Goal: Task Accomplishment & Management: Manage account settings

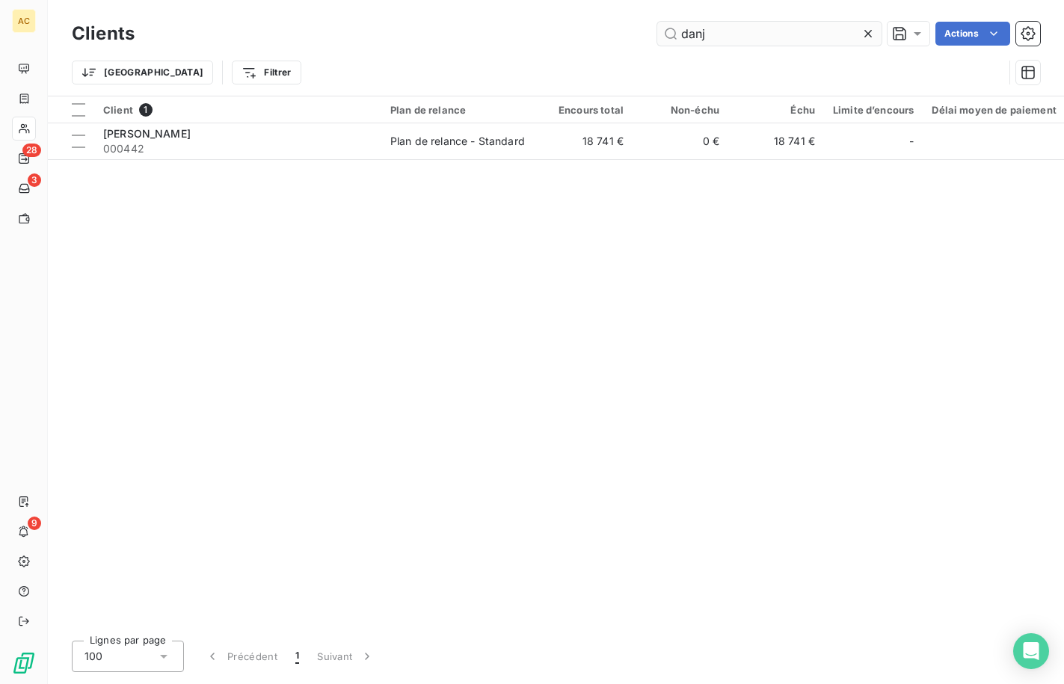
drag, startPoint x: 707, startPoint y: 33, endPoint x: 681, endPoint y: 34, distance: 25.4
click at [681, 34] on input "danj" at bounding box center [769, 34] width 224 height 24
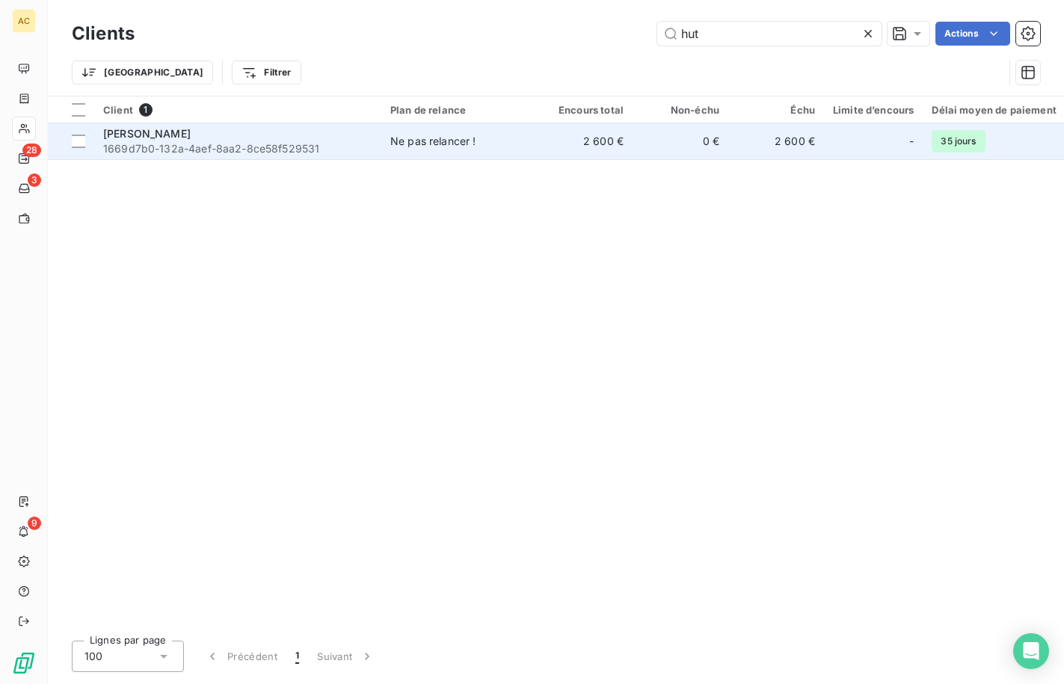
type input "hut"
click at [269, 145] on span "1669d7b0-132a-4aef-8aa2-8ce58f529531" at bounding box center [237, 148] width 269 height 15
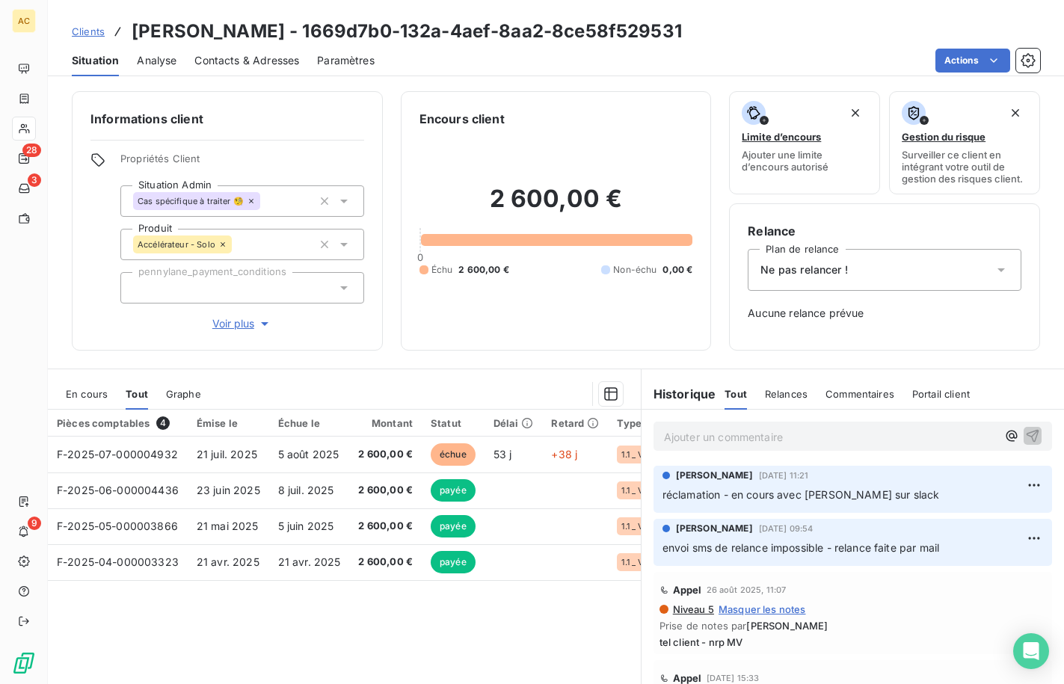
click at [230, 319] on span "Voir plus" at bounding box center [242, 323] width 60 height 15
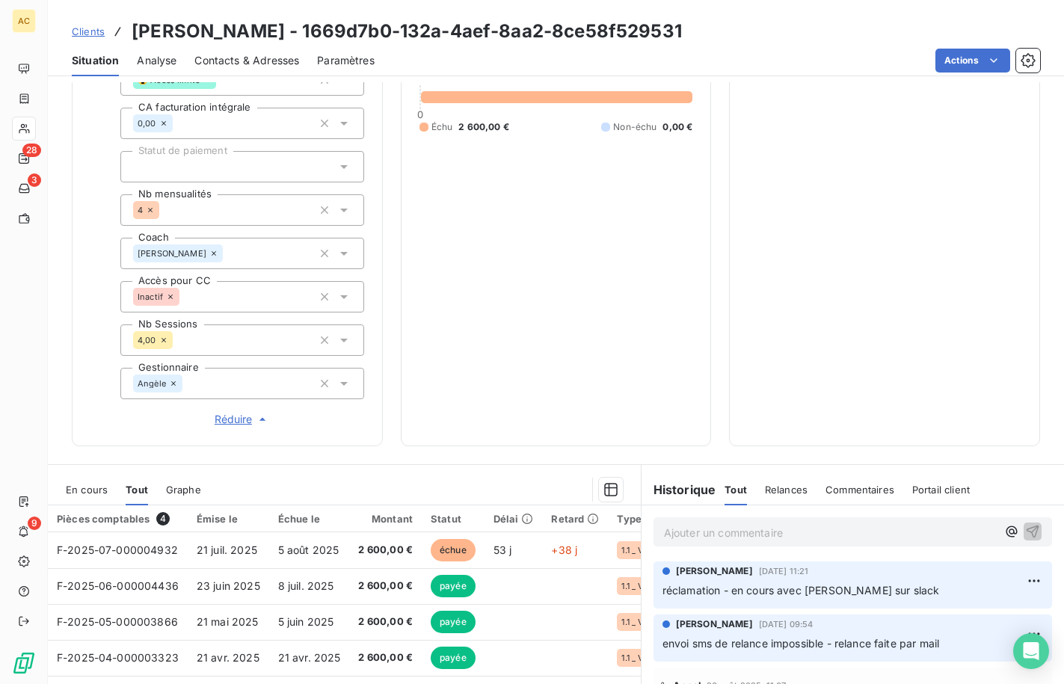
scroll to position [535, 0]
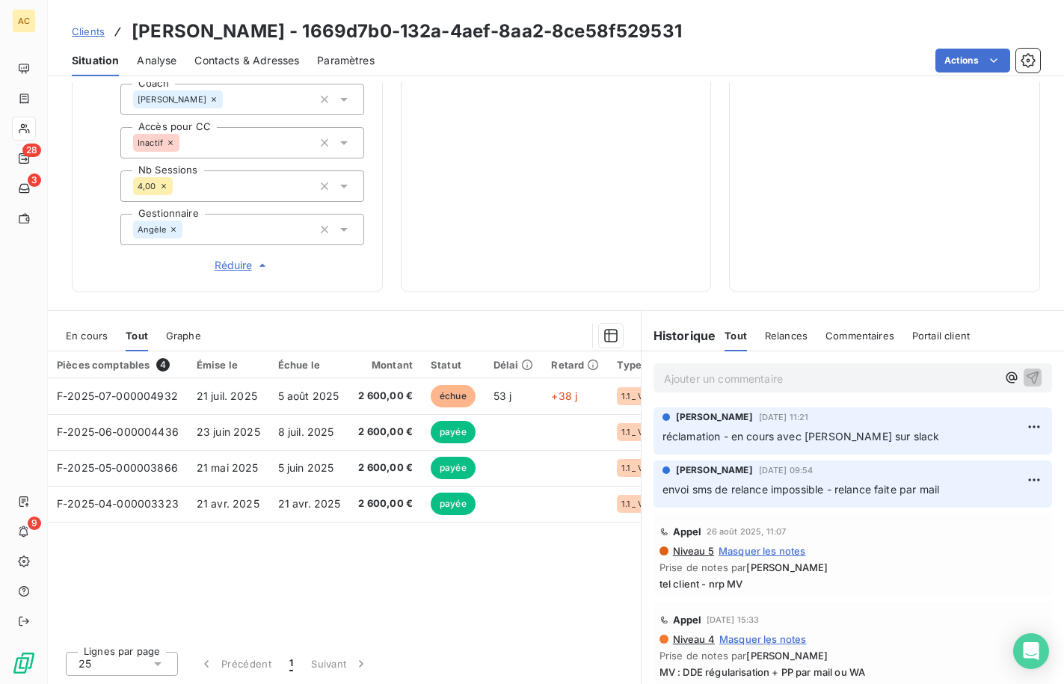
click at [96, 32] on span "Clients" at bounding box center [88, 31] width 33 height 12
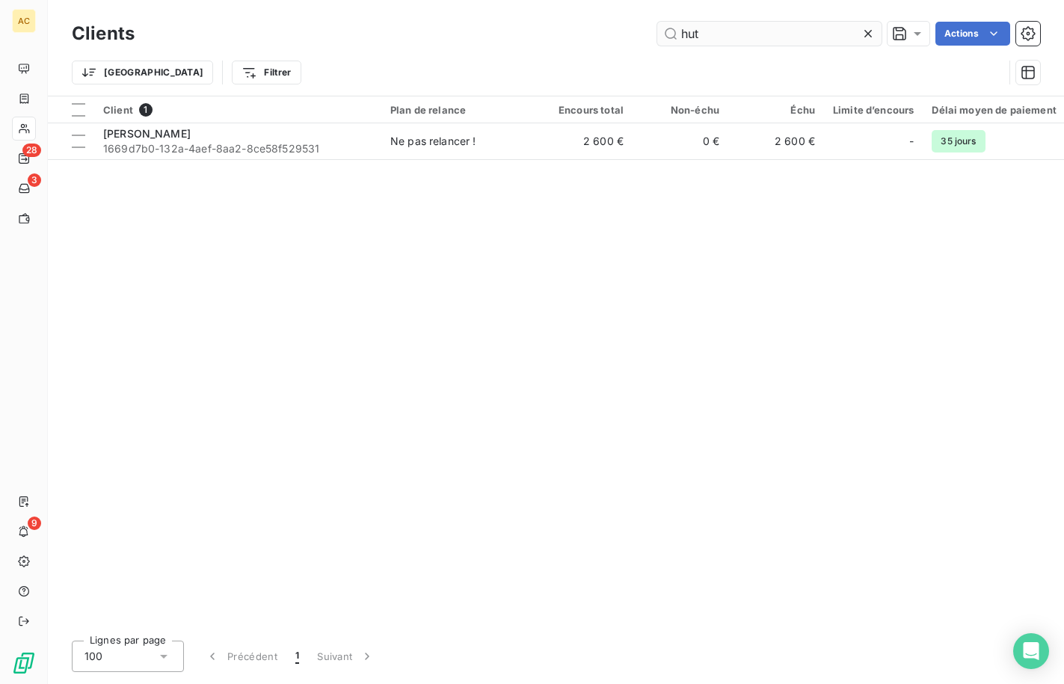
drag, startPoint x: 715, startPoint y: 39, endPoint x: 677, endPoint y: 37, distance: 38.2
click at [677, 37] on input "hut" at bounding box center [769, 34] width 224 height 24
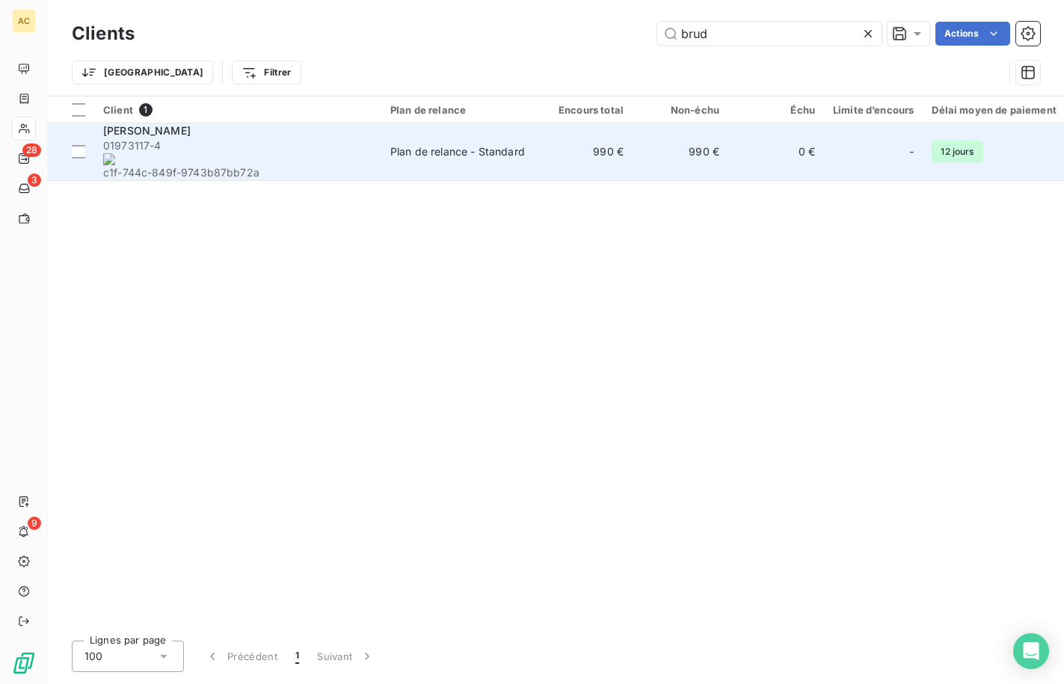
type input "brud"
click at [292, 153] on span "01973117-4 c1f-744c-849f-9743b87bb72a" at bounding box center [237, 159] width 269 height 42
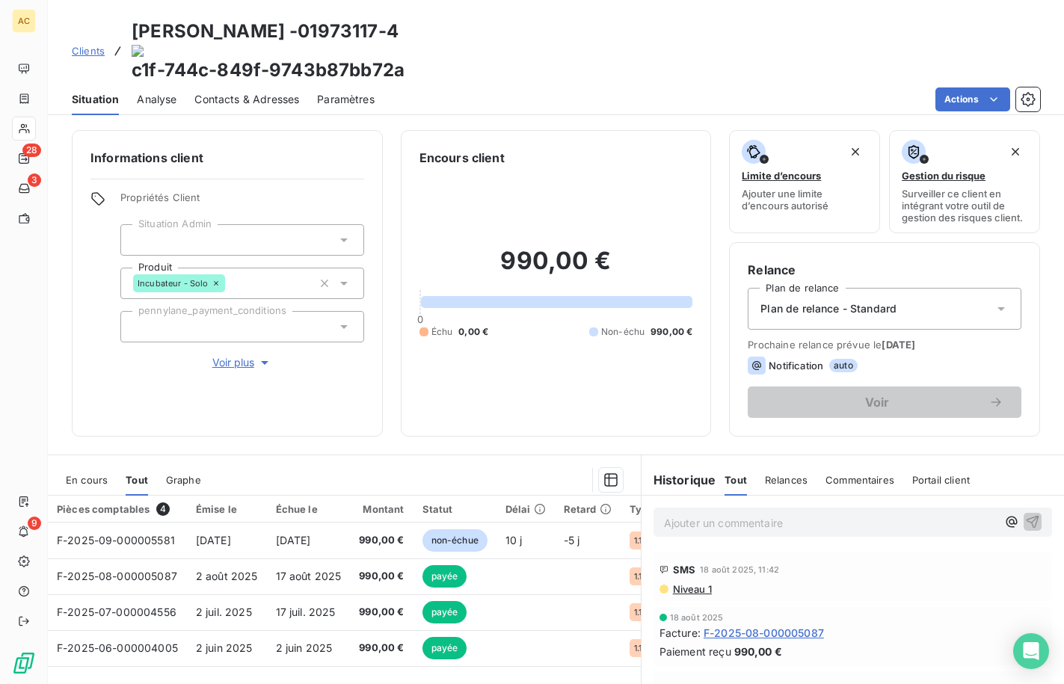
click at [233, 355] on span "Voir plus" at bounding box center [242, 362] width 60 height 15
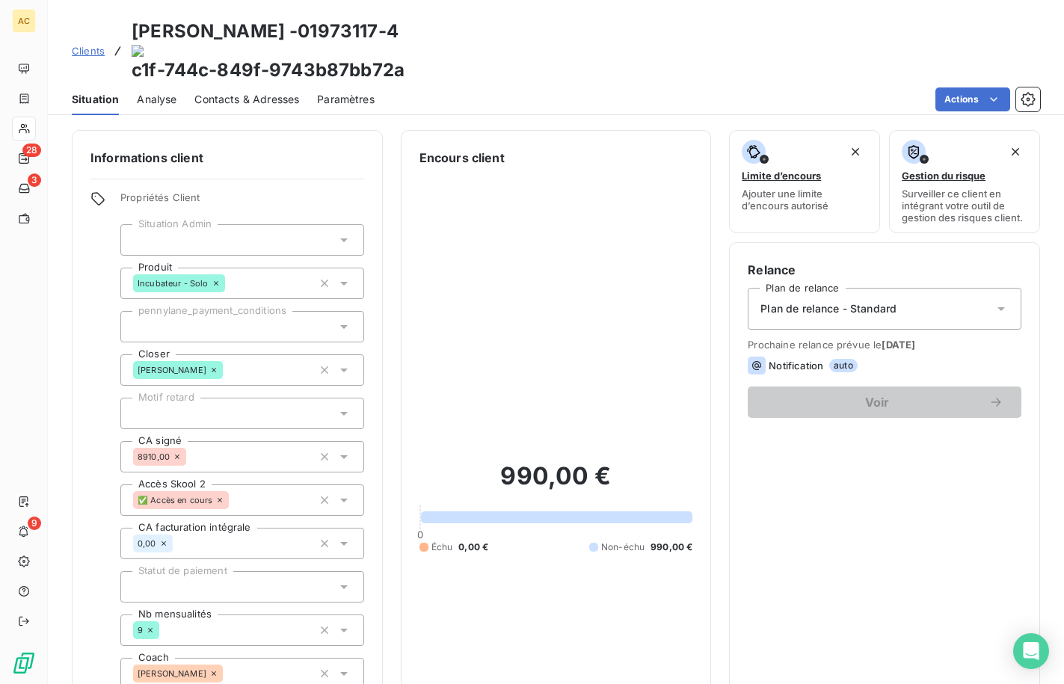
scroll to position [529, 0]
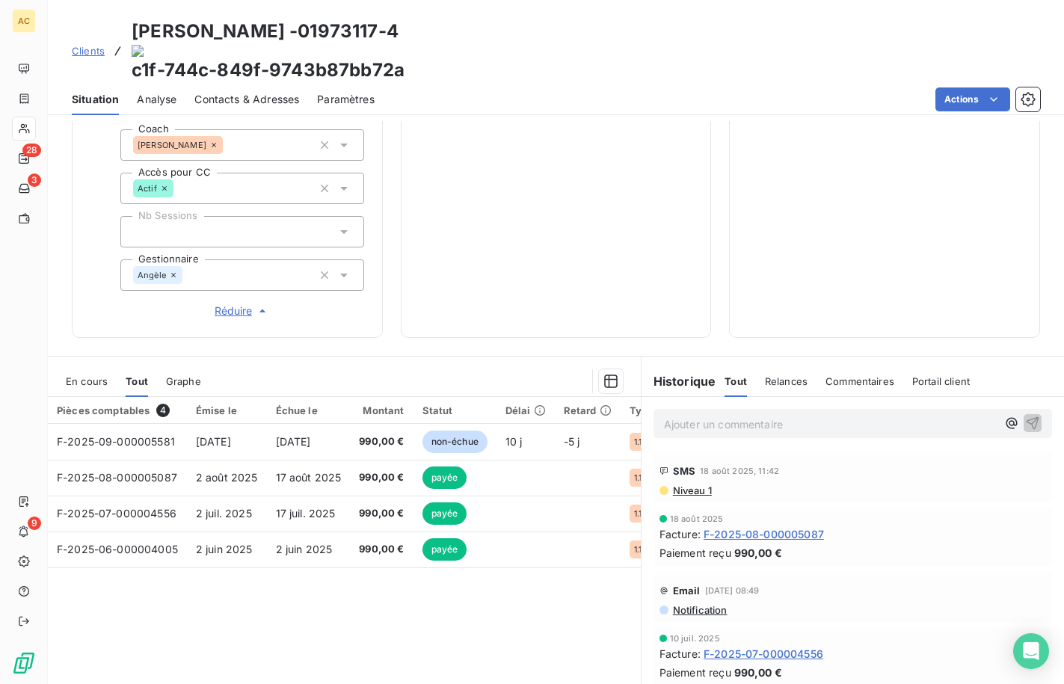
click at [81, 45] on span "Clients" at bounding box center [88, 51] width 33 height 12
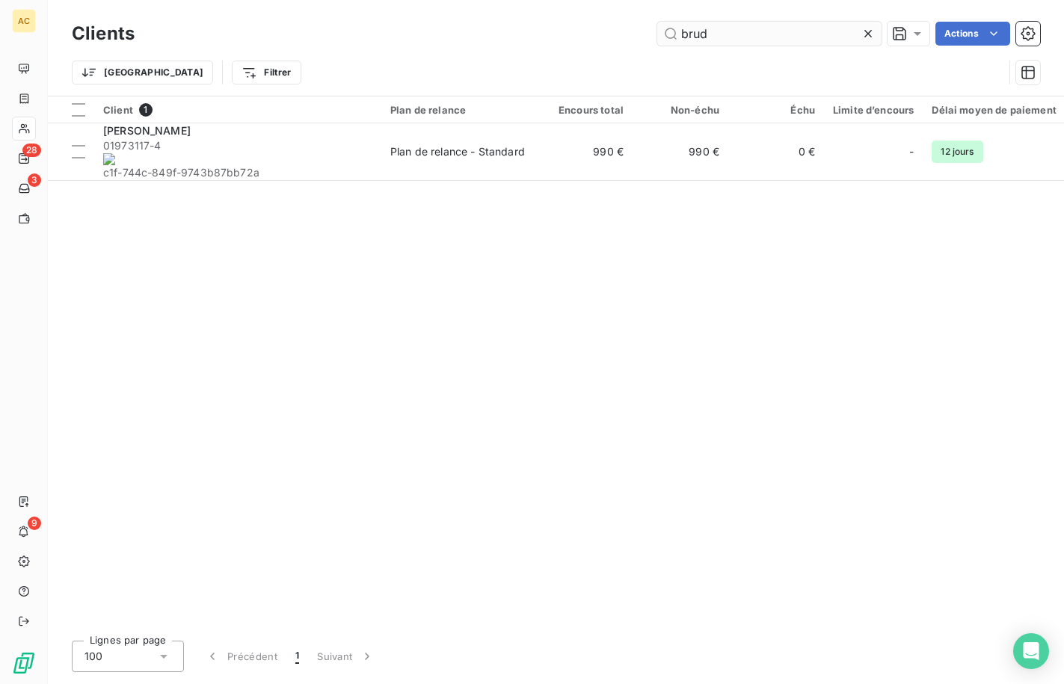
drag, startPoint x: 711, startPoint y: 35, endPoint x: 673, endPoint y: 39, distance: 38.3
click at [673, 39] on input "brud" at bounding box center [769, 34] width 224 height 24
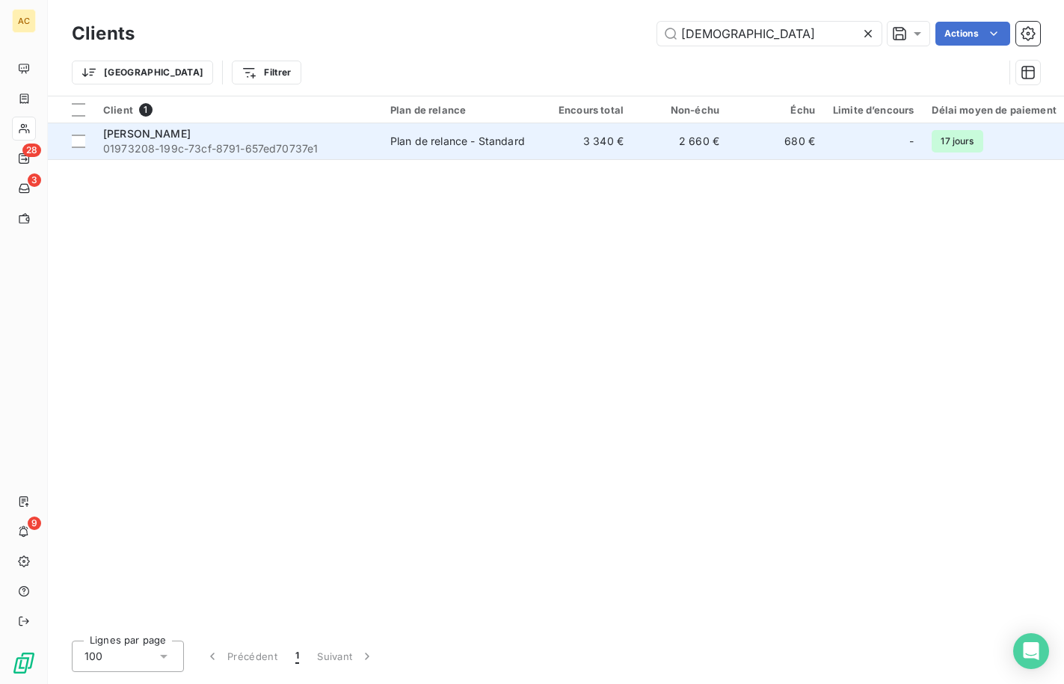
type input "mariame"
click at [316, 149] on span "01973208-199c-73cf-8791-657ed70737e1" at bounding box center [237, 148] width 269 height 15
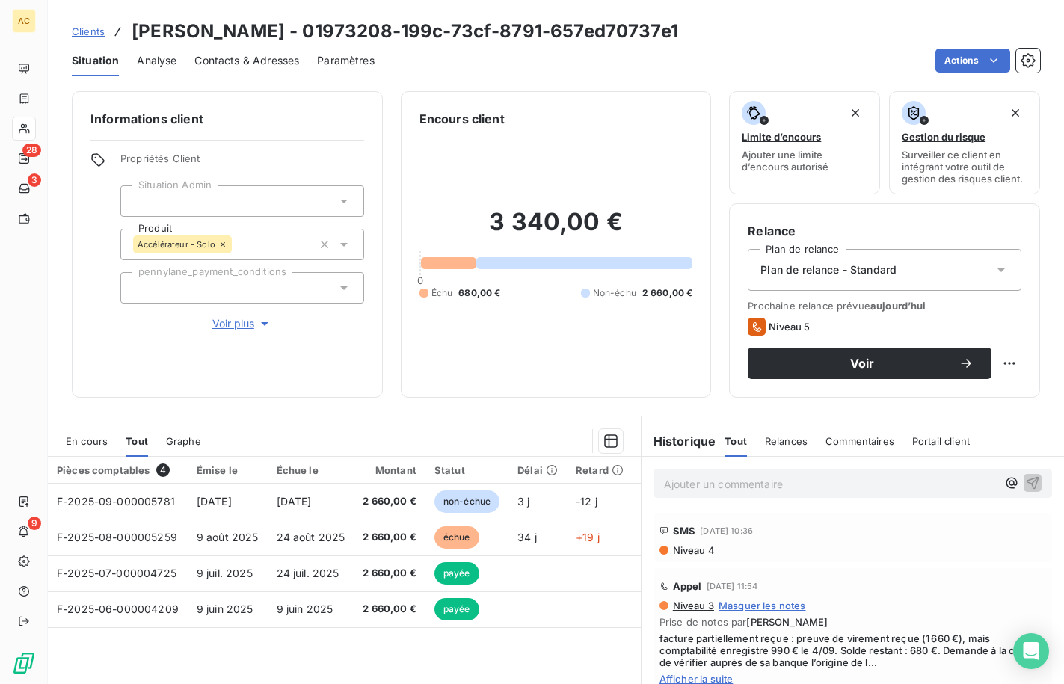
click at [272, 61] on span "Contacts & Adresses" at bounding box center [246, 60] width 105 height 15
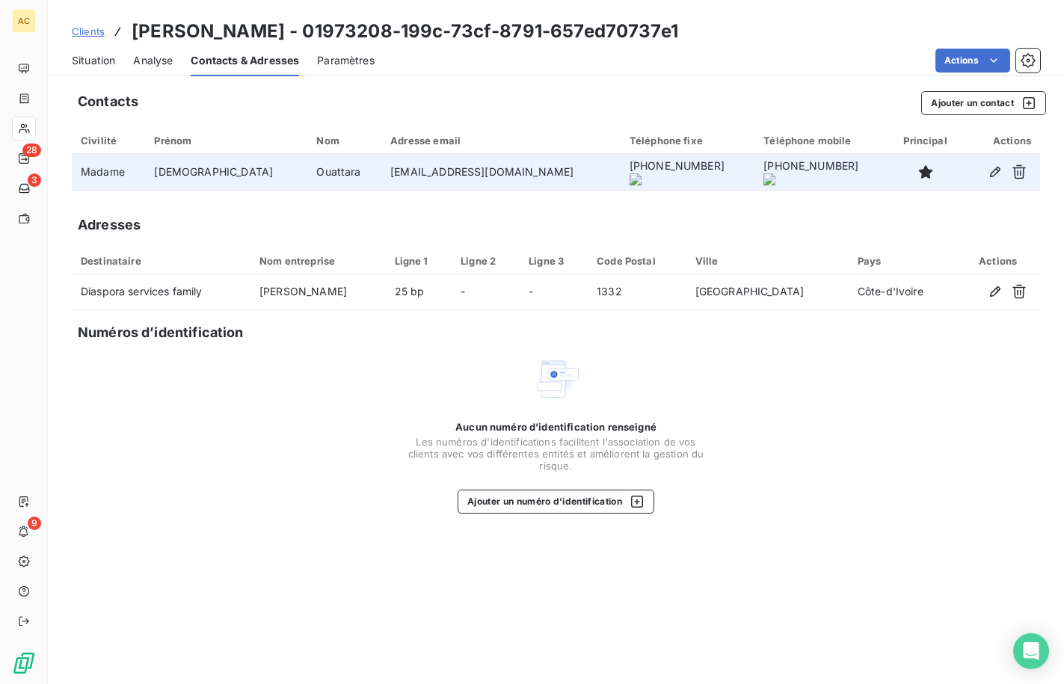
drag, startPoint x: 317, startPoint y: 175, endPoint x: 499, endPoint y: 176, distance: 182.4
click at [501, 175] on td "[EMAIL_ADDRESS][DOMAIN_NAME]" at bounding box center [500, 172] width 239 height 36
copy td "[EMAIL_ADDRESS][DOMAIN_NAME]"
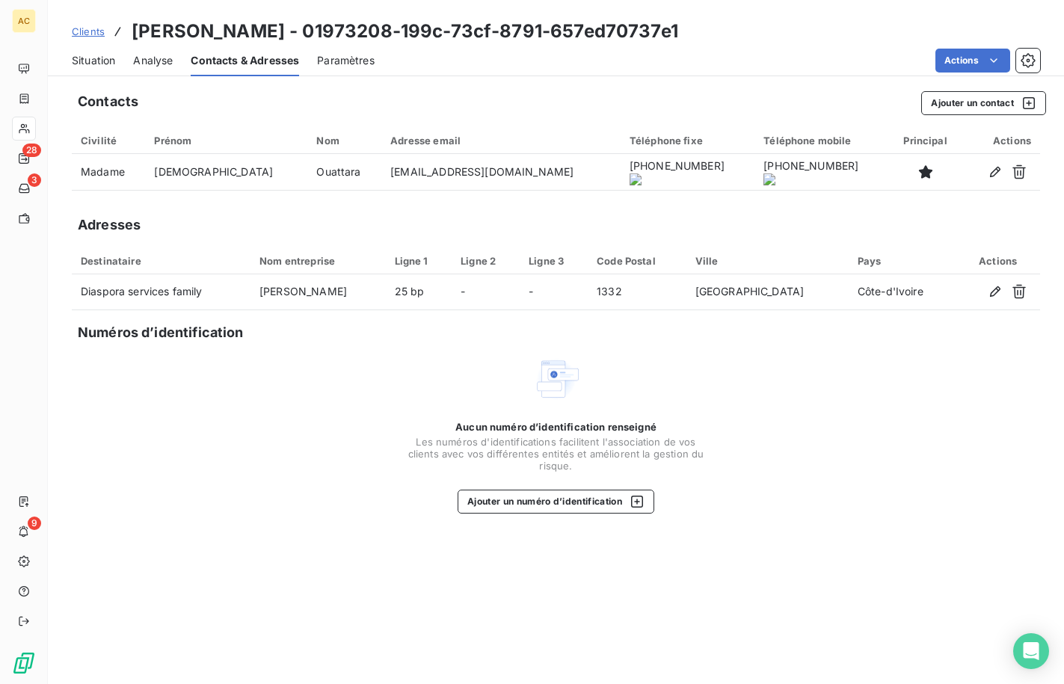
click at [95, 61] on span "Situation" at bounding box center [93, 60] width 43 height 15
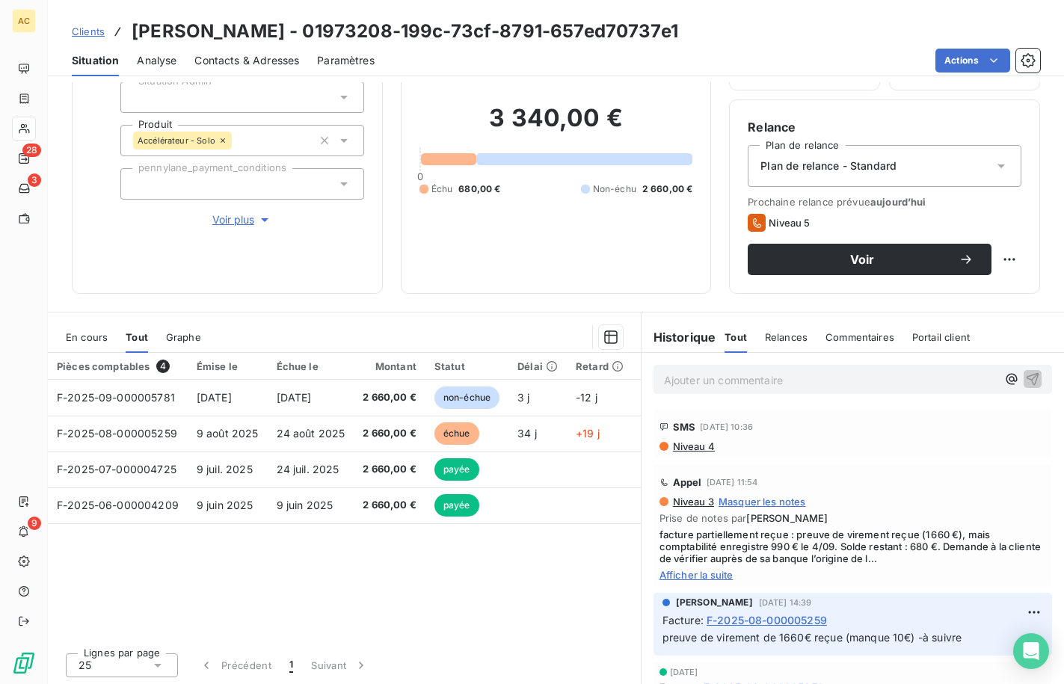
scroll to position [105, 0]
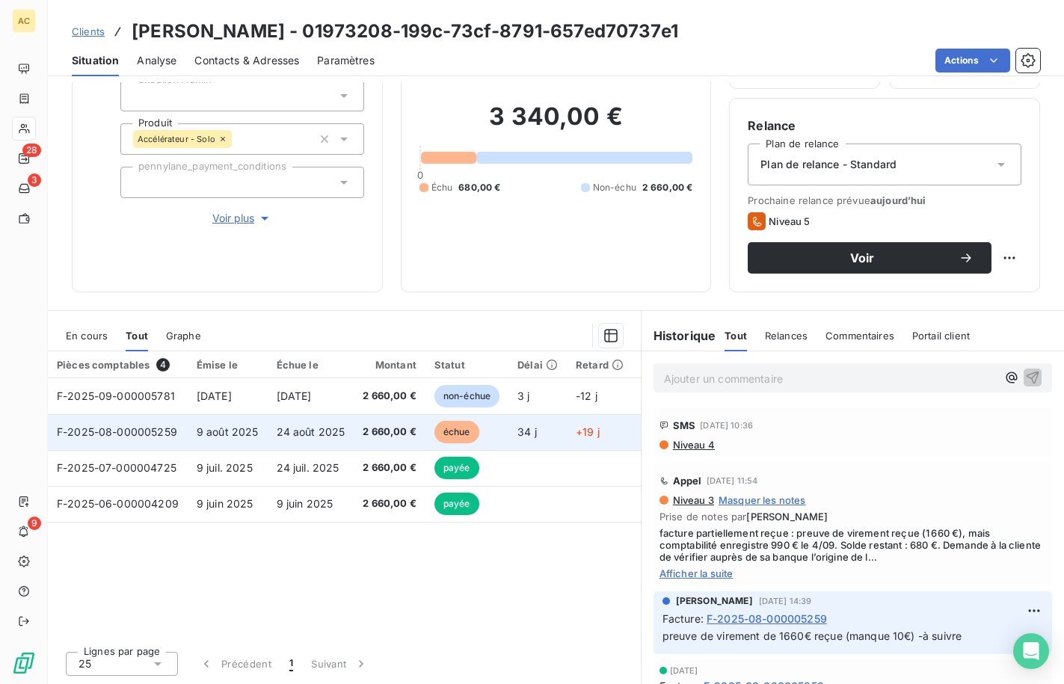
click at [311, 425] on span "24 août 2025" at bounding box center [311, 431] width 69 height 13
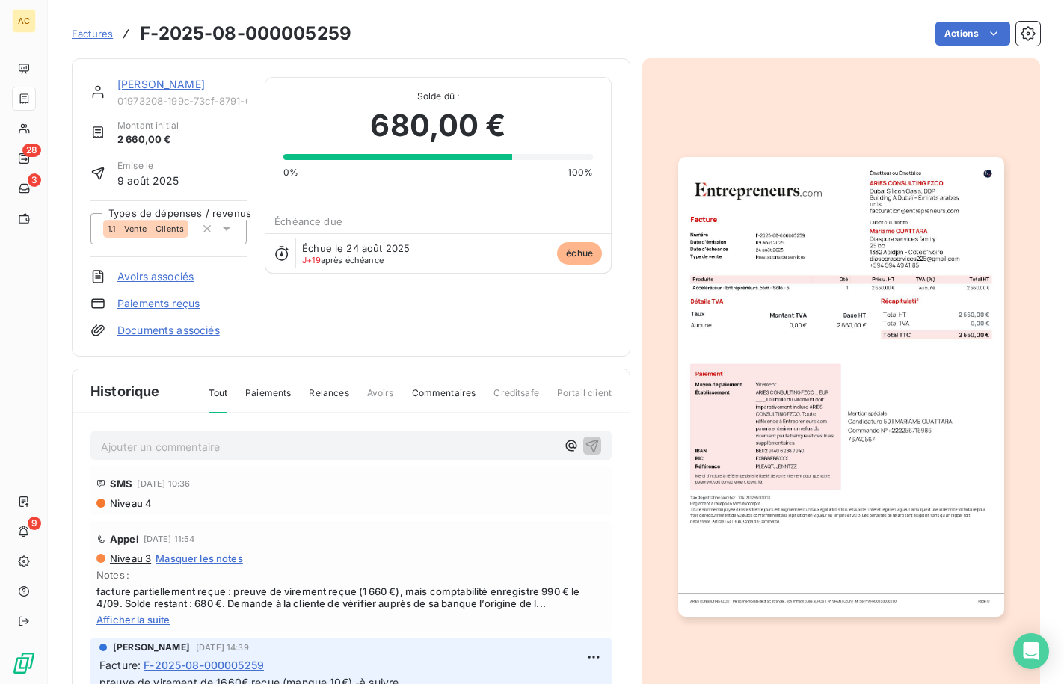
click at [168, 92] on div "Mariame OUATTARA 01973208-199c-73cf-8791-657ed70737e1" at bounding box center [181, 92] width 129 height 30
click at [167, 88] on link "[PERSON_NAME]" at bounding box center [160, 84] width 87 height 13
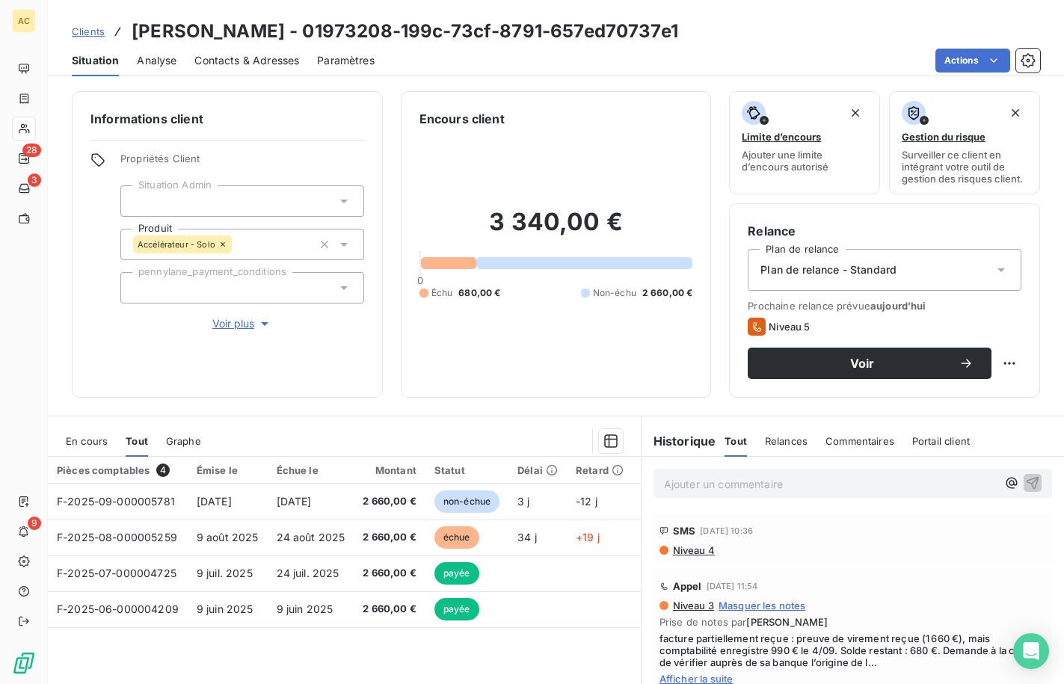
scroll to position [105, 0]
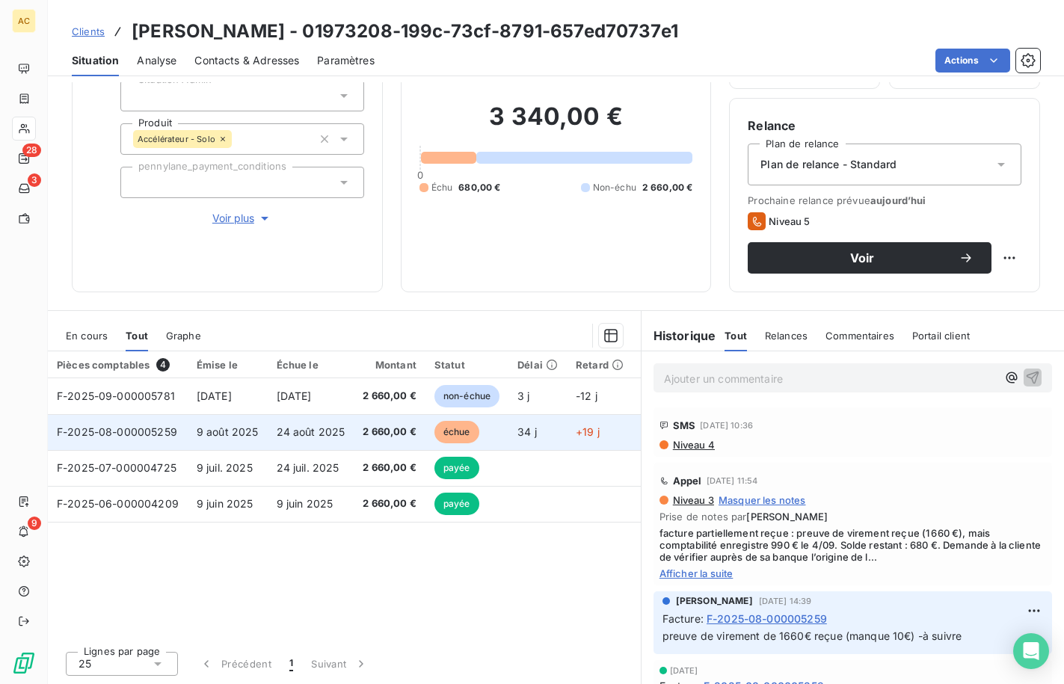
click at [253, 435] on span "9 août 2025" at bounding box center [228, 431] width 62 height 13
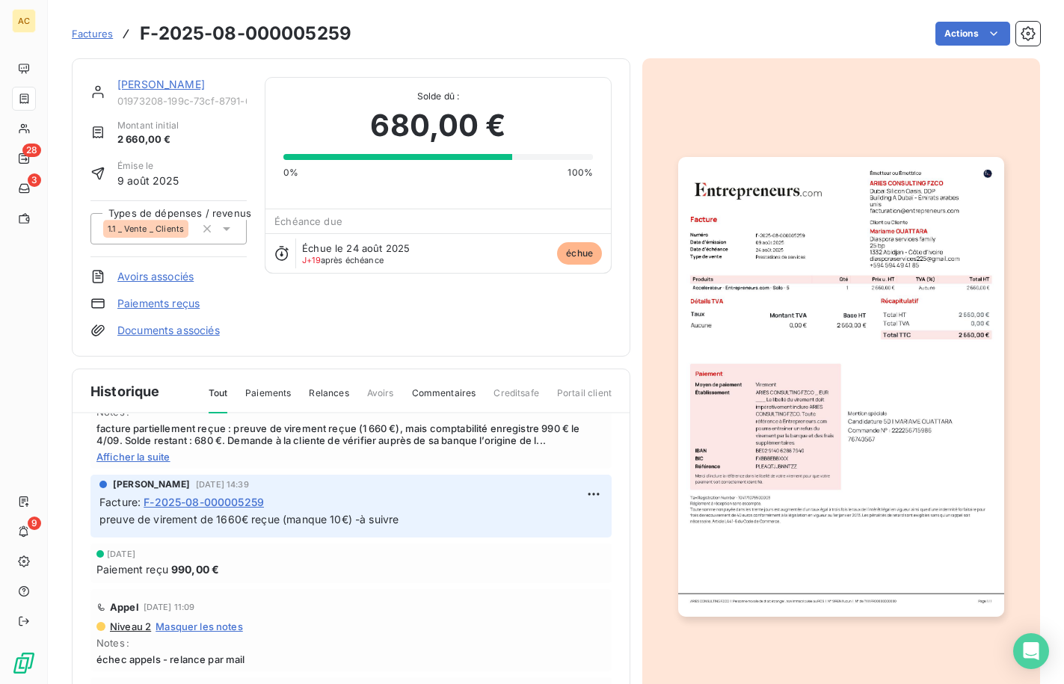
scroll to position [164, 0]
click at [97, 30] on span "Factures" at bounding box center [92, 34] width 41 height 12
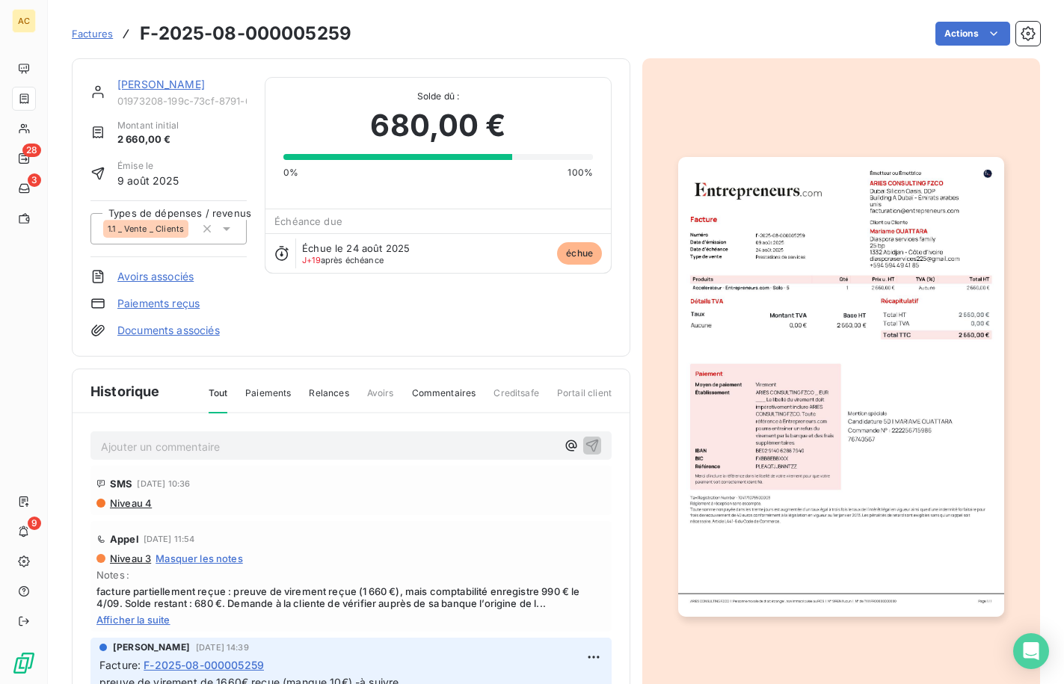
click at [150, 81] on link "[PERSON_NAME]" at bounding box center [160, 84] width 87 height 13
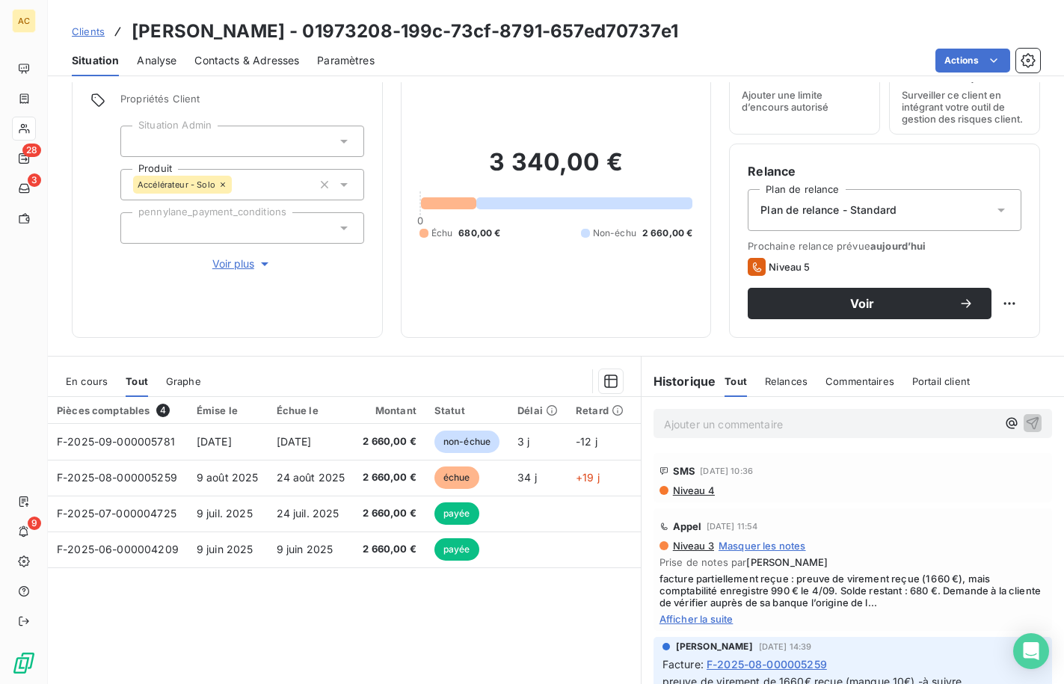
scroll to position [102, 0]
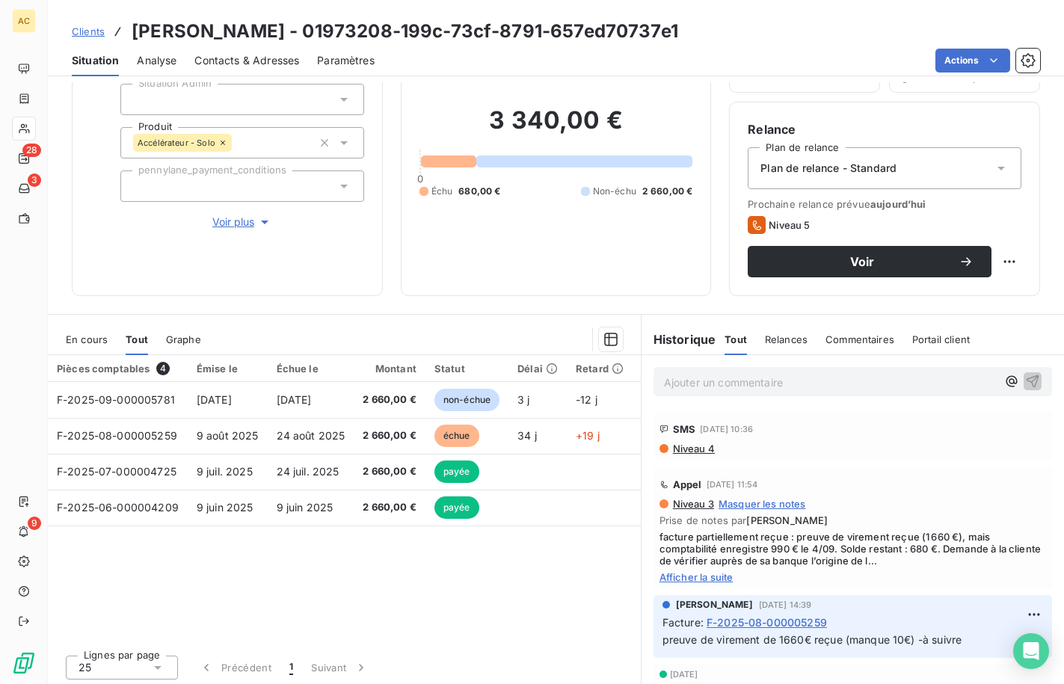
click at [278, 66] on span "Contacts & Adresses" at bounding box center [246, 60] width 105 height 15
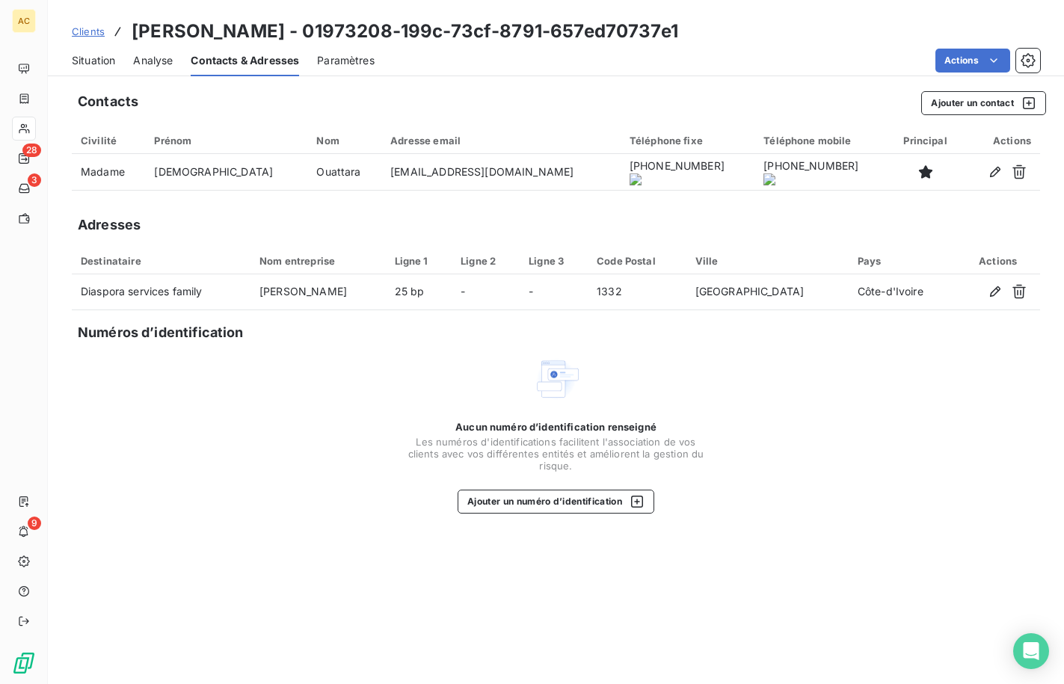
click at [84, 34] on span "Clients" at bounding box center [88, 31] width 33 height 12
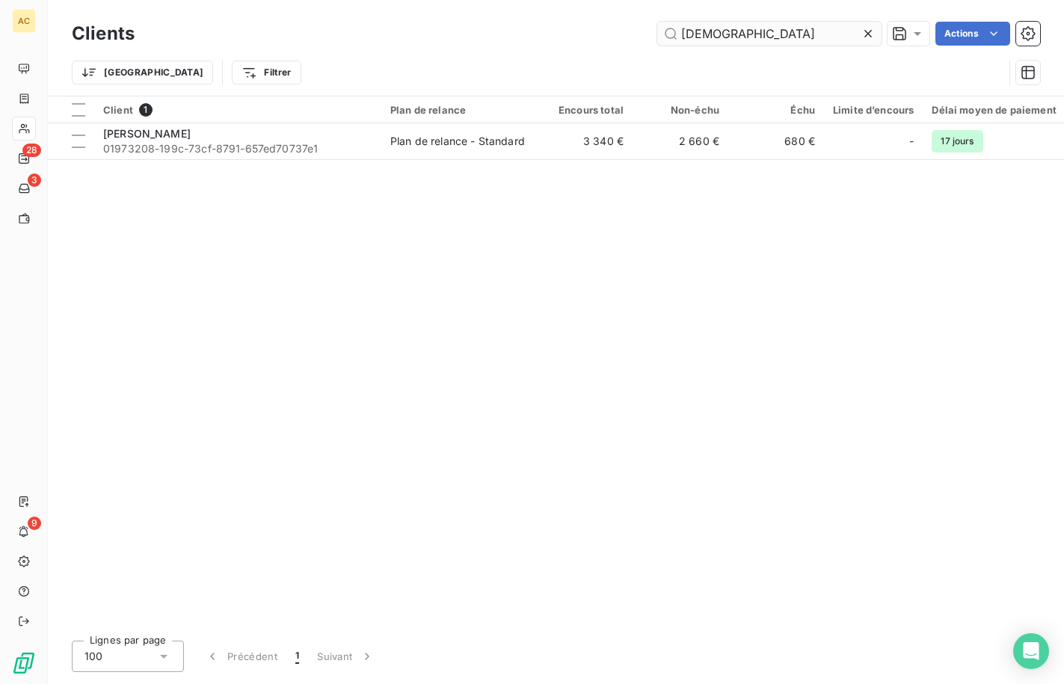
drag, startPoint x: 753, startPoint y: 34, endPoint x: 686, endPoint y: 40, distance: 67.6
click at [683, 37] on input "mariame" at bounding box center [769, 34] width 224 height 24
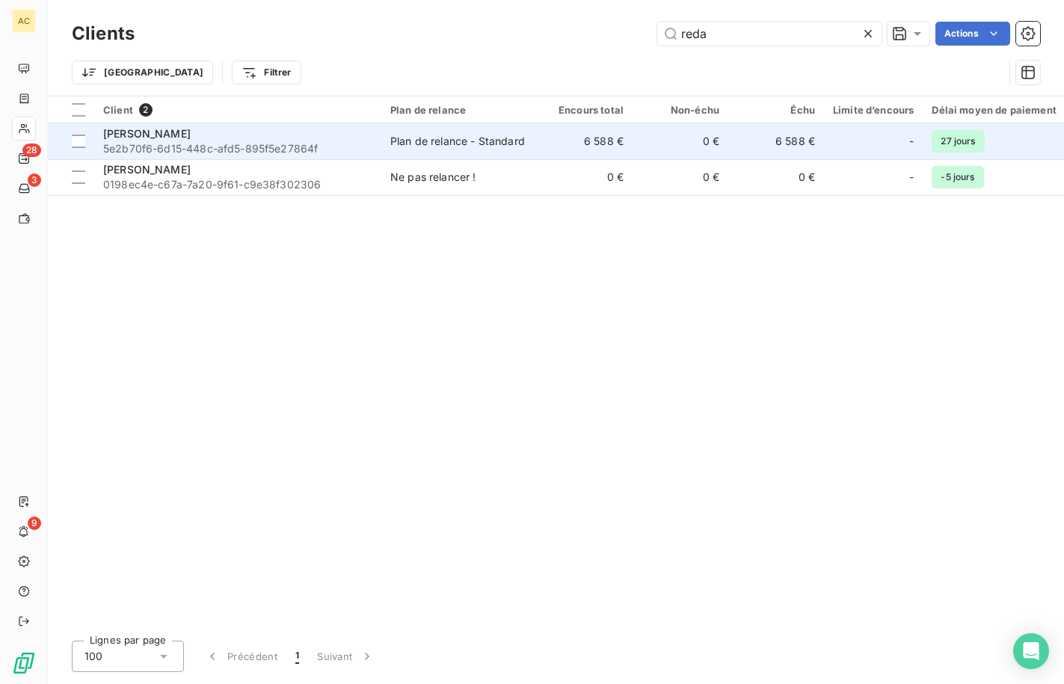
type input "reda"
click at [305, 151] on span "5e2b70f6-6d15-448c-afd5-895f5e27864f" at bounding box center [237, 148] width 269 height 15
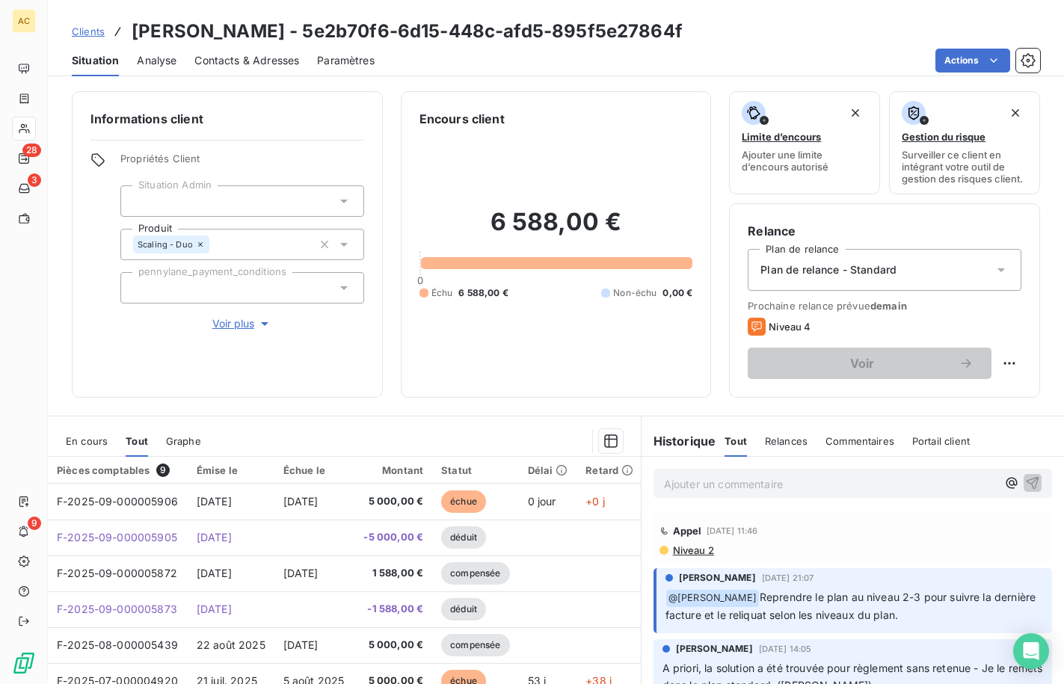
scroll to position [43, 0]
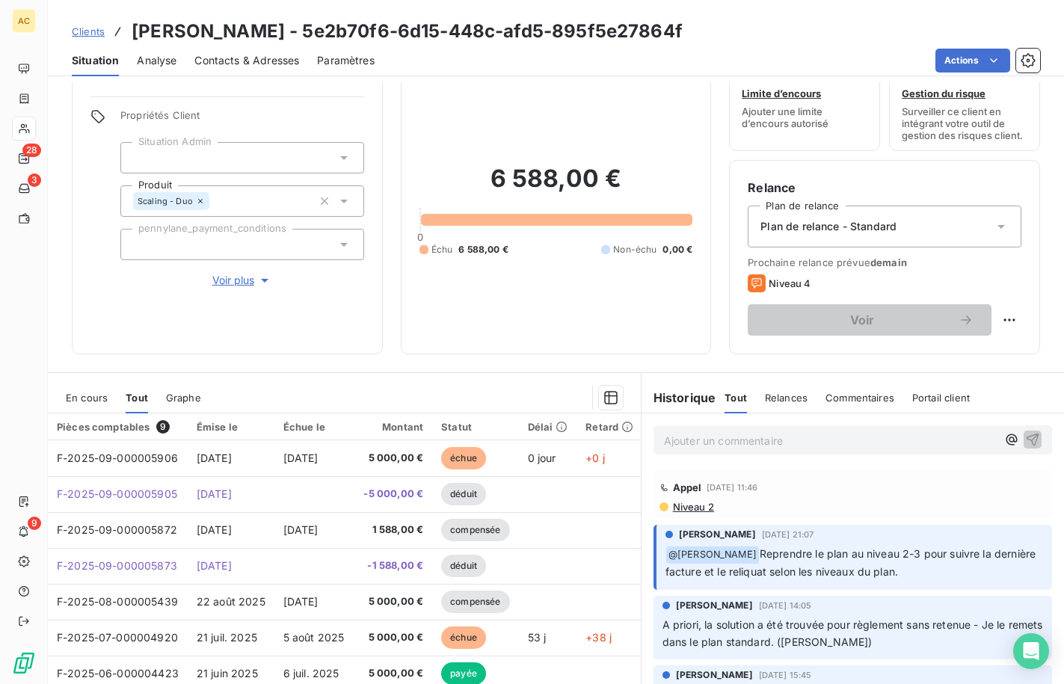
click at [282, 59] on span "Contacts & Adresses" at bounding box center [246, 60] width 105 height 15
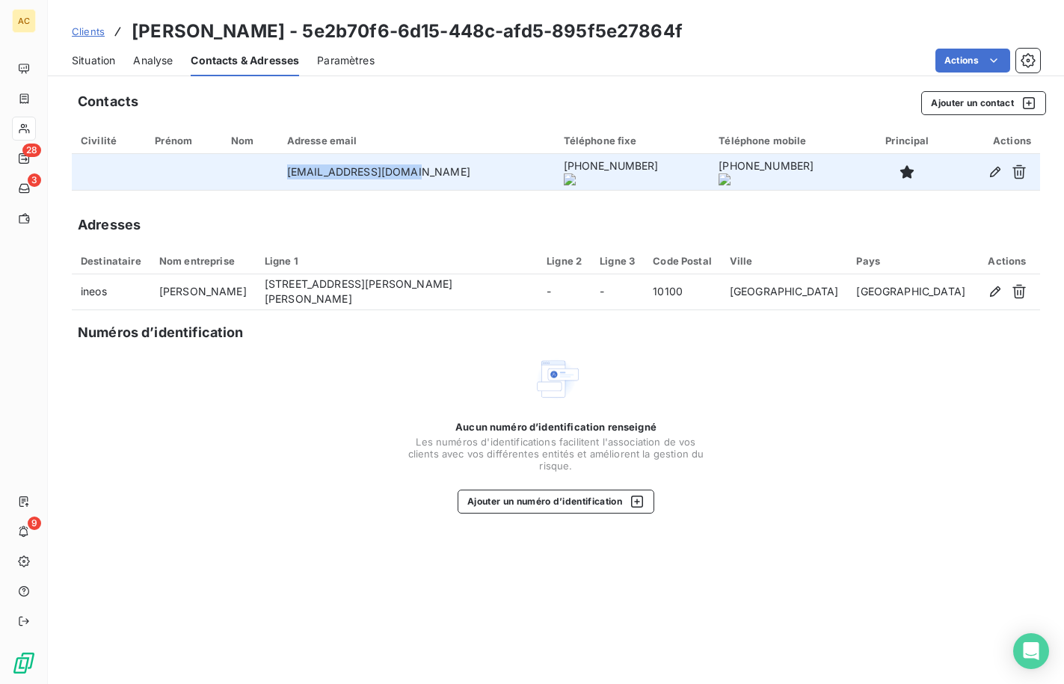
drag, startPoint x: 330, startPoint y: 171, endPoint x: 415, endPoint y: 174, distance: 85.3
click at [415, 174] on td "reda.bakkali@ineos.ma" at bounding box center [416, 172] width 277 height 36
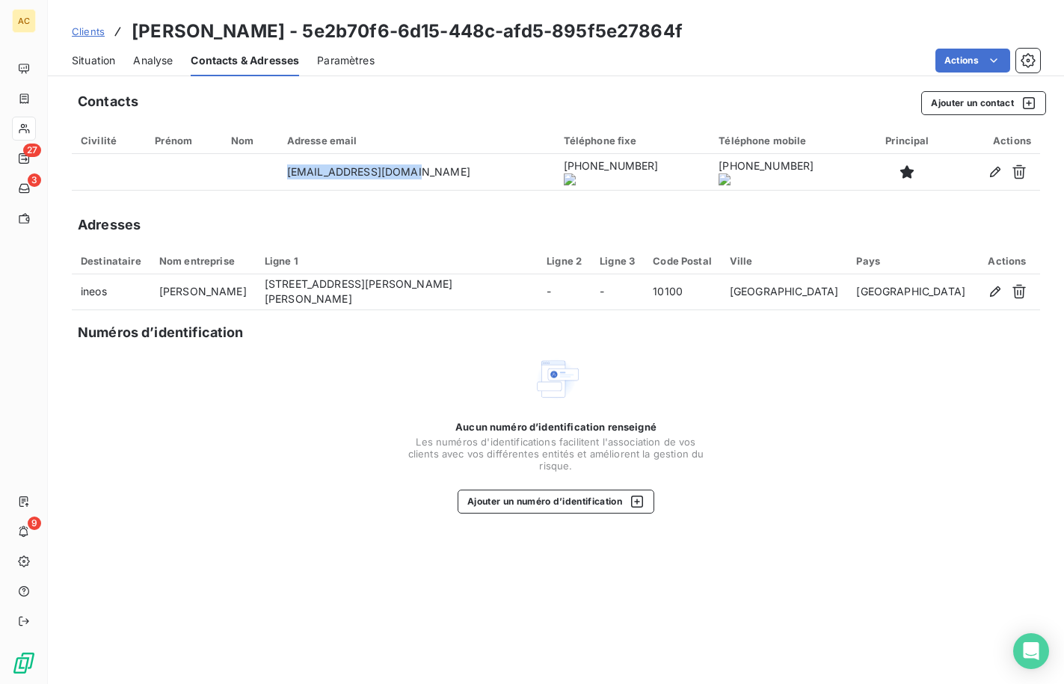
click at [109, 57] on span "Situation" at bounding box center [93, 60] width 43 height 15
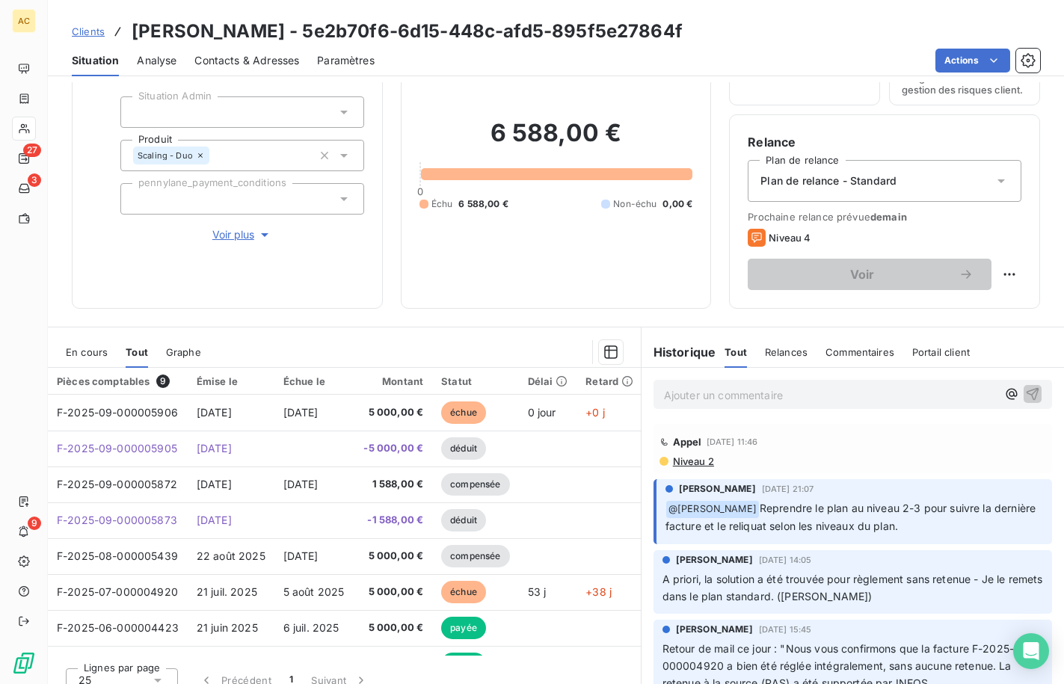
scroll to position [105, 0]
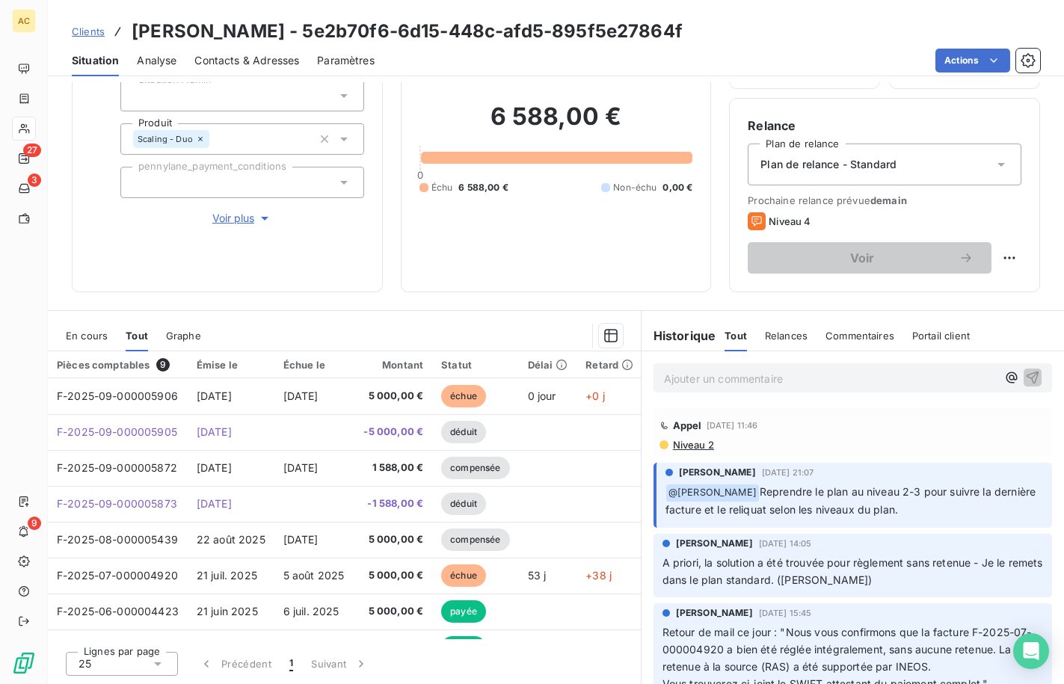
click at [694, 376] on p "Ajouter un commentaire ﻿" at bounding box center [830, 378] width 333 height 19
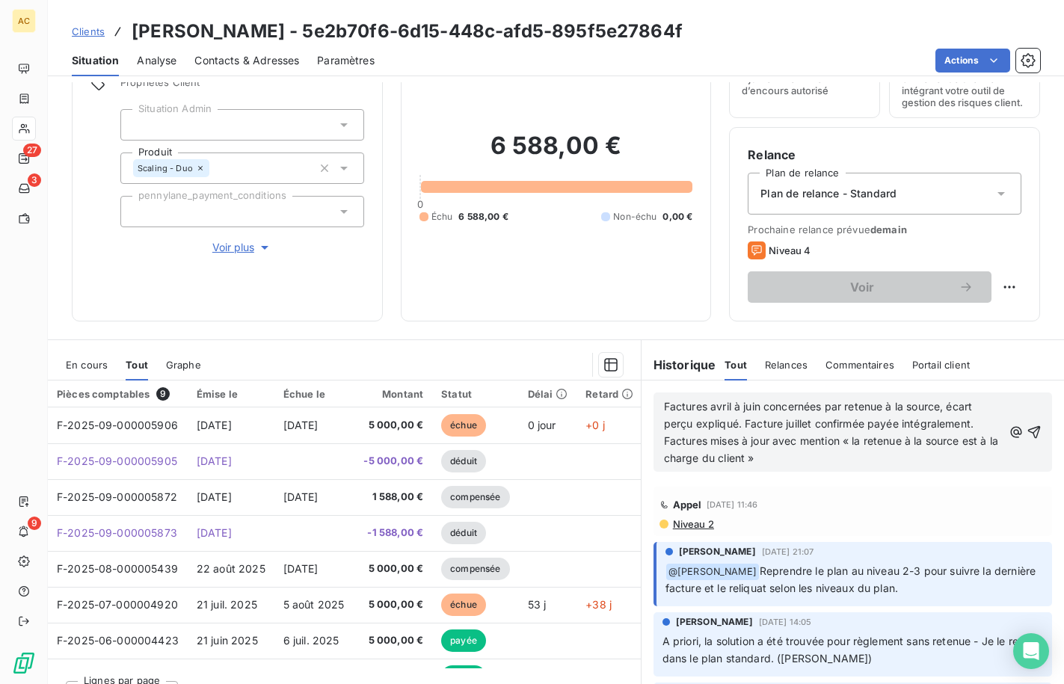
scroll to position [76, 0]
drag, startPoint x: 739, startPoint y: 422, endPoint x: 969, endPoint y: 419, distance: 230.3
click at [969, 419] on span "Factures avril à juin concernées par retenue à la source, écart perçu expliqué.…" at bounding box center [832, 433] width 337 height 64
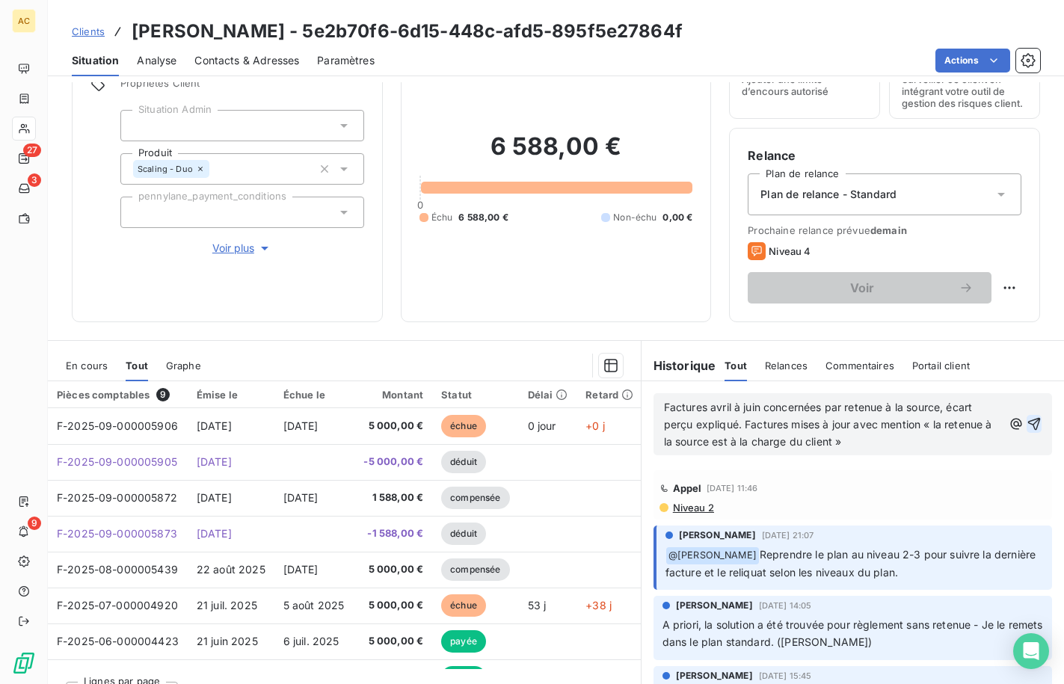
click at [1027, 423] on icon "button" at bounding box center [1034, 423] width 15 height 15
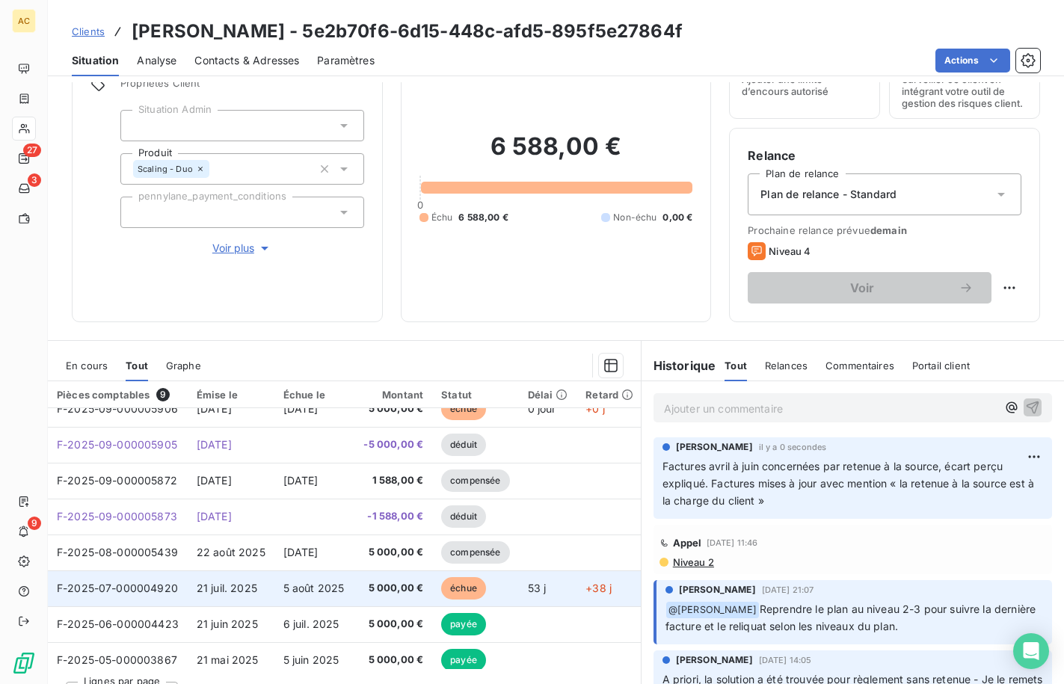
scroll to position [0, 0]
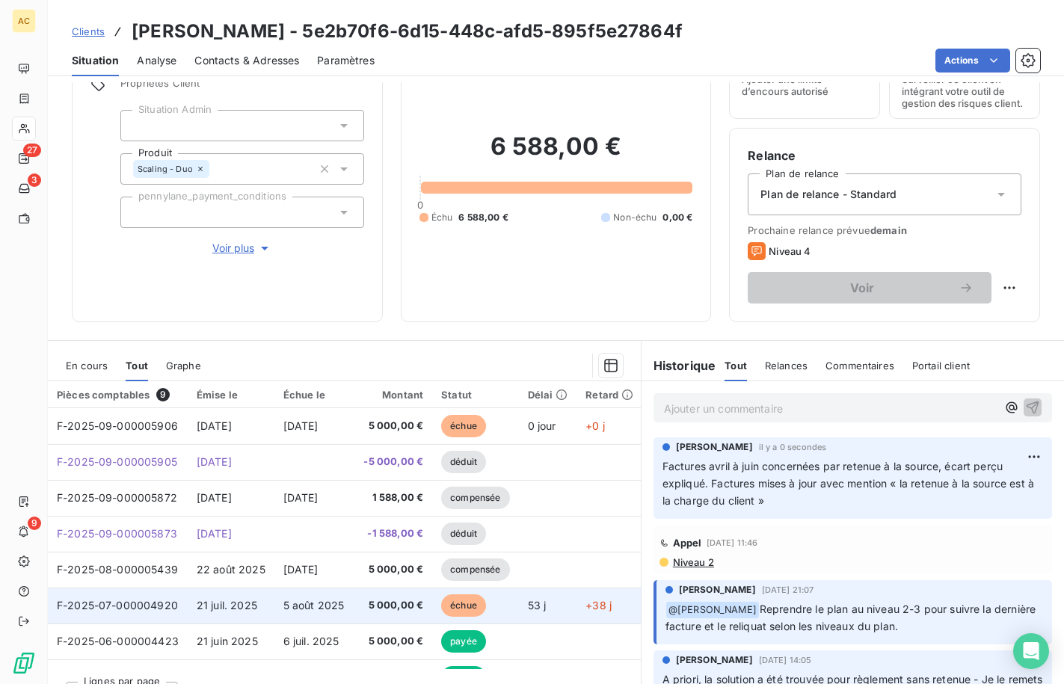
click at [357, 602] on td "5 000,00 €" at bounding box center [393, 606] width 78 height 36
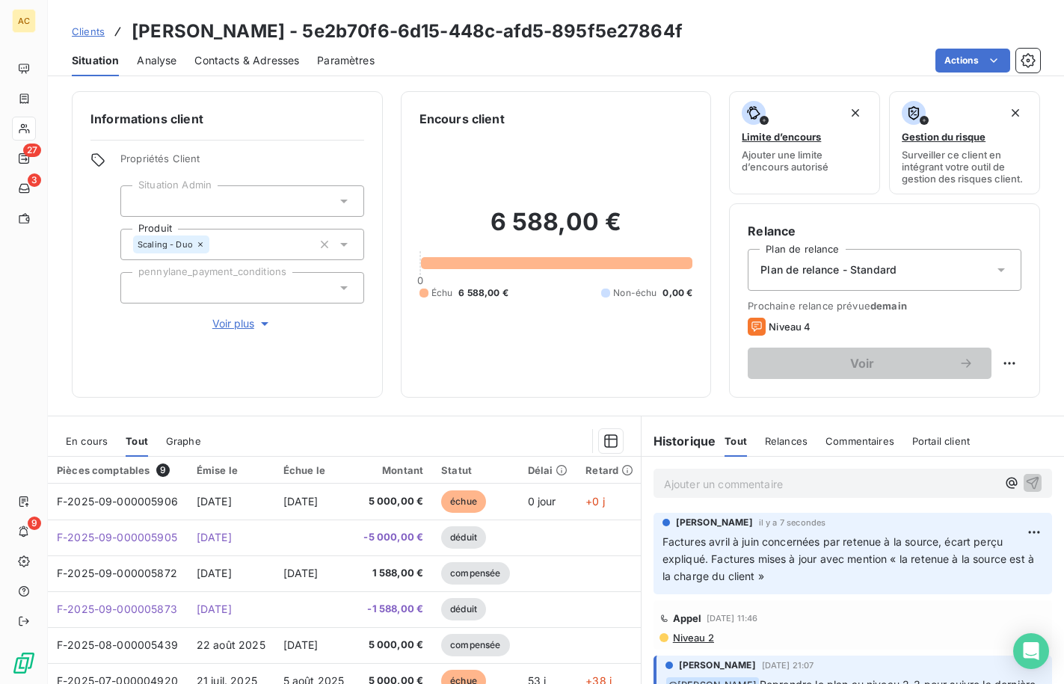
click at [84, 36] on span "Clients" at bounding box center [88, 31] width 33 height 12
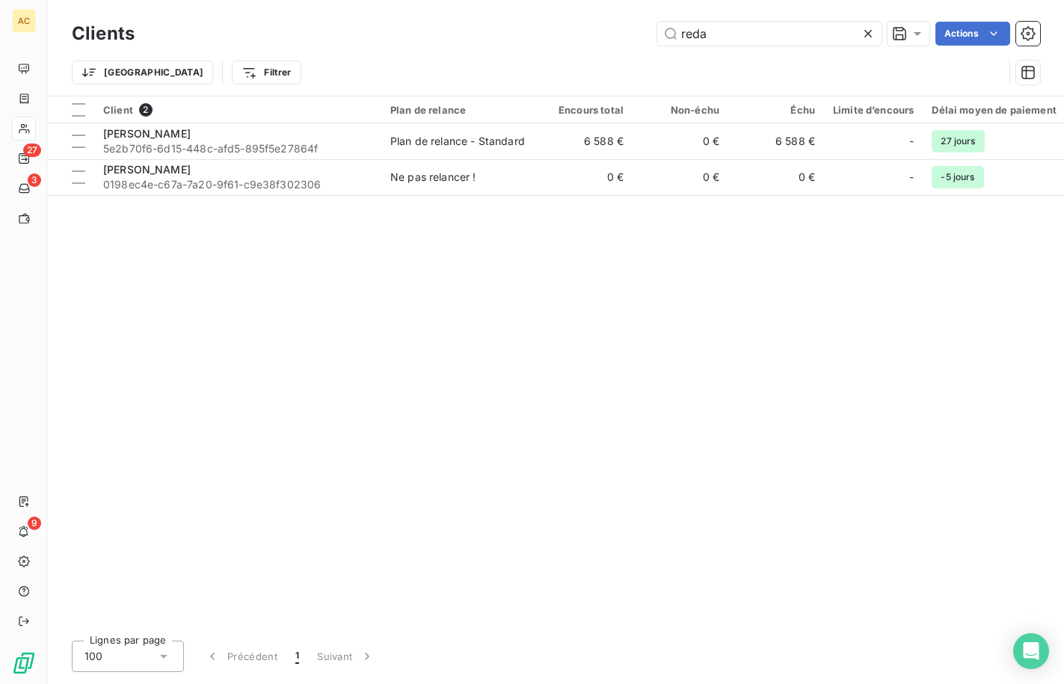
click at [633, 34] on div "reda Actions" at bounding box center [596, 34] width 887 height 24
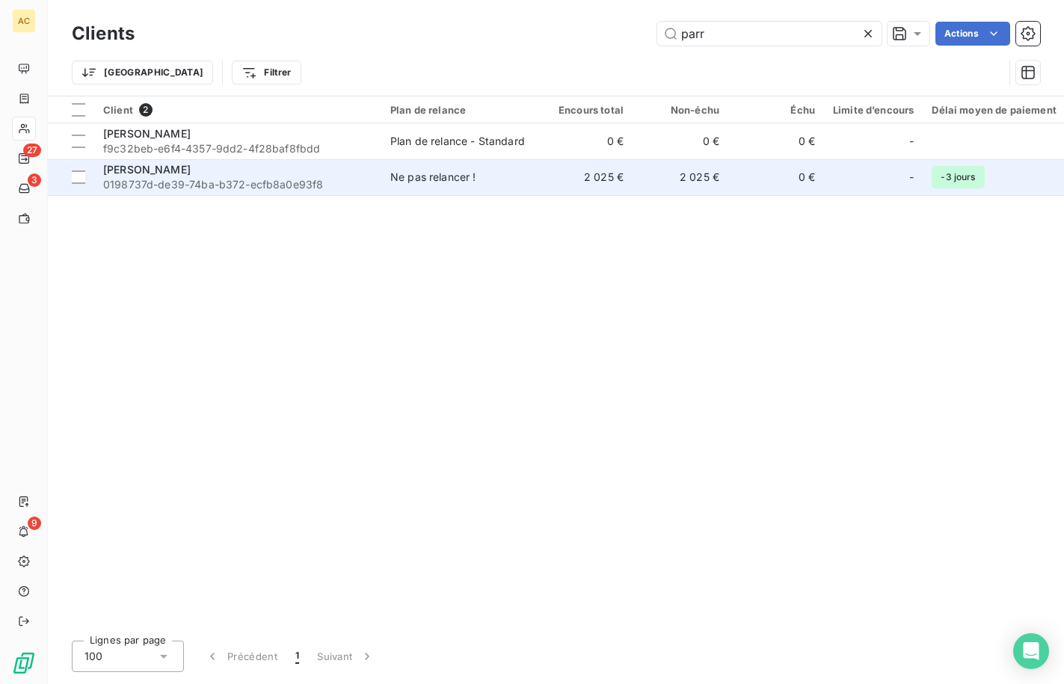
type input "parr"
click at [377, 170] on td "ludovic parreira 0198737d-de39-74ba-b372-ecfb8a0e93f8" at bounding box center [237, 177] width 287 height 36
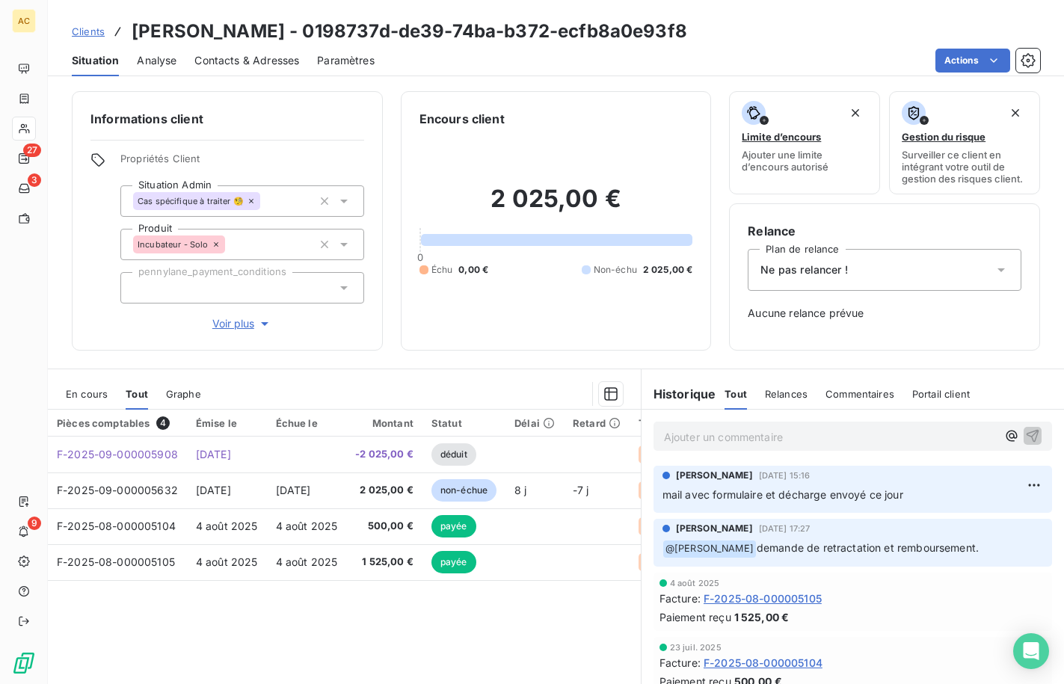
click at [697, 439] on p "Ajouter un commentaire ﻿" at bounding box center [830, 437] width 333 height 19
click at [801, 432] on span "remboursement et décharge ok" at bounding box center [743, 435] width 158 height 13
drag, startPoint x: 739, startPoint y: 440, endPoint x: 742, endPoint y: 457, distance: 17.5
click at [740, 440] on span "remboursement et décharge reçue signée ok" at bounding box center [776, 435] width 225 height 13
click at [1025, 433] on icon "button" at bounding box center [1032, 435] width 15 height 15
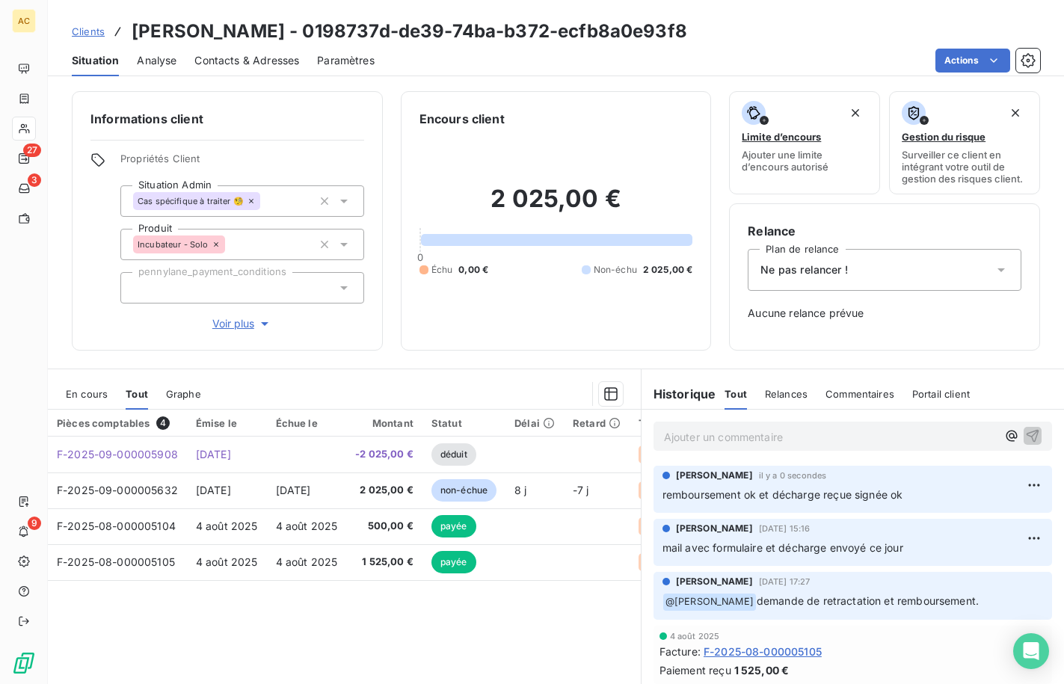
click at [93, 37] on span "Clients" at bounding box center [88, 31] width 33 height 12
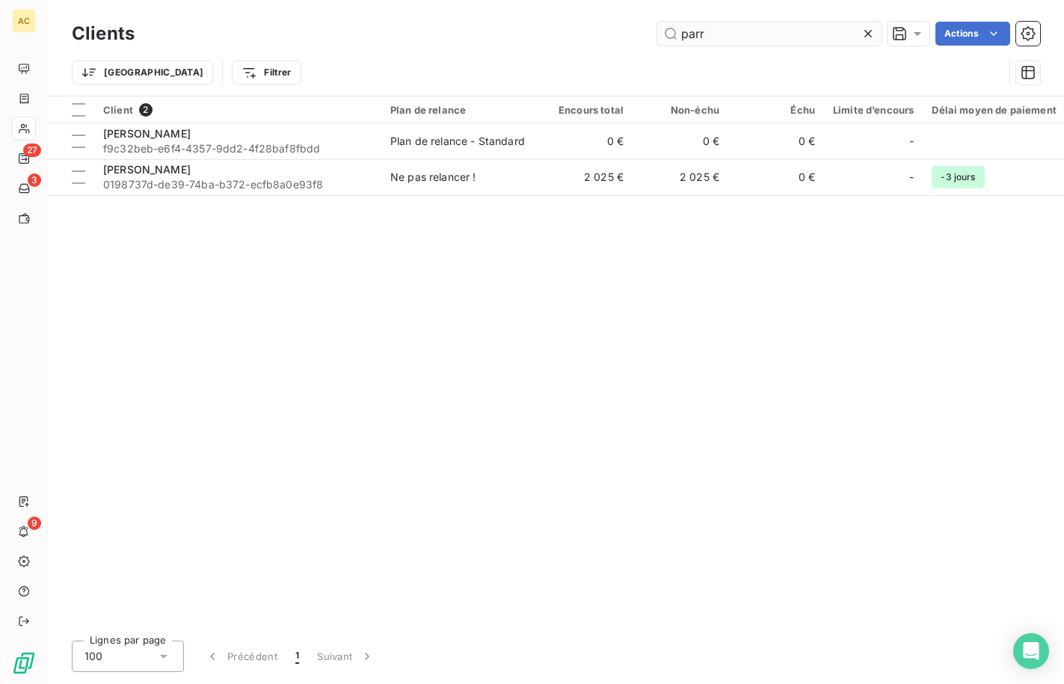
drag, startPoint x: 710, startPoint y: 38, endPoint x: 682, endPoint y: 38, distance: 27.7
click at [682, 38] on input "parr" at bounding box center [769, 34] width 224 height 24
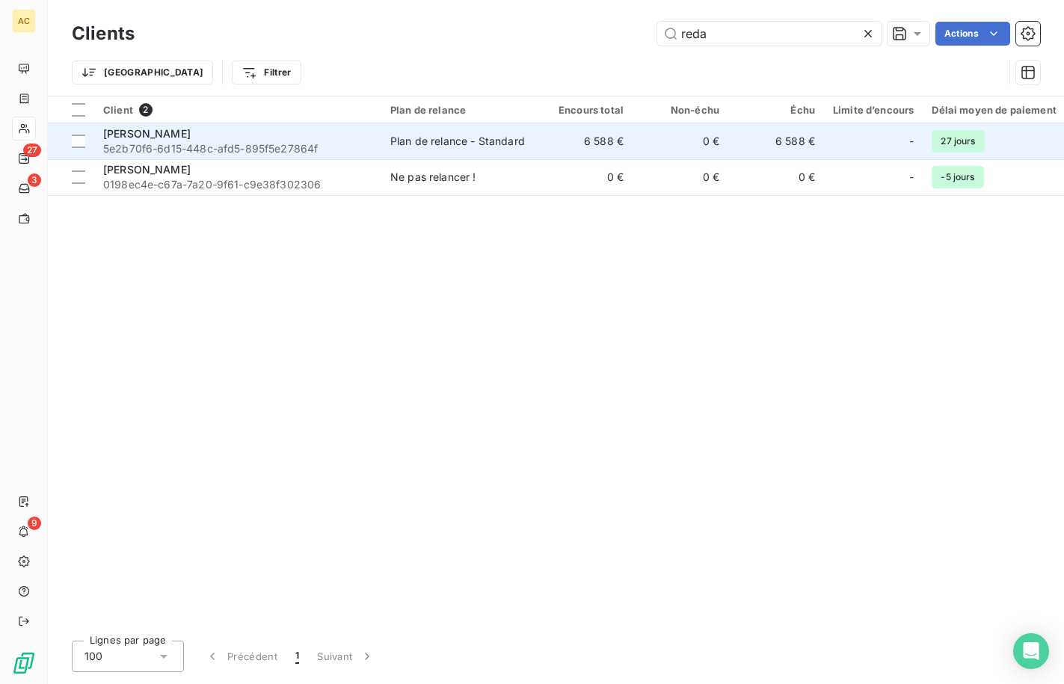
type input "reda"
click at [183, 149] on span "5e2b70f6-6d15-448c-afd5-895f5e27864f" at bounding box center [237, 148] width 269 height 15
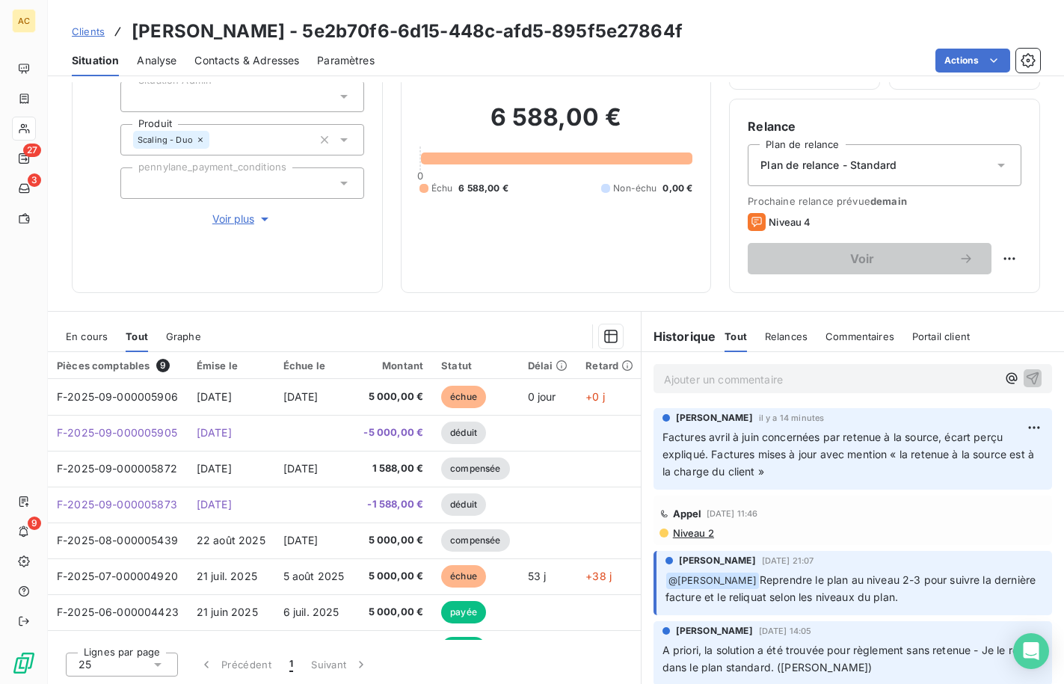
scroll to position [105, 0]
click at [96, 34] on span "Clients" at bounding box center [88, 31] width 33 height 12
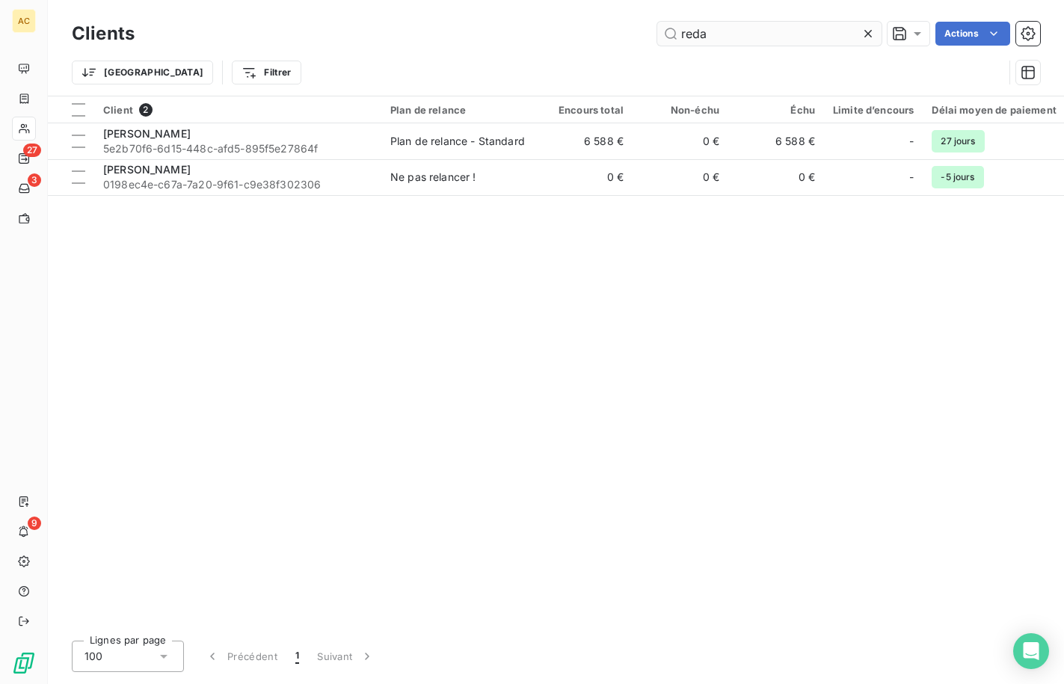
drag, startPoint x: 709, startPoint y: 34, endPoint x: 682, endPoint y: 34, distance: 26.9
click at [682, 34] on input "reda" at bounding box center [769, 34] width 224 height 24
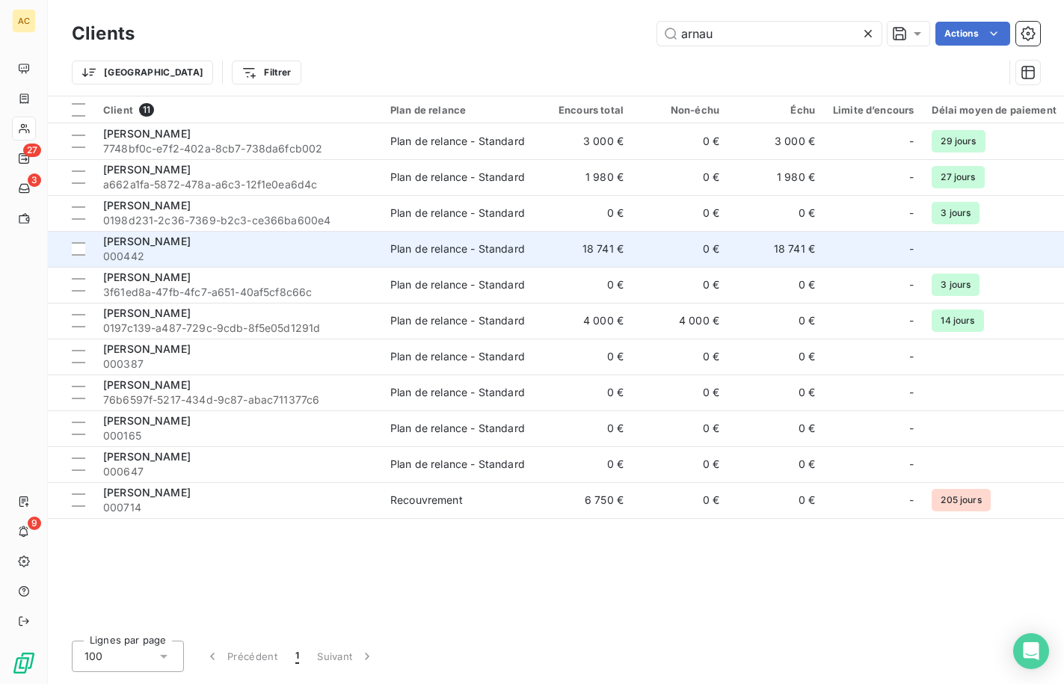
type input "arnau"
click at [200, 251] on span "000442" at bounding box center [237, 256] width 269 height 15
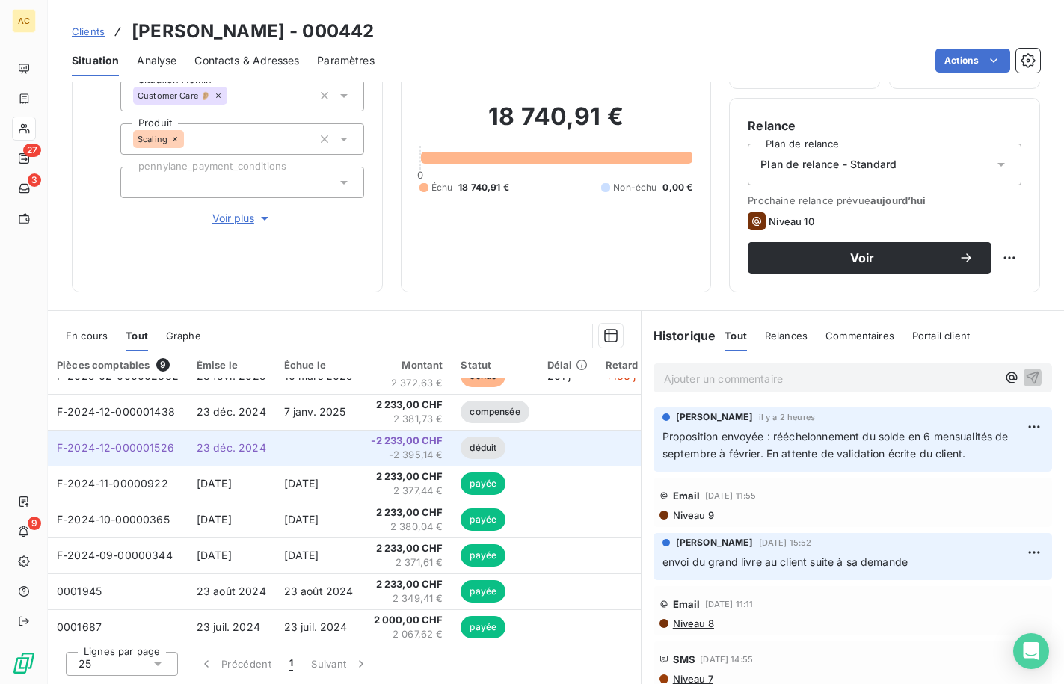
scroll to position [69, 0]
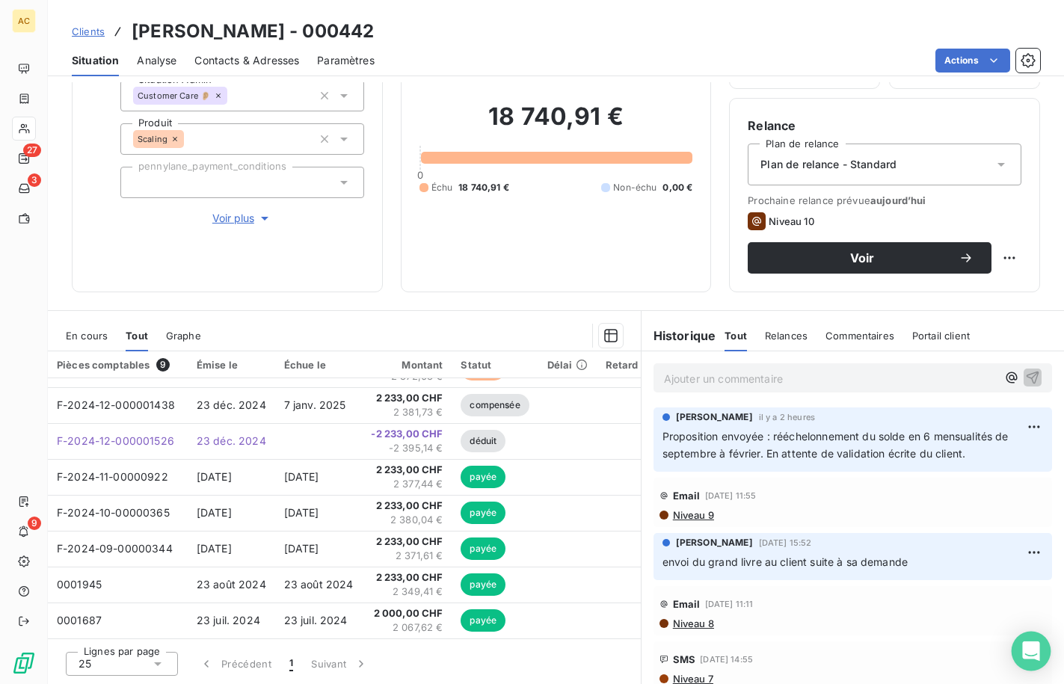
click at [1033, 656] on icon "Open Intercom Messenger" at bounding box center [1030, 650] width 19 height 19
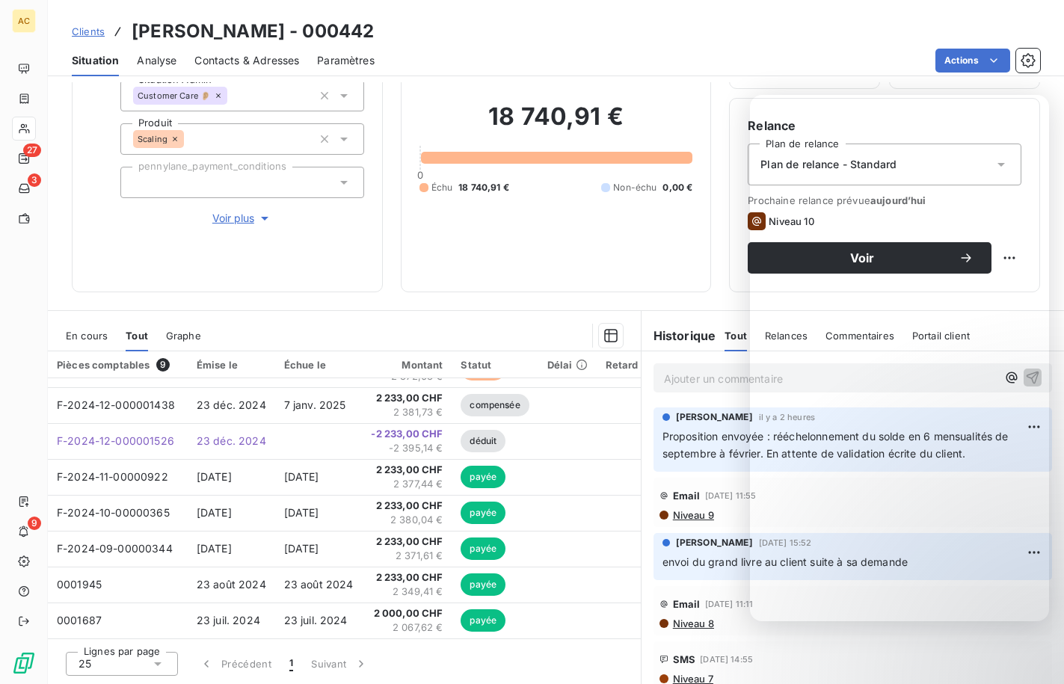
click at [393, 316] on section "En cours Tout Graphe Pièces comptables 9 Émise le Échue le Montant Statut Délai…" at bounding box center [344, 497] width 593 height 373
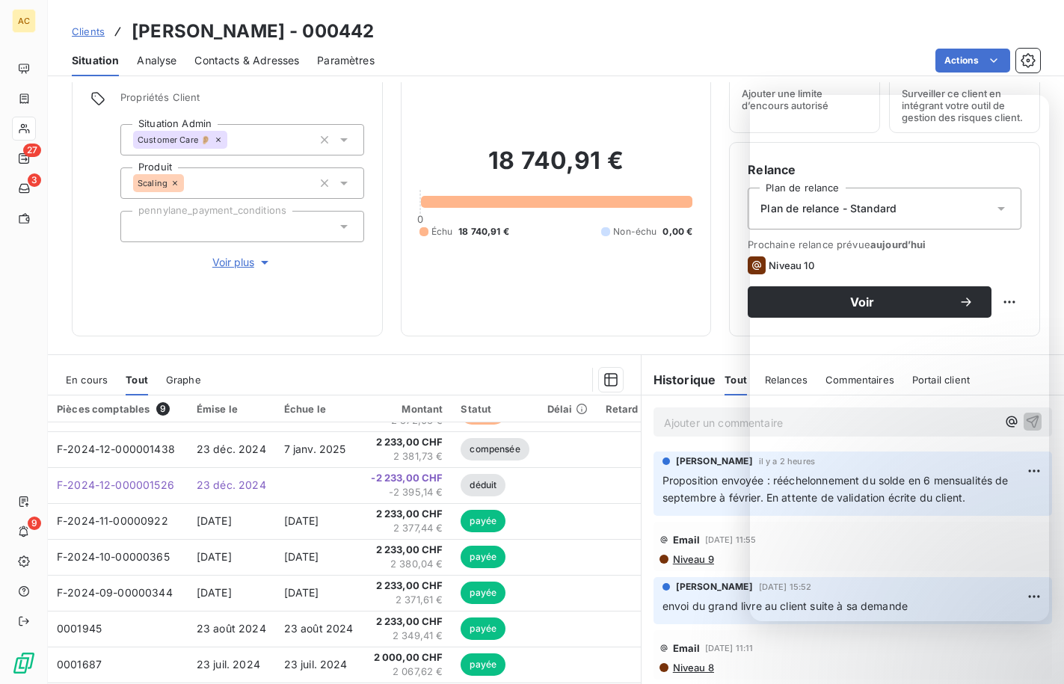
scroll to position [0, 0]
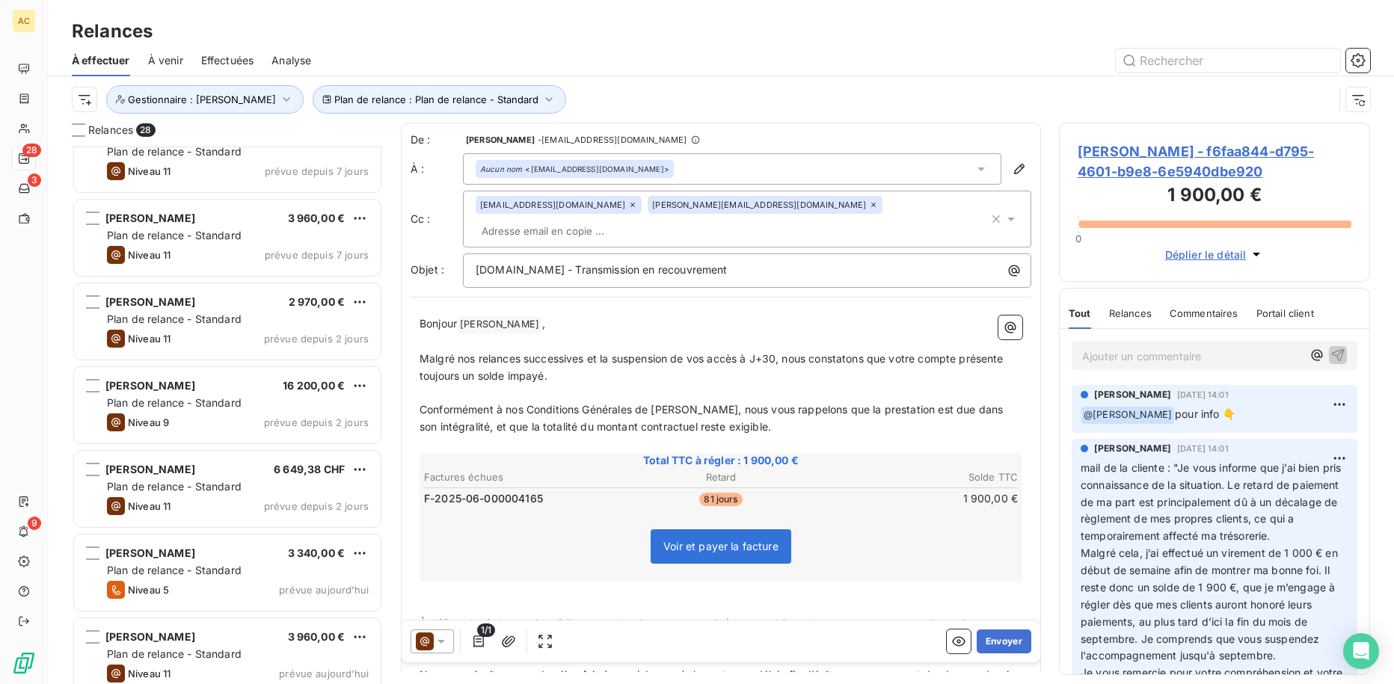
scroll to position [526, 300]
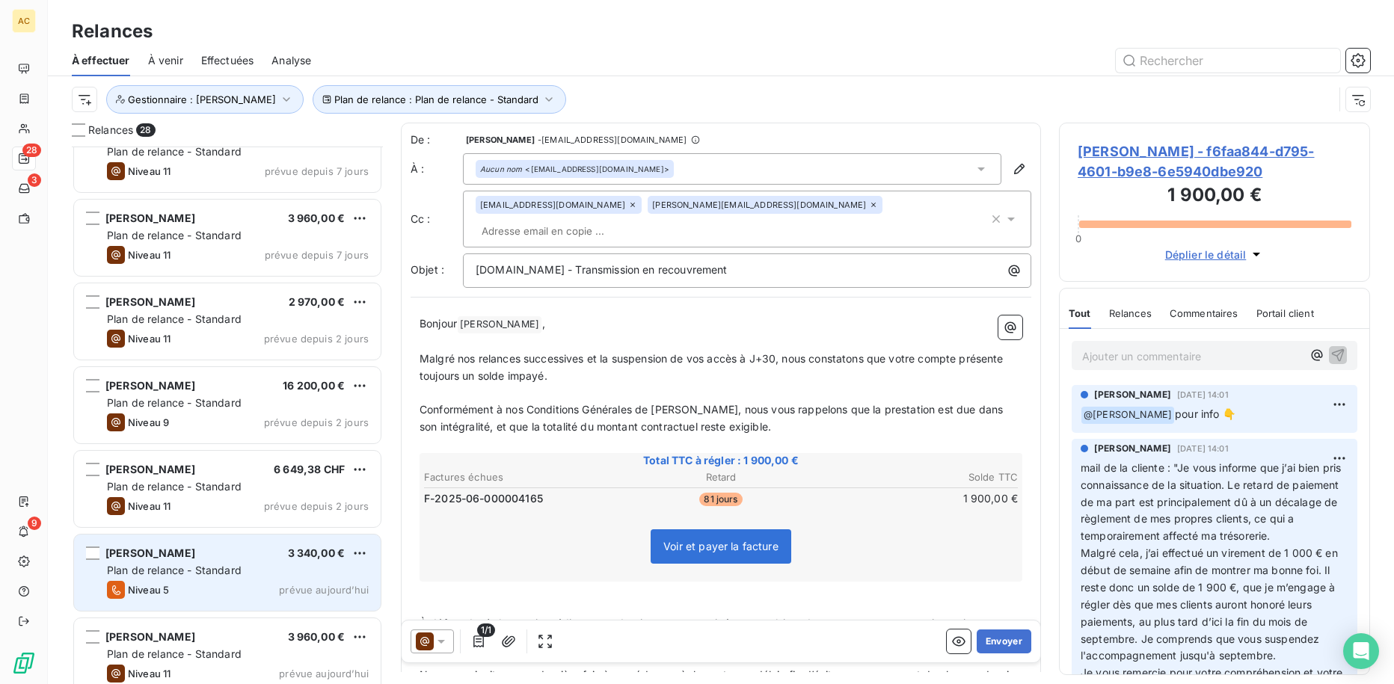
click at [190, 582] on div "Niveau 5 prévue aujourd’hui" at bounding box center [238, 590] width 262 height 18
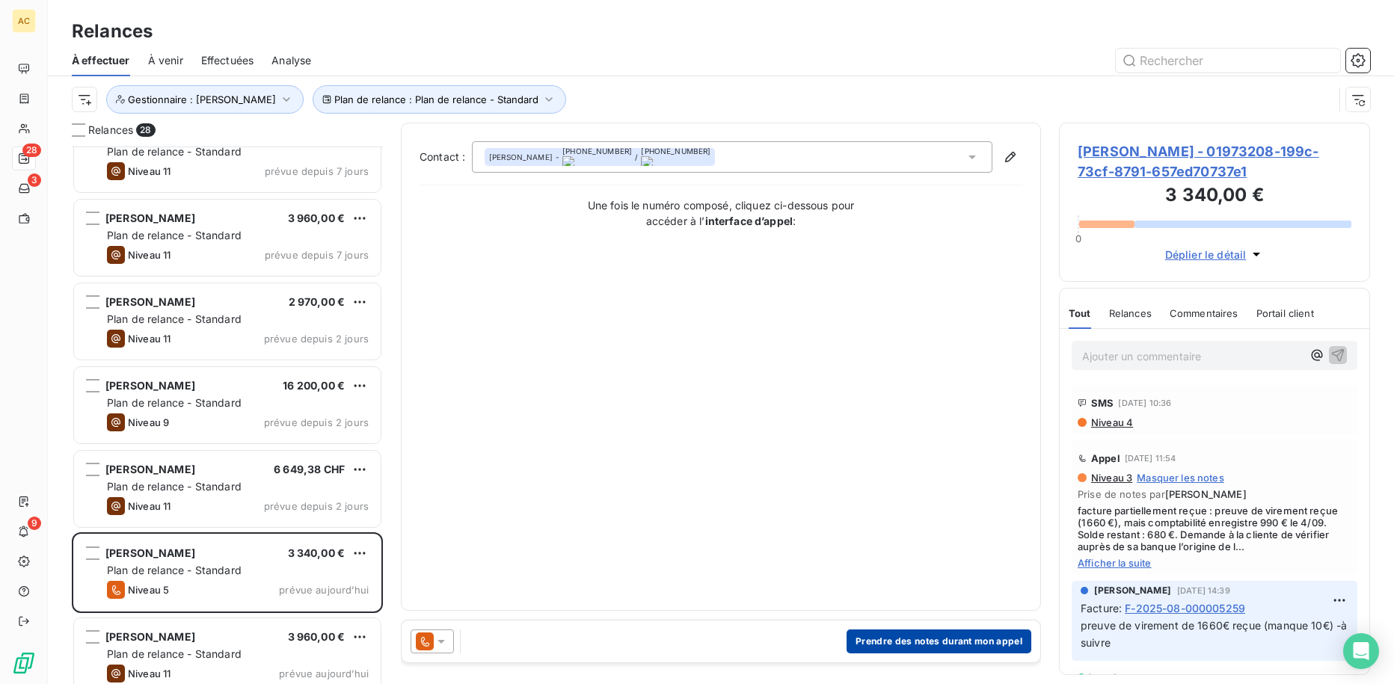
click at [907, 642] on button "Prendre des notes durant mon appel" at bounding box center [938, 642] width 185 height 24
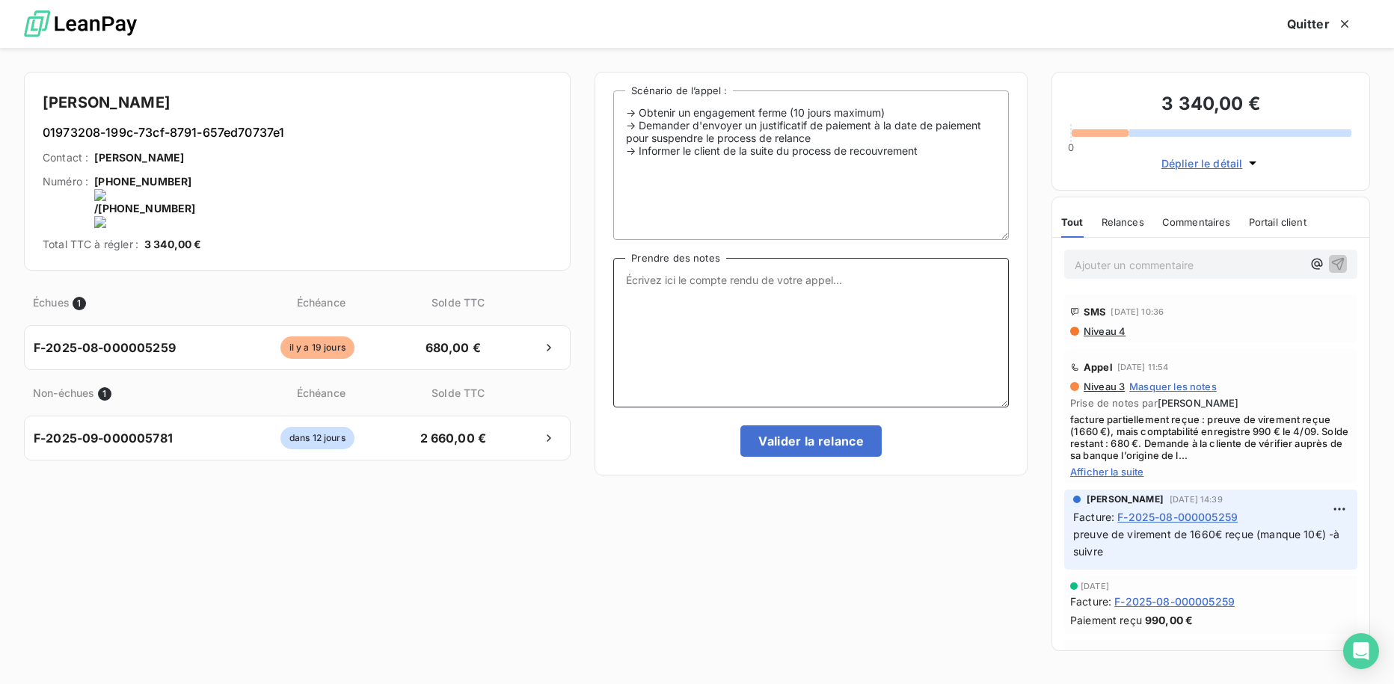
click at [656, 324] on textarea "Prendre des notes" at bounding box center [811, 333] width 396 height 150
type textarea "appel impossible via OnOff ([GEOGRAPHIC_DATA]) - n'est pas sur WA non plus - en…"
click at [832, 443] on button "Valider la relance" at bounding box center [810, 440] width 141 height 31
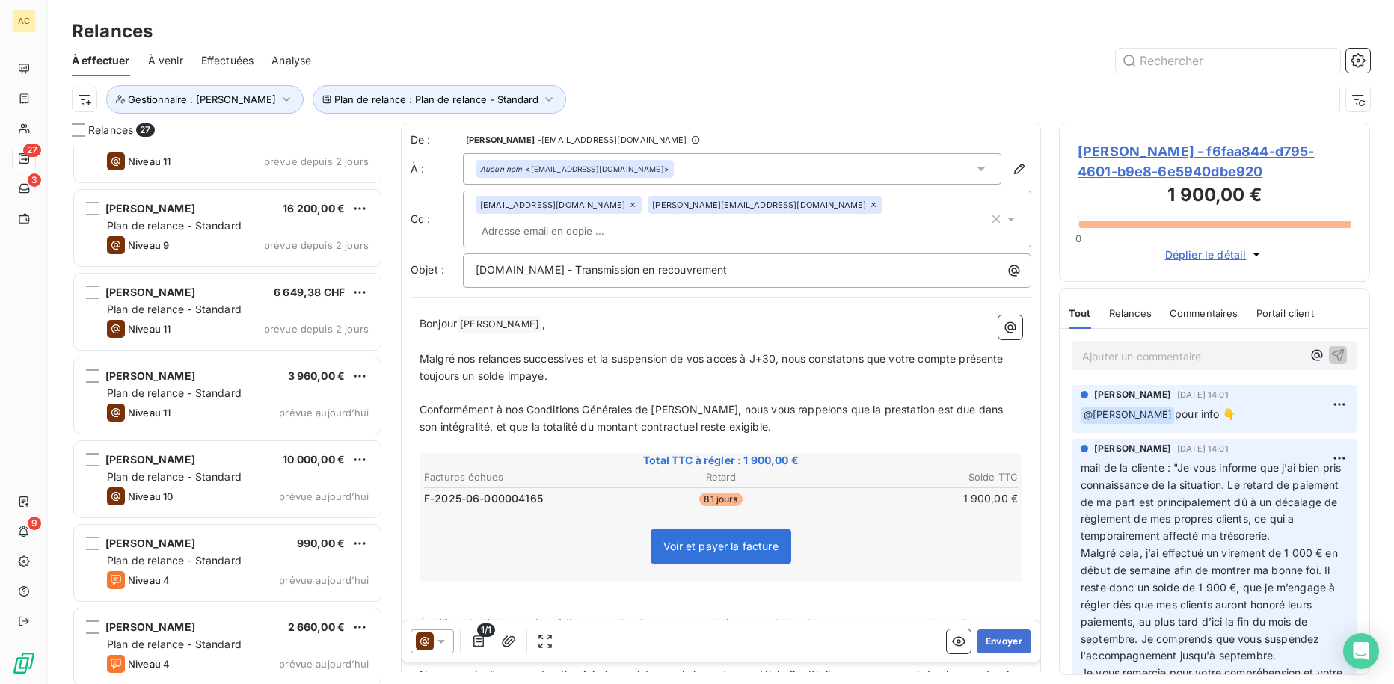
scroll to position [1135, 0]
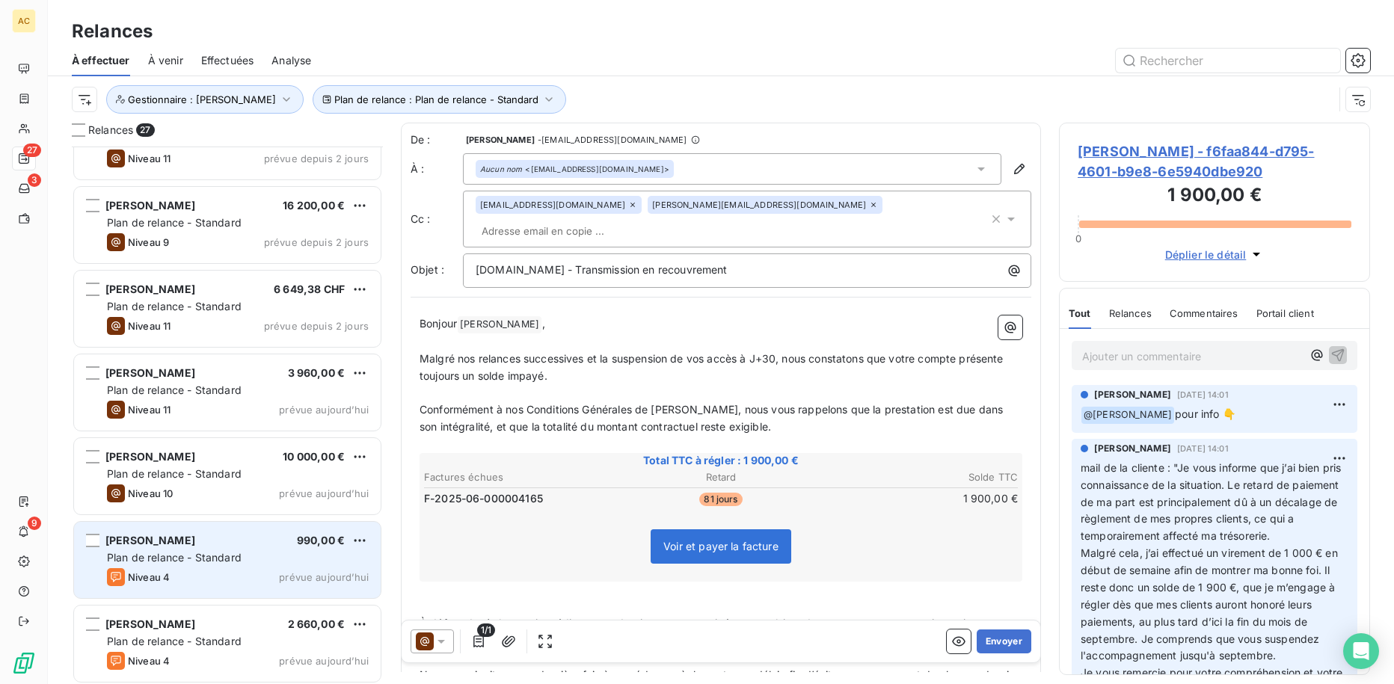
click at [211, 552] on span "Plan de relance - Standard" at bounding box center [174, 557] width 135 height 13
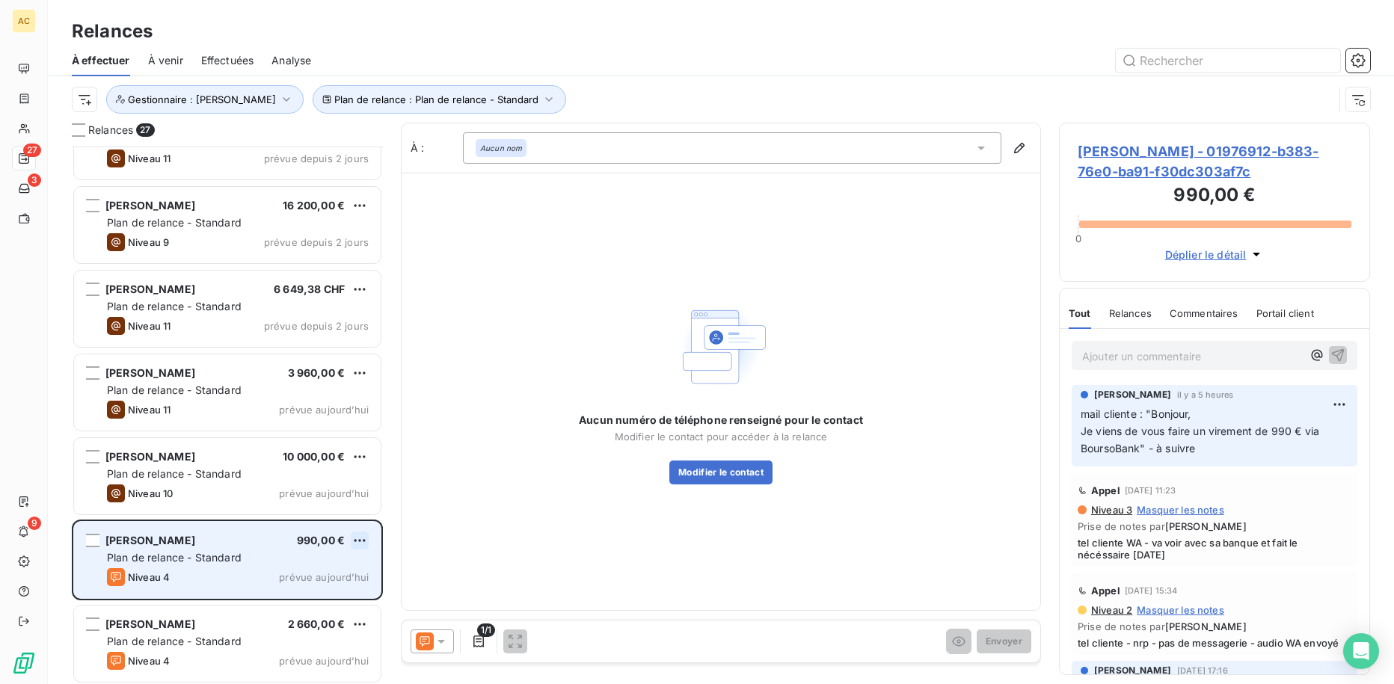
click at [357, 544] on html "AC 27 3 9 Relances À effectuer À venir Effectuées Analyse Plan de relance : Pla…" at bounding box center [697, 342] width 1394 height 684
click at [351, 567] on div "Replanifier cette action" at bounding box center [295, 570] width 134 height 24
select select "8"
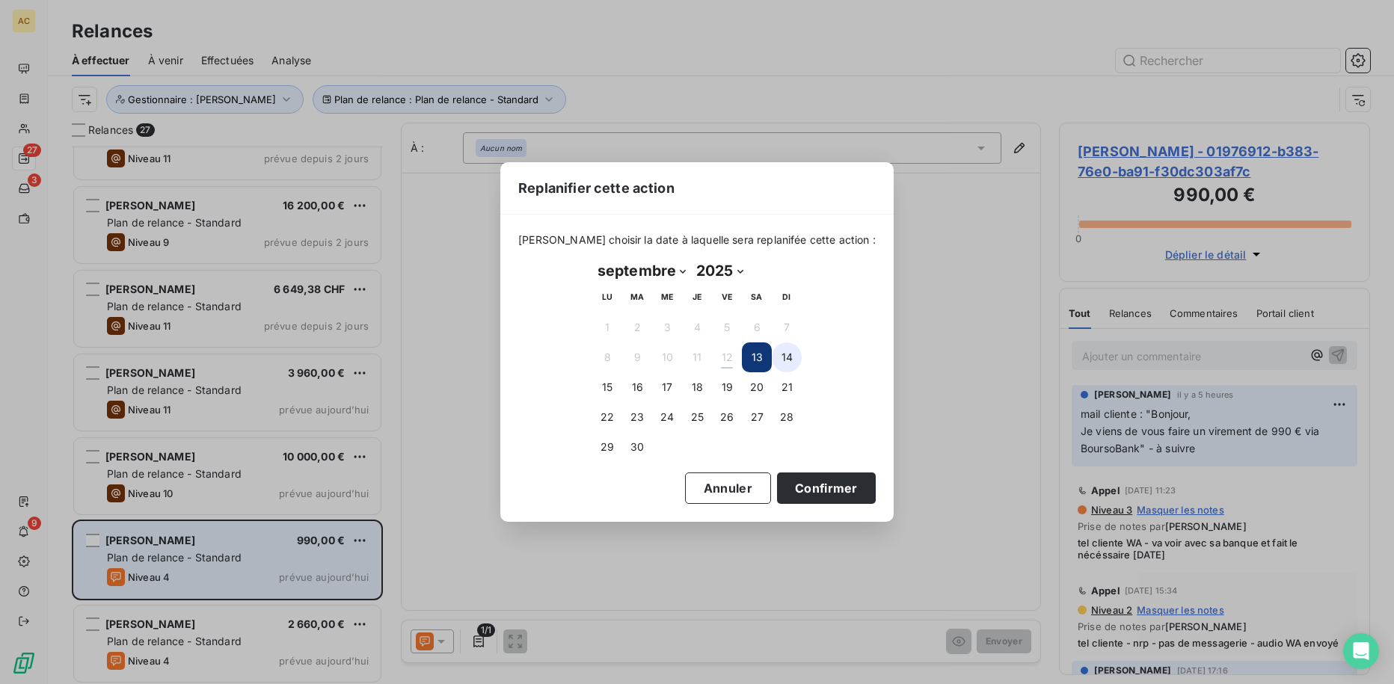
click at [784, 354] on button "14" at bounding box center [787, 357] width 30 height 30
click at [754, 353] on button "13" at bounding box center [757, 357] width 30 height 30
click at [791, 487] on button "Confirmer" at bounding box center [826, 488] width 99 height 31
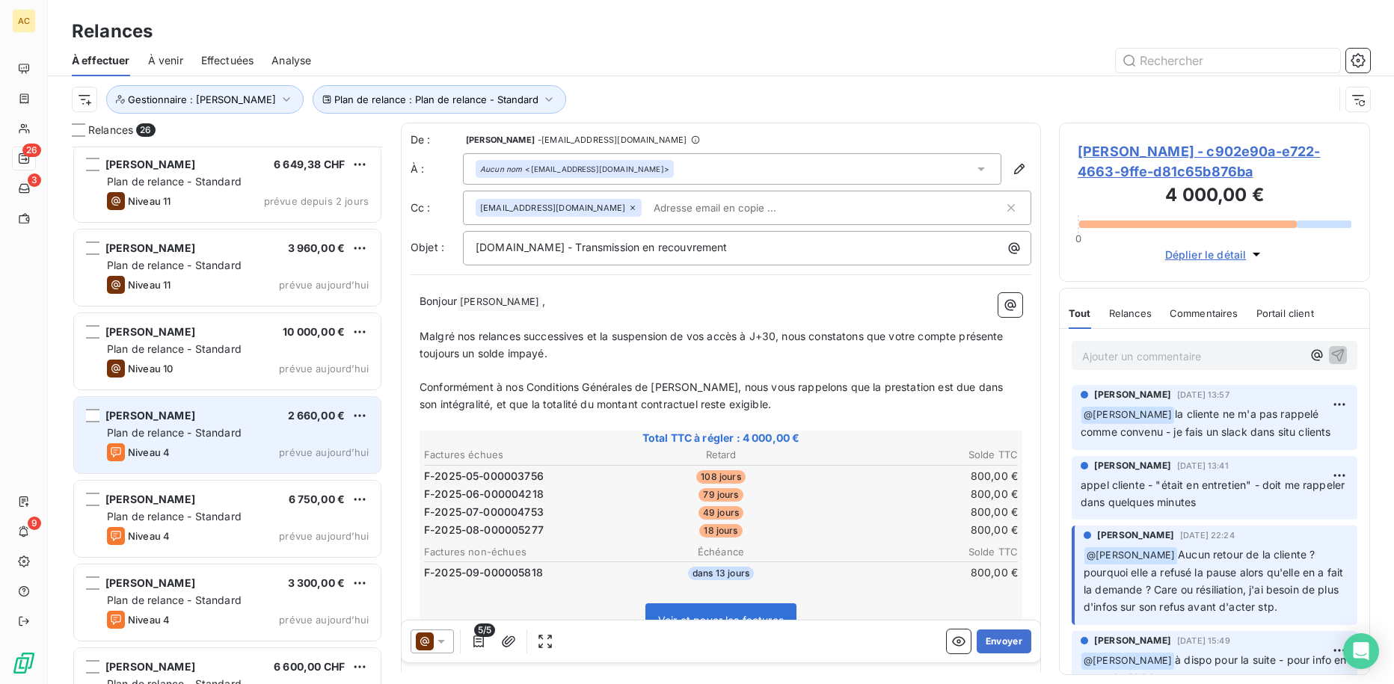
scroll to position [1272, 0]
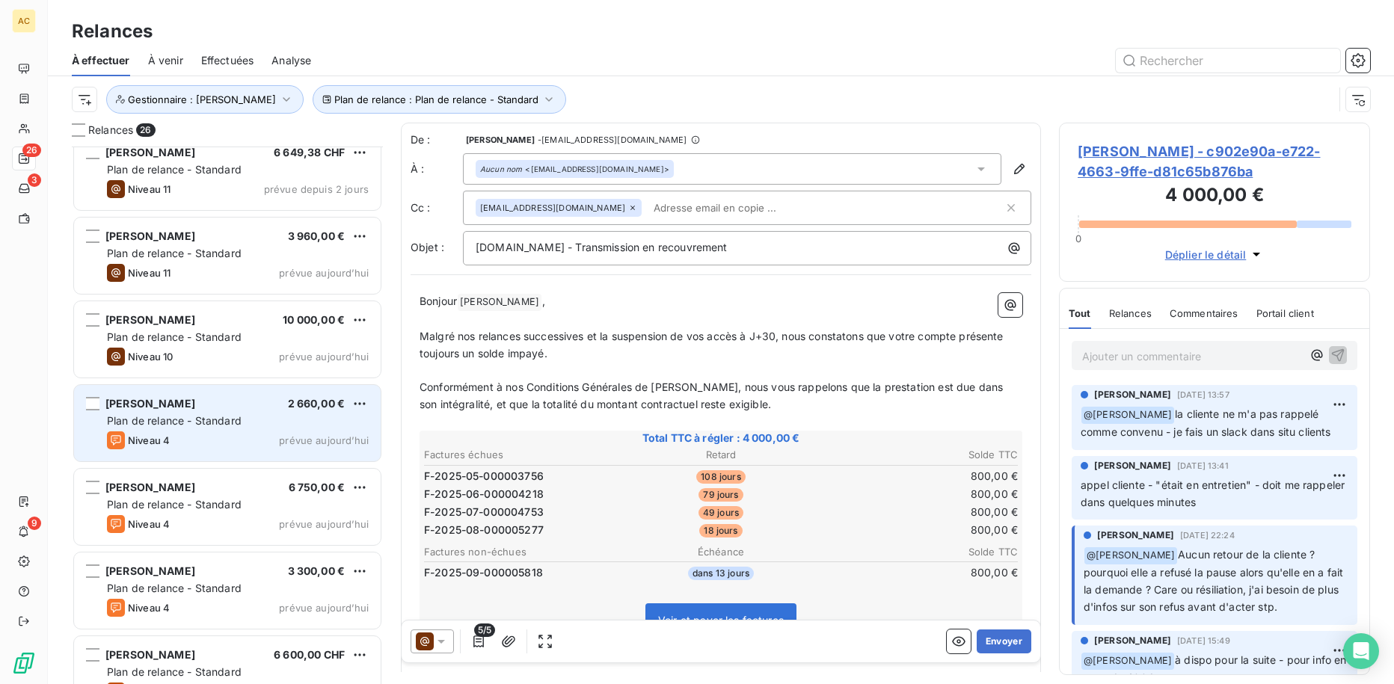
click at [279, 419] on div "Plan de relance - Standard" at bounding box center [238, 420] width 262 height 15
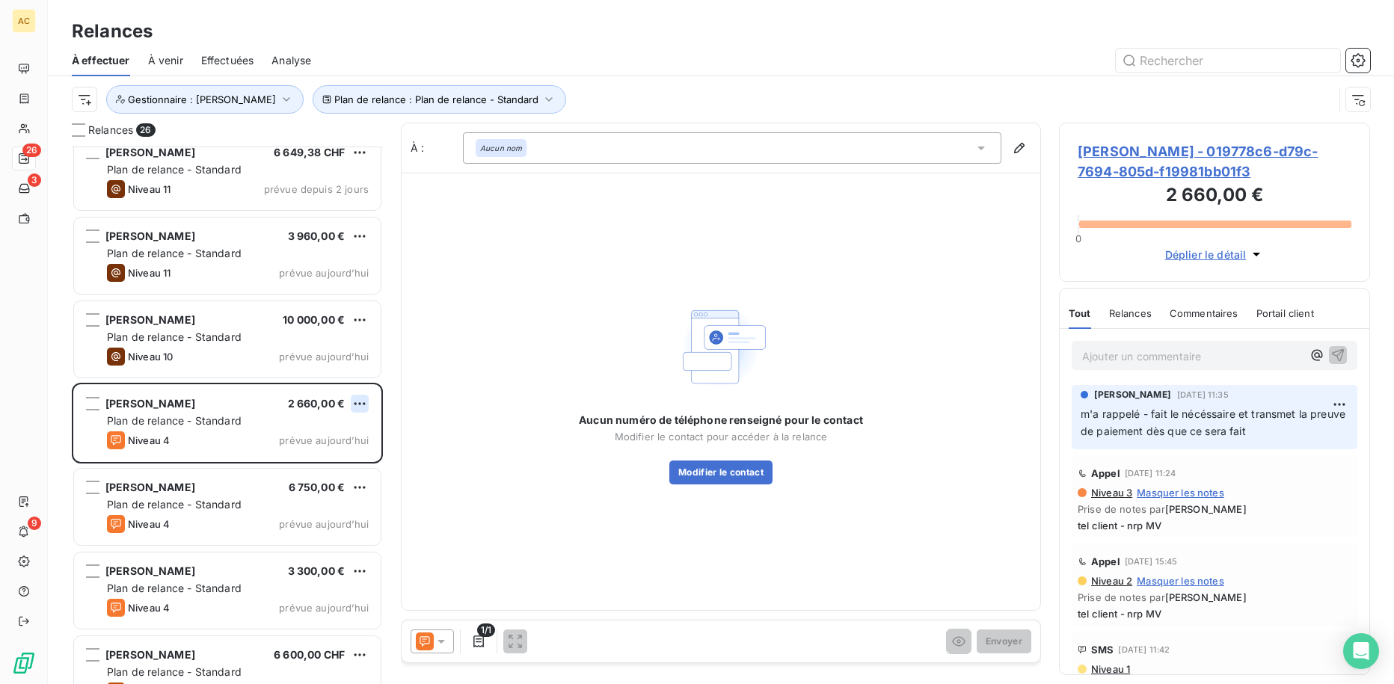
click at [365, 402] on html "AC 26 3 9 Relances À effectuer À venir Effectuées Analyse Plan de relance : Pla…" at bounding box center [697, 342] width 1394 height 684
click at [343, 433] on div "Replanifier cette action" at bounding box center [295, 434] width 134 height 24
select select "8"
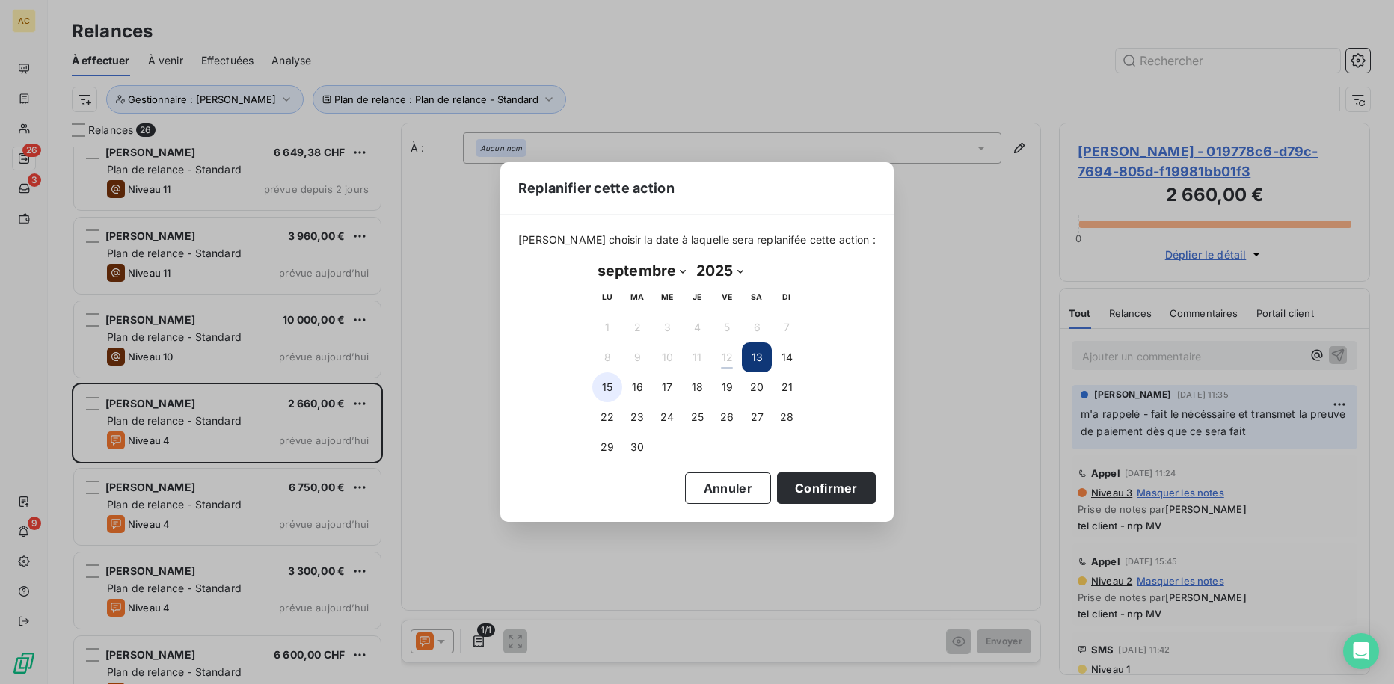
click at [612, 391] on button "15" at bounding box center [607, 387] width 30 height 30
click at [798, 485] on button "Confirmer" at bounding box center [826, 488] width 99 height 31
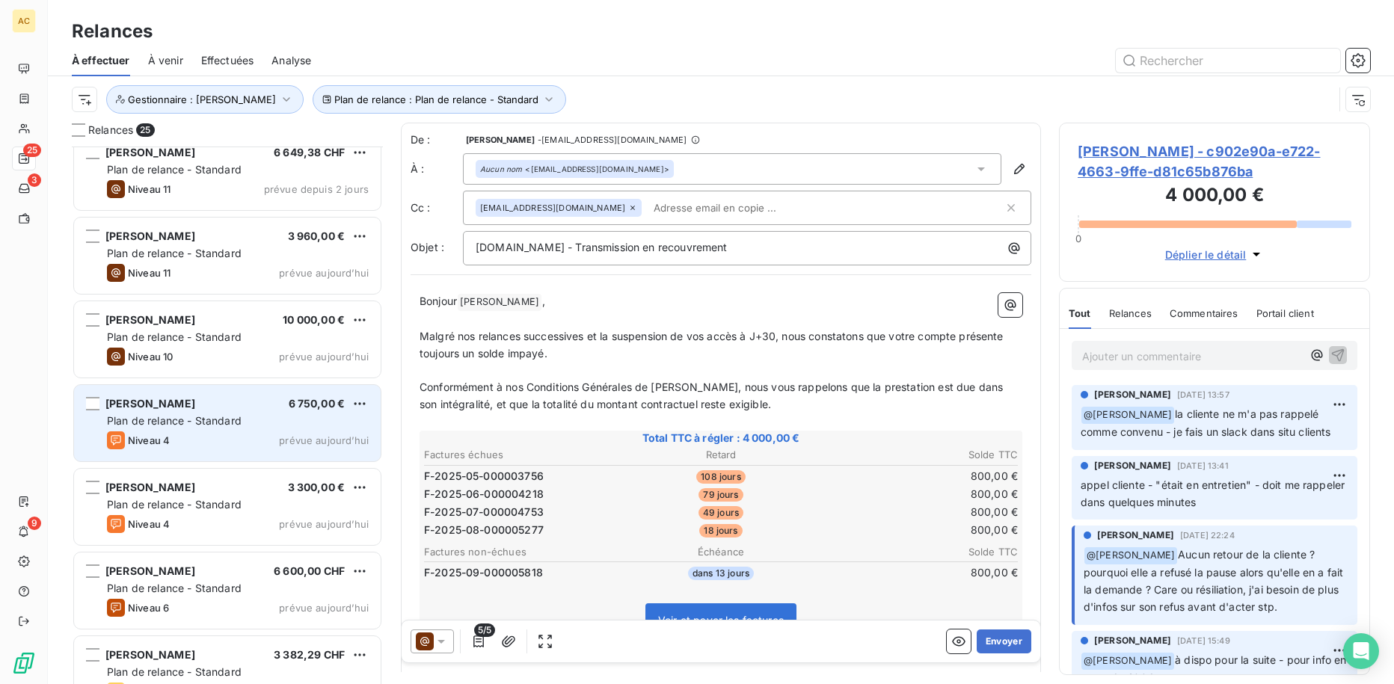
click at [258, 433] on div "Niveau 4 prévue aujourd’hui" at bounding box center [238, 440] width 262 height 18
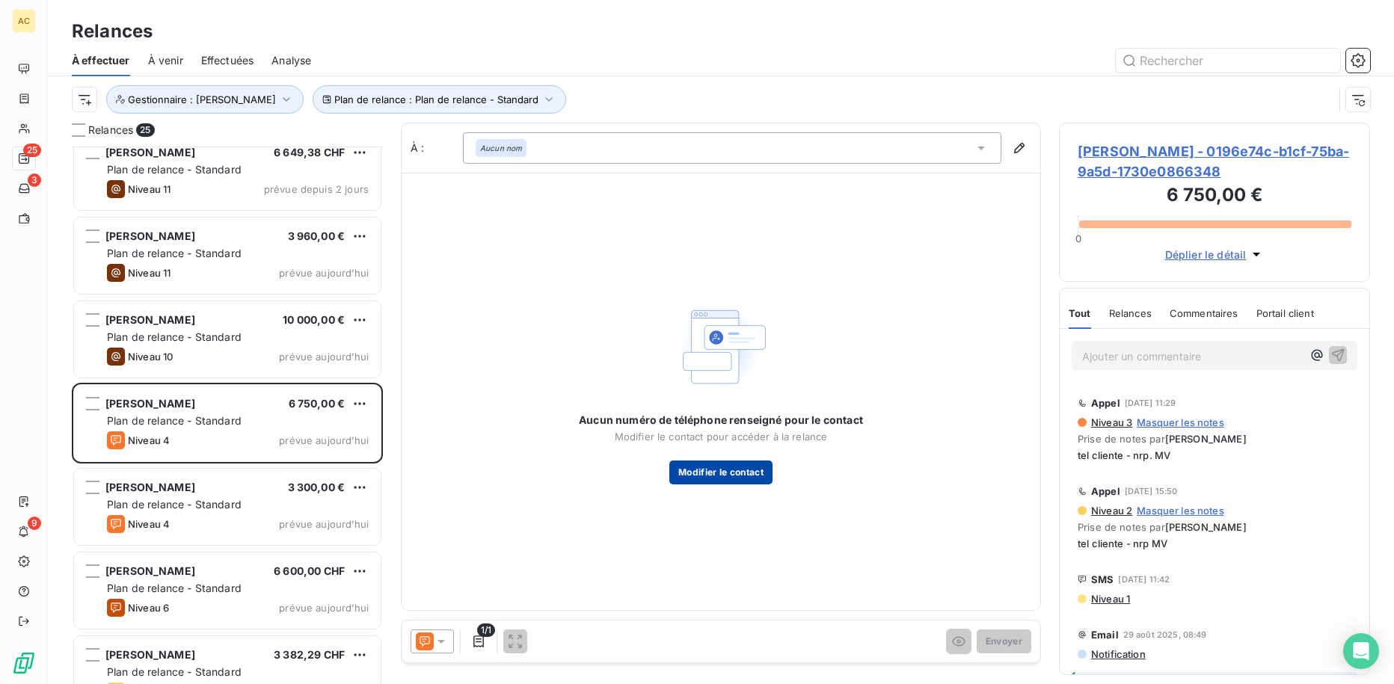
click at [727, 480] on button "Modifier le contact" at bounding box center [720, 473] width 103 height 24
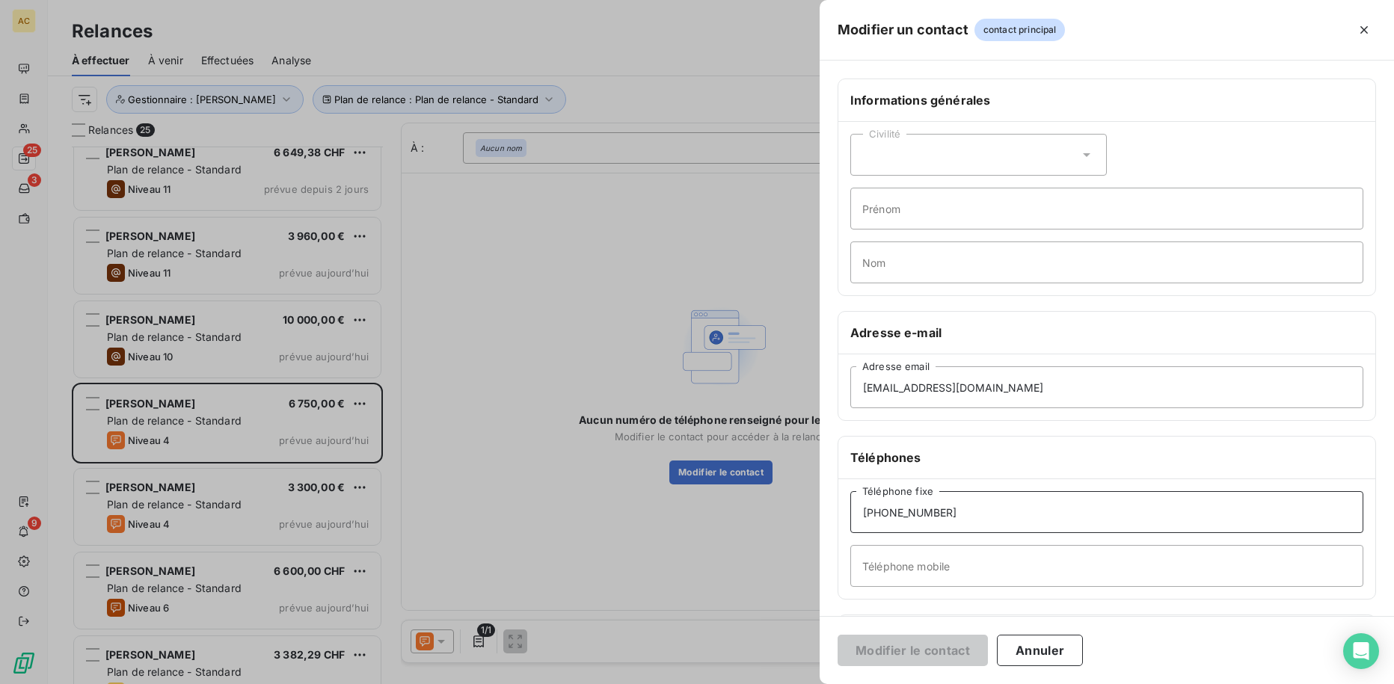
drag, startPoint x: 867, startPoint y: 504, endPoint x: 925, endPoint y: 524, distance: 61.7
click at [803, 683] on div "Modifier un contact contact principal Informations générales Civilité Prénom No…" at bounding box center [697, 684] width 1394 height 0
click at [914, 569] on input "Téléphone mobile" at bounding box center [1106, 566] width 513 height 42
paste input "[PHONE_NUMBER]"
type input "[PHONE_NUMBER]"
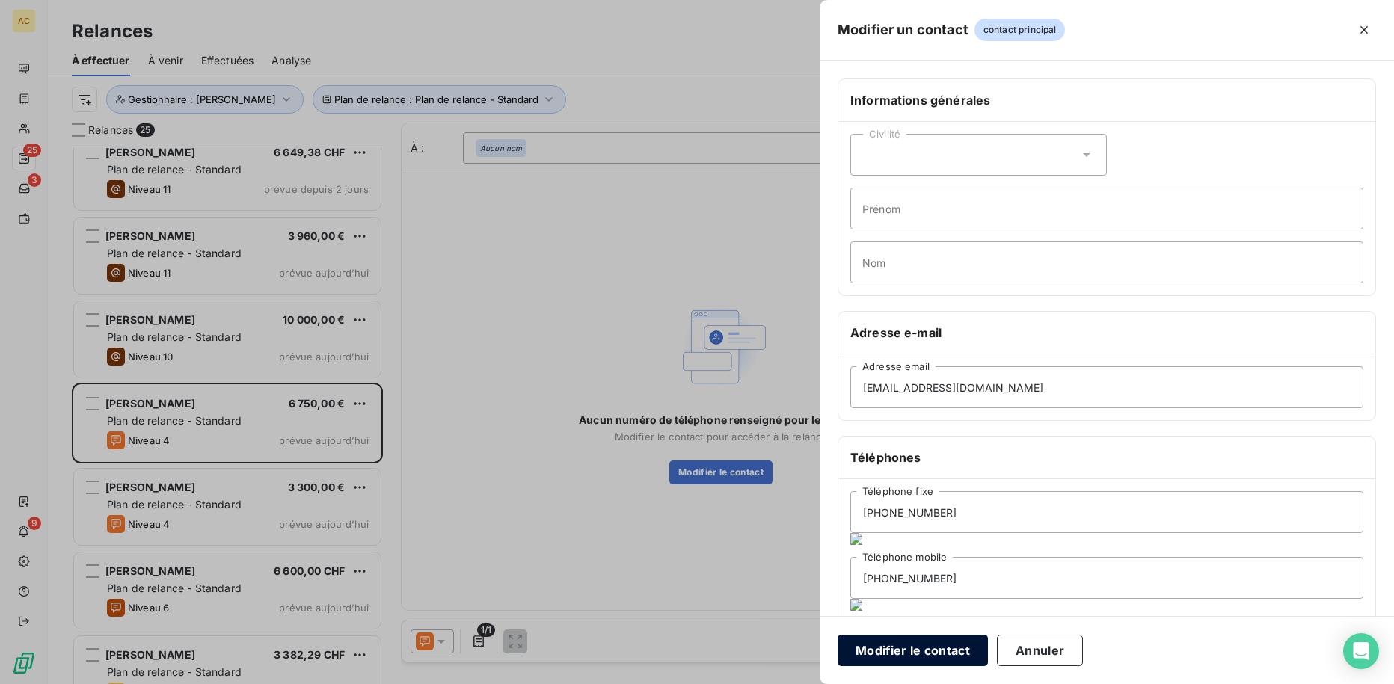
click at [908, 647] on button "Modifier le contact" at bounding box center [912, 650] width 150 height 31
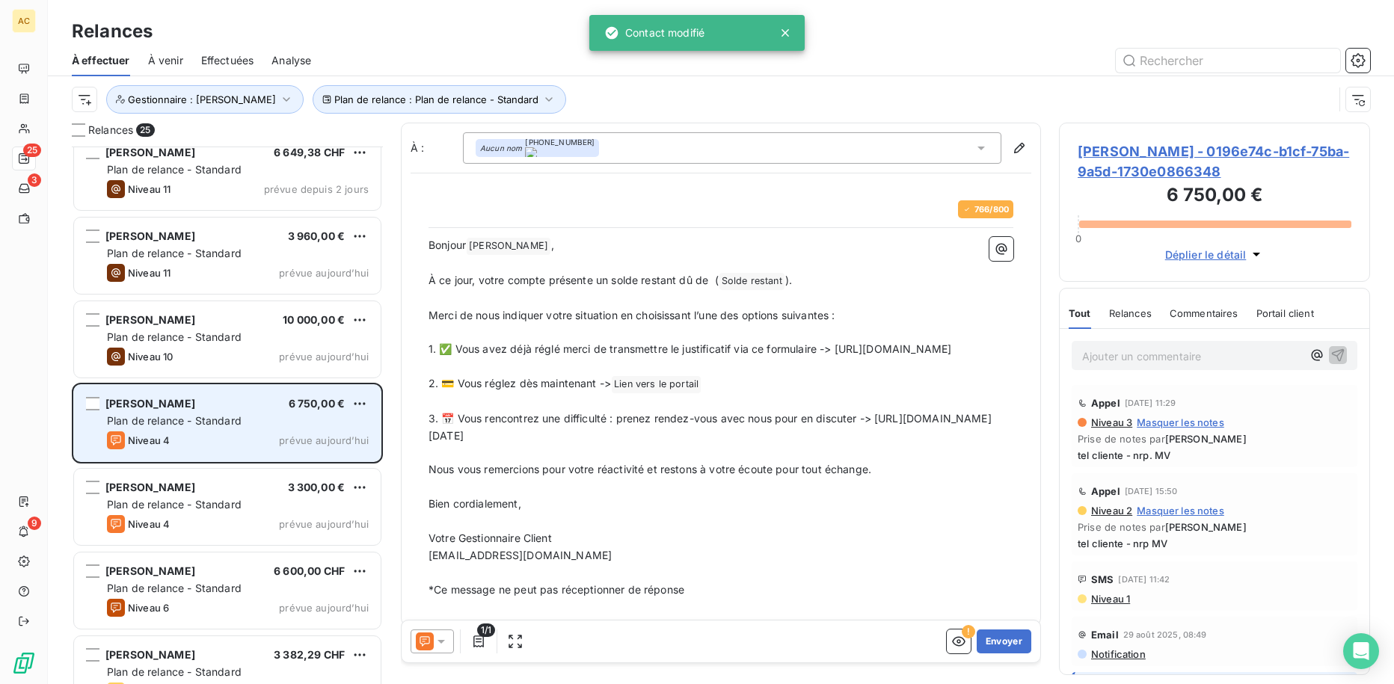
drag, startPoint x: 928, startPoint y: 454, endPoint x: 301, endPoint y: 456, distance: 626.5
click at [301, 456] on div "Relances 25 [PERSON_NAME] 16 200,00 € Plan de relance - Standard Niveau 9 prévu…" at bounding box center [721, 403] width 1346 height 561
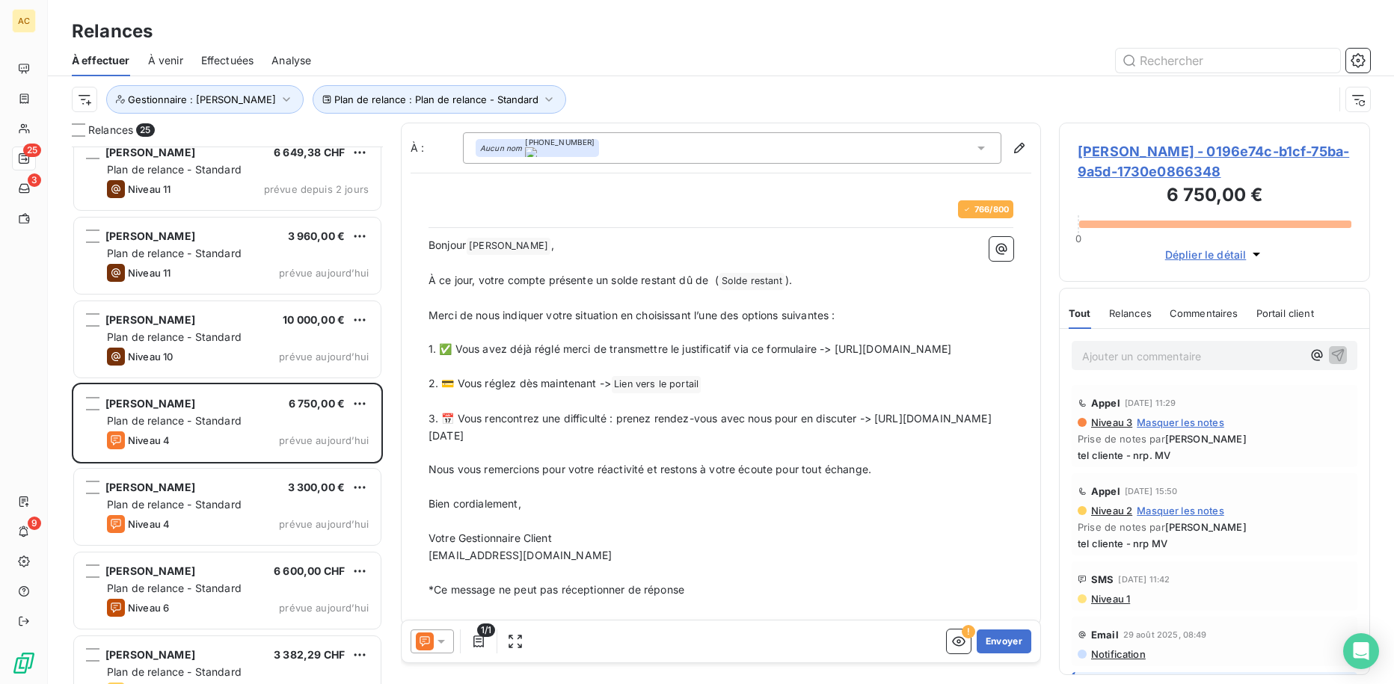
drag, startPoint x: 915, startPoint y: 450, endPoint x: 426, endPoint y: 452, distance: 489.0
click at [426, 452] on div "766 / 800 Bonjour [PERSON_NAME] ﻿ , ﻿ À ce jour, votre compte présente un solde…" at bounding box center [720, 399] width 603 height 416
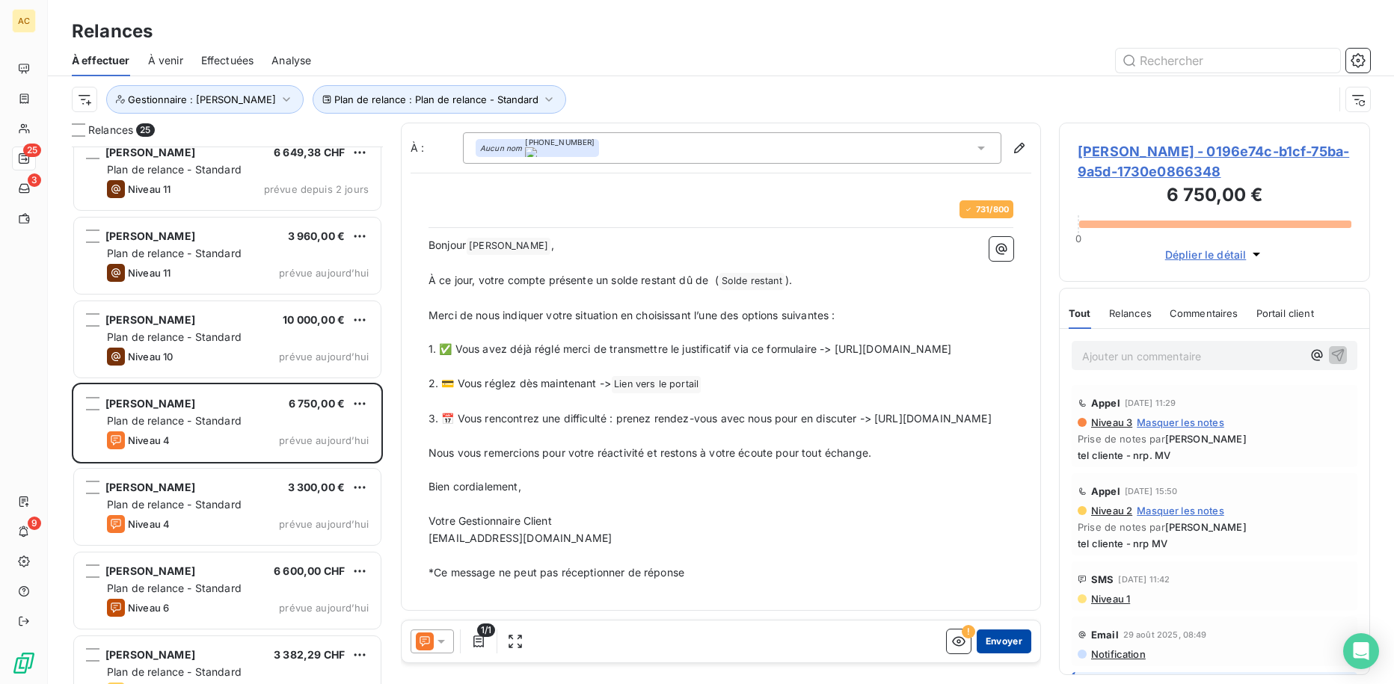
click at [985, 644] on button "Envoyer" at bounding box center [1003, 642] width 55 height 24
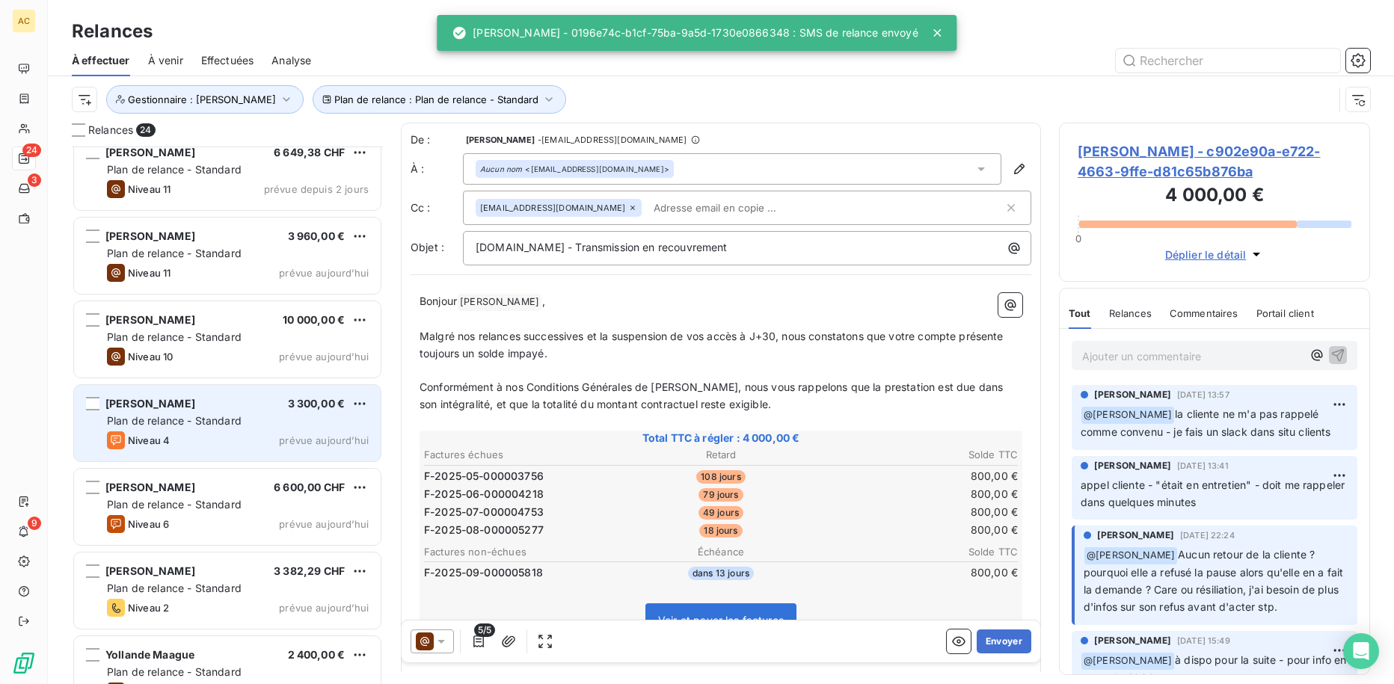
click at [241, 434] on div "Niveau 4 prévue aujourd’hui" at bounding box center [238, 440] width 262 height 18
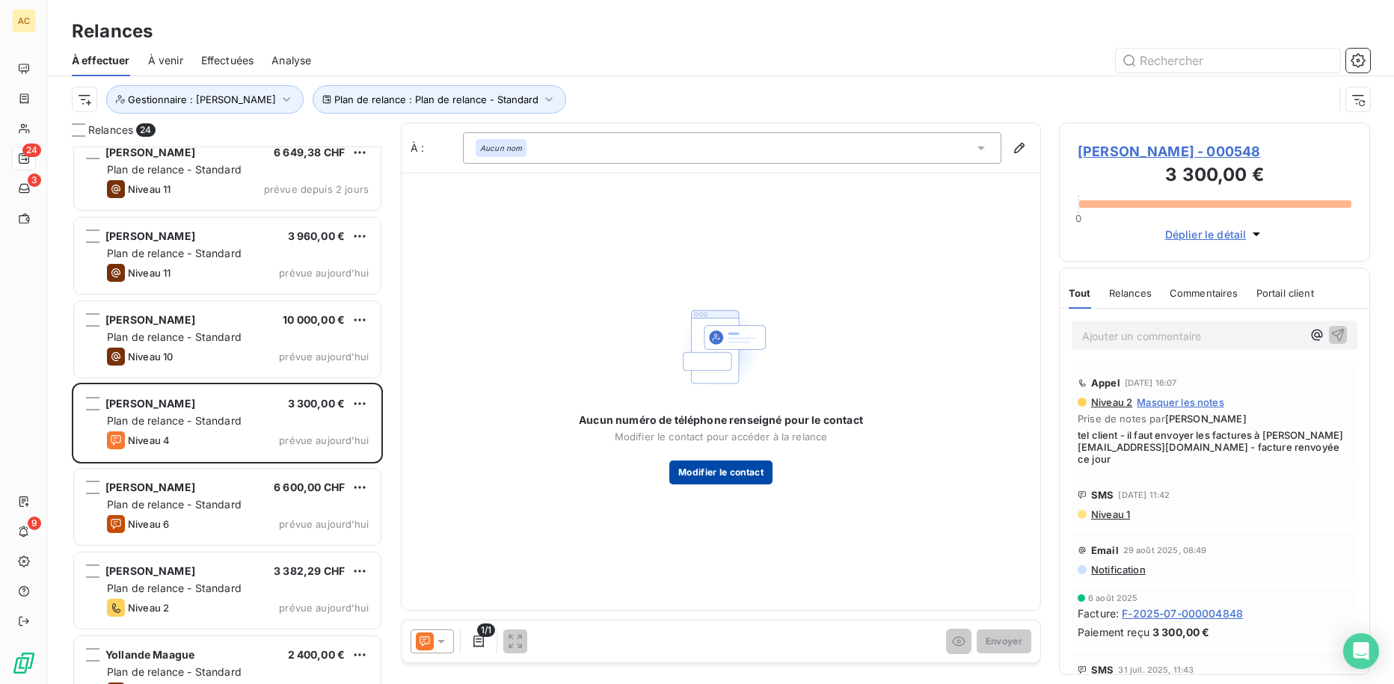
click at [744, 475] on button "Modifier le contact" at bounding box center [720, 473] width 103 height 24
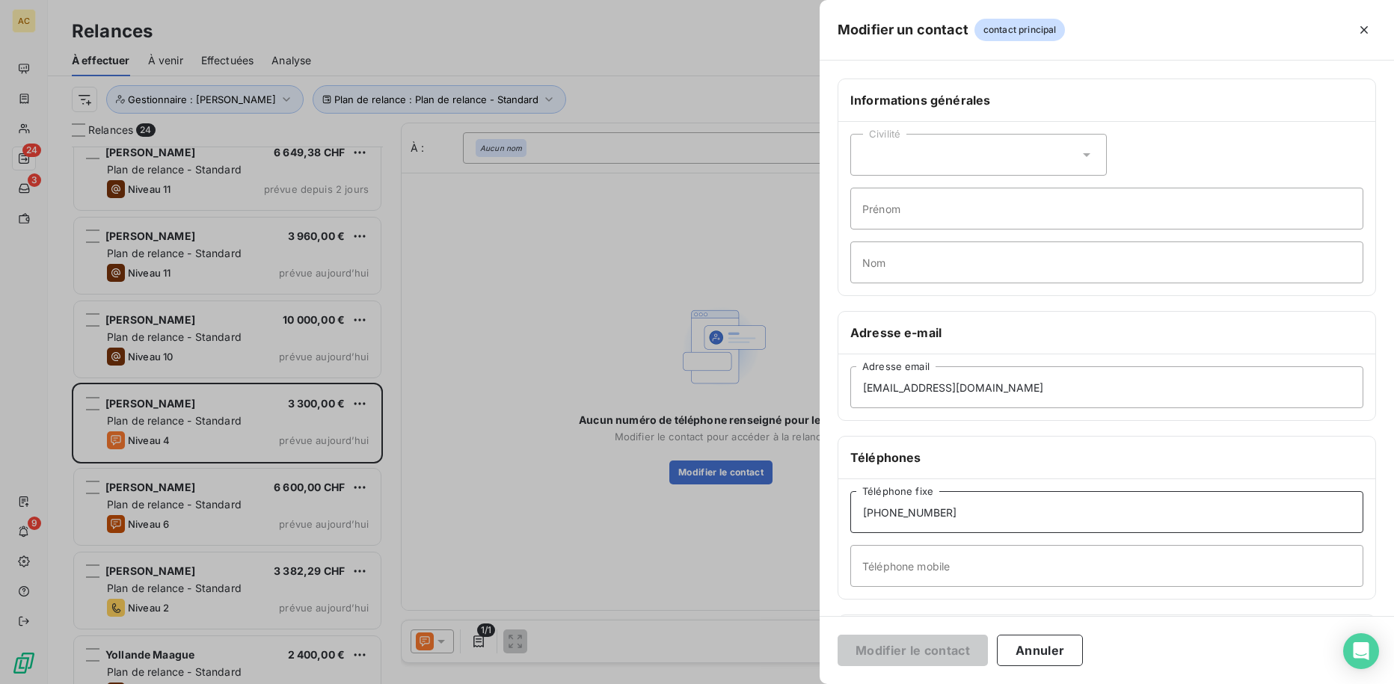
drag, startPoint x: 957, startPoint y: 514, endPoint x: 801, endPoint y: 505, distance: 156.5
click at [801, 683] on div "Modifier un contact contact principal Informations générales Civilité Prénom No…" at bounding box center [697, 684] width 1394 height 0
paste input "[URL][DOMAIN_NAME]"
click at [888, 585] on input "Téléphone mobile" at bounding box center [1106, 582] width 513 height 42
click at [893, 583] on input "Téléphone mobile" at bounding box center [1106, 582] width 513 height 42
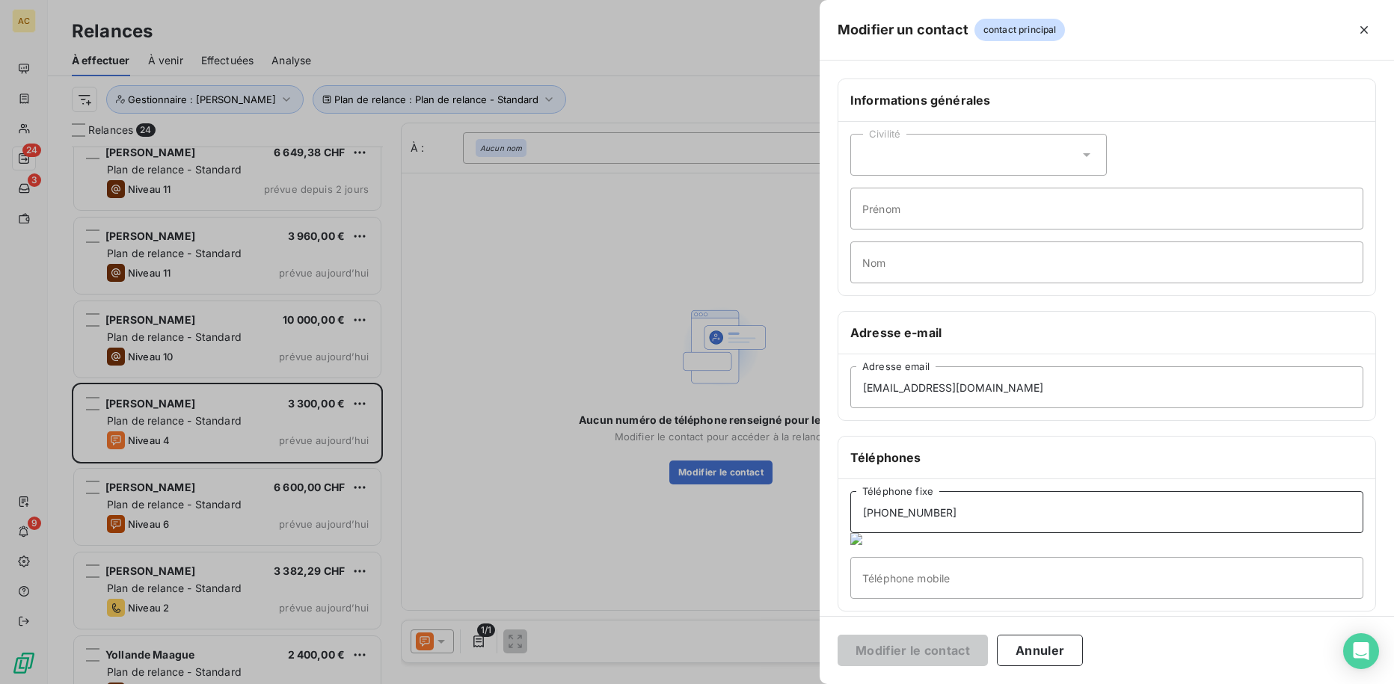
type input "[PHONE_NUMBER]"
click at [911, 564] on input "Téléphone mobile" at bounding box center [1106, 578] width 513 height 42
paste input "[PHONE_NUMBER]"
type input "[PHONE_NUMBER]"
click at [918, 649] on button "Modifier le contact" at bounding box center [912, 650] width 150 height 31
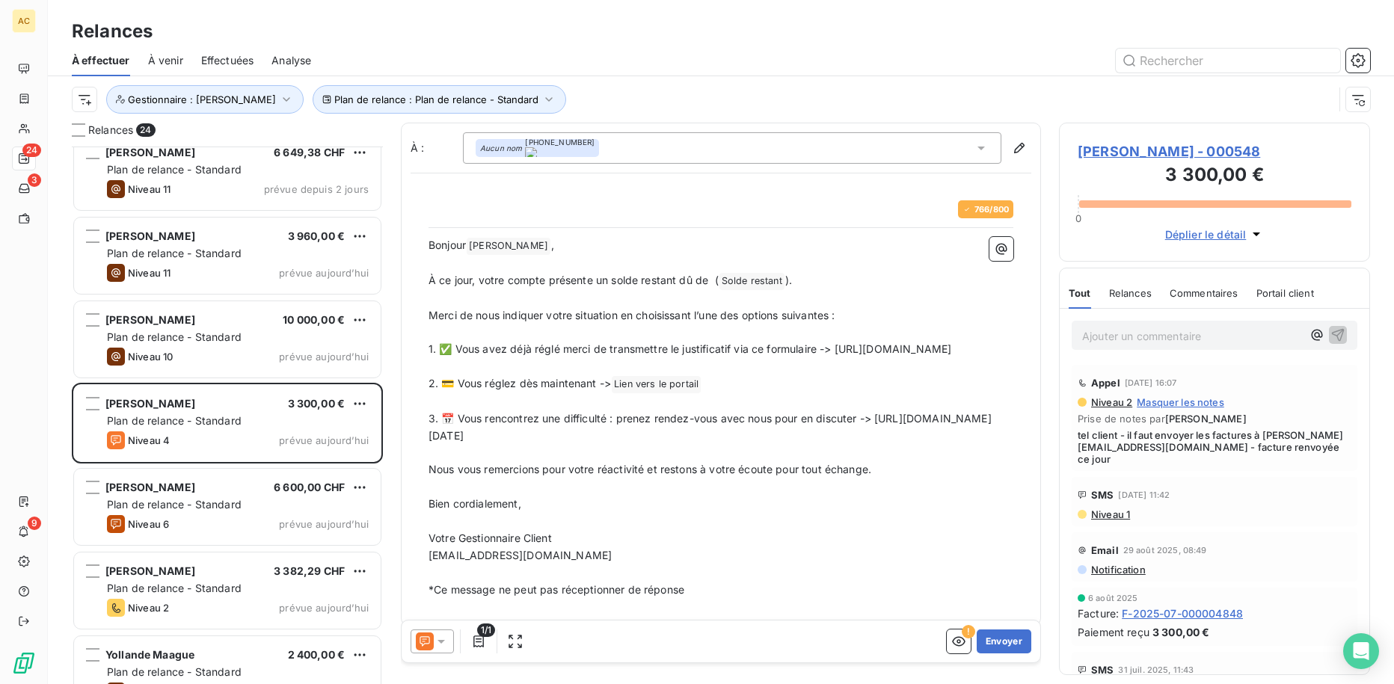
drag, startPoint x: 917, startPoint y: 450, endPoint x: 423, endPoint y: 460, distance: 494.3
click at [423, 460] on div "766 / 800 Bonjour [PERSON_NAME] ﻿ , ﻿ À ce jour, votre compte présente un solde…" at bounding box center [720, 399] width 603 height 416
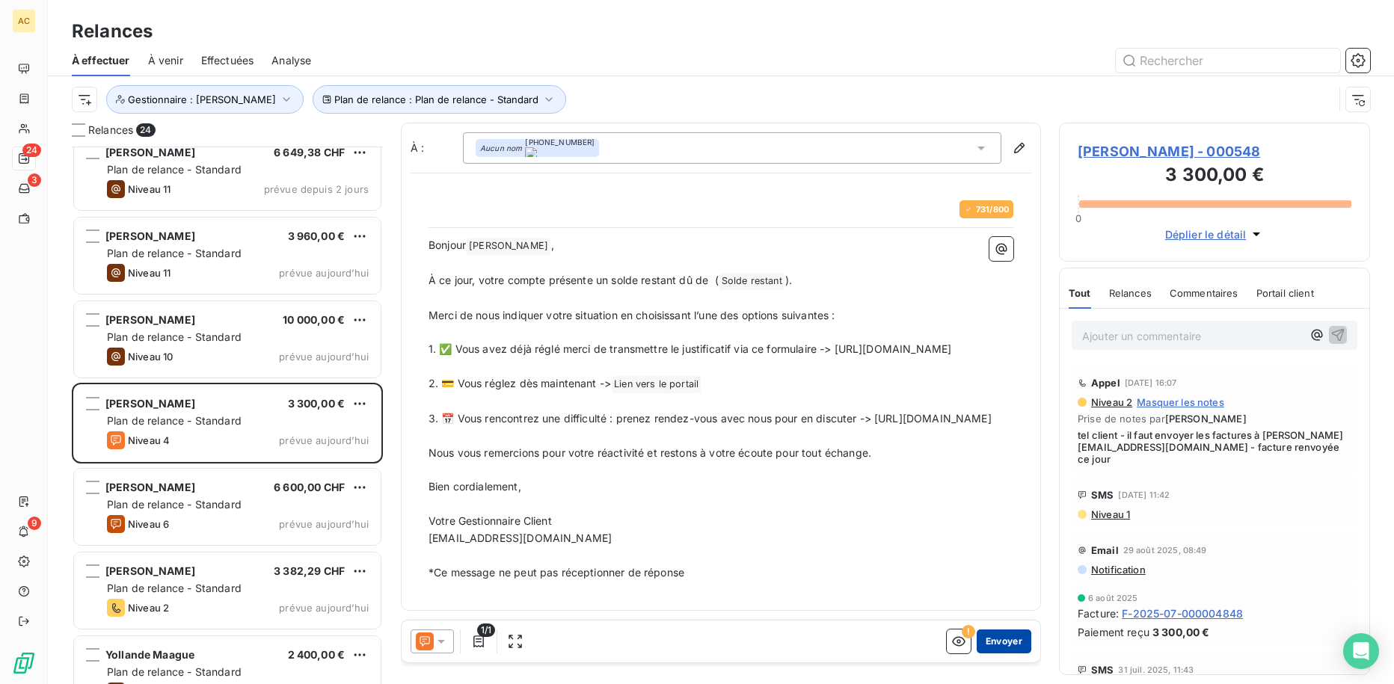
click at [991, 644] on button "Envoyer" at bounding box center [1003, 642] width 55 height 24
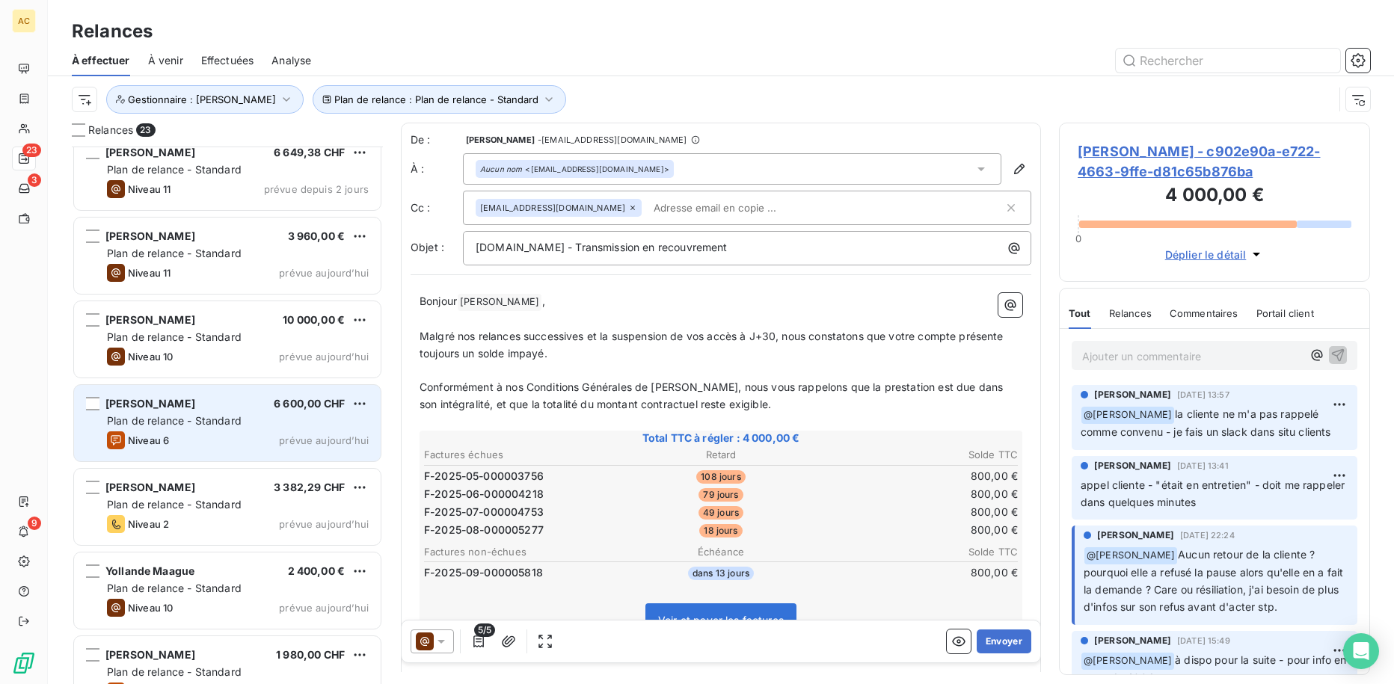
click at [202, 432] on div "Niveau 6 prévue [DATE]" at bounding box center [238, 440] width 262 height 18
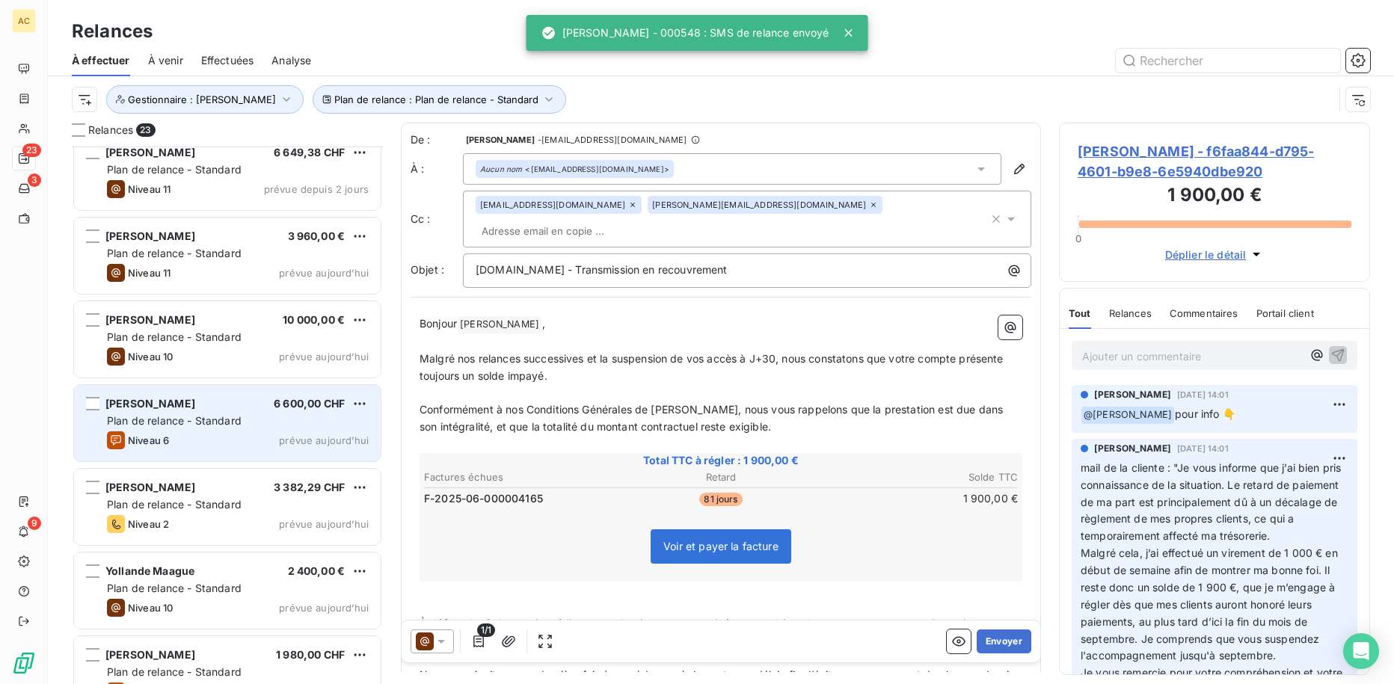
click at [221, 423] on span "Plan de relance - Standard" at bounding box center [174, 420] width 135 height 13
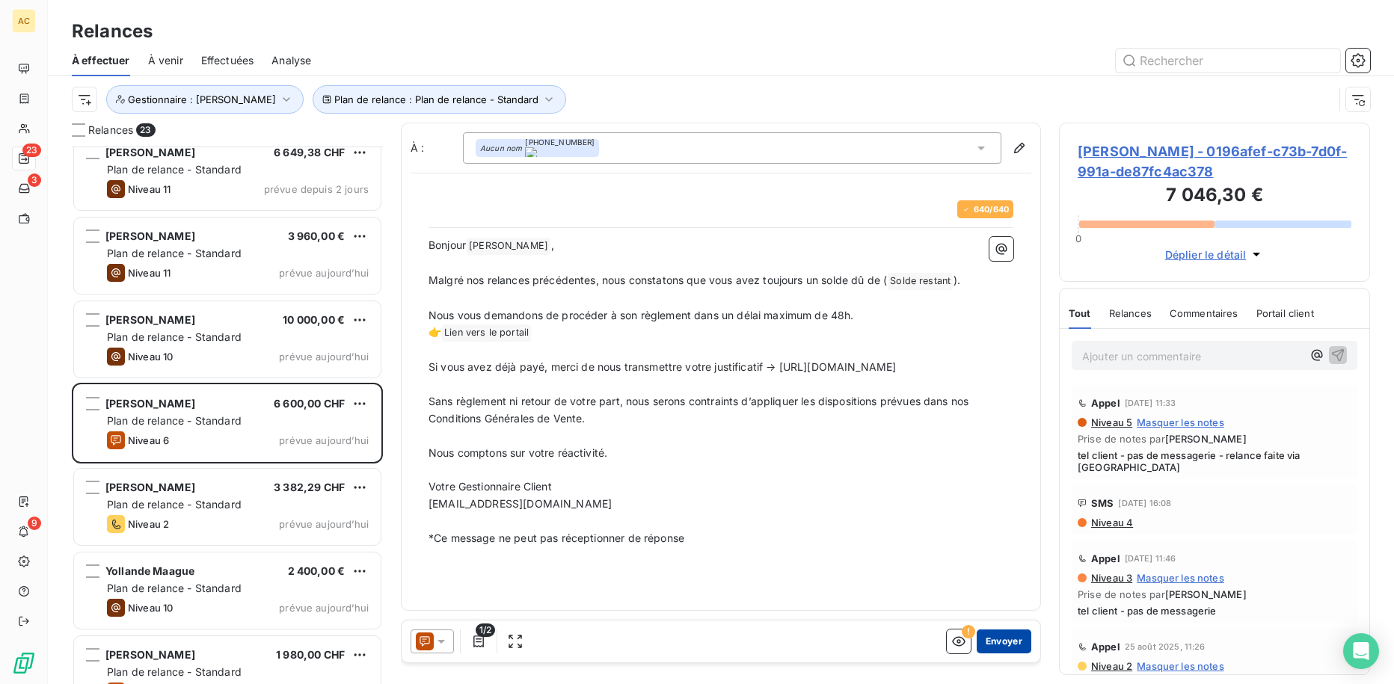
click at [993, 639] on button "Envoyer" at bounding box center [1003, 642] width 55 height 24
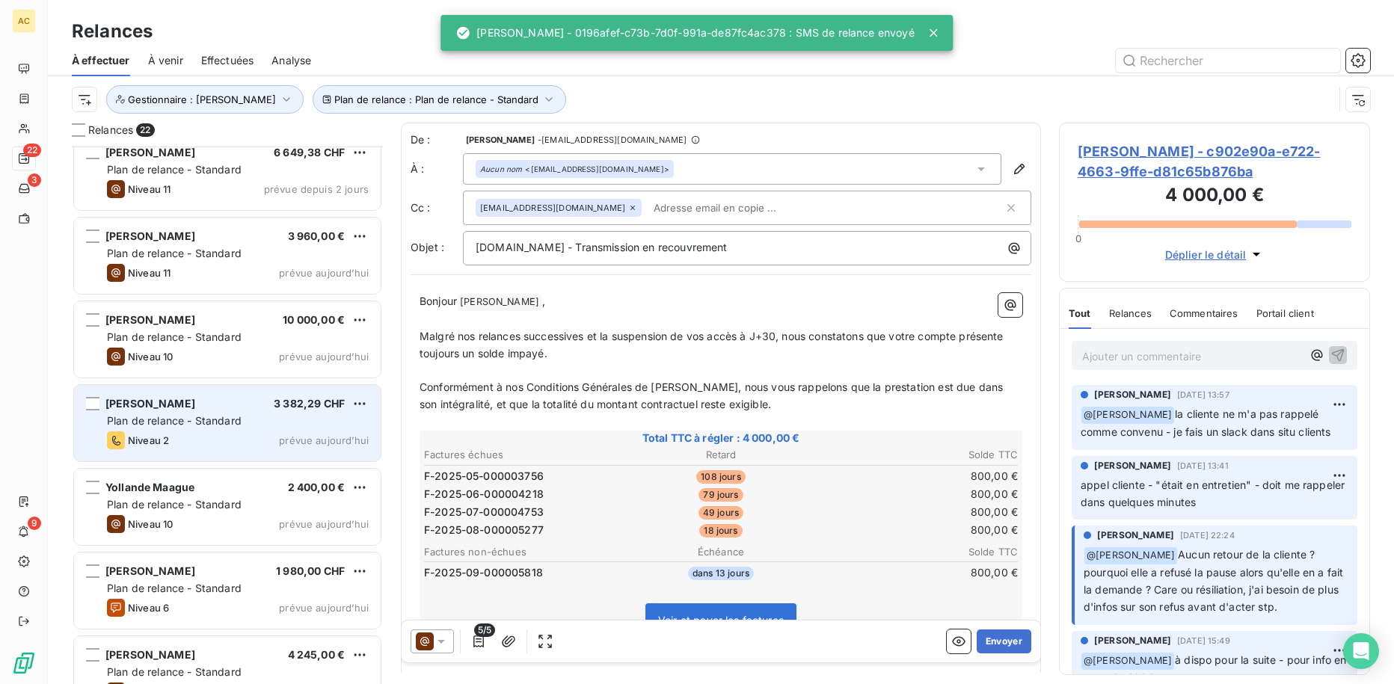
click at [268, 438] on div "Niveau 2 prévue aujourd’hui" at bounding box center [238, 440] width 262 height 18
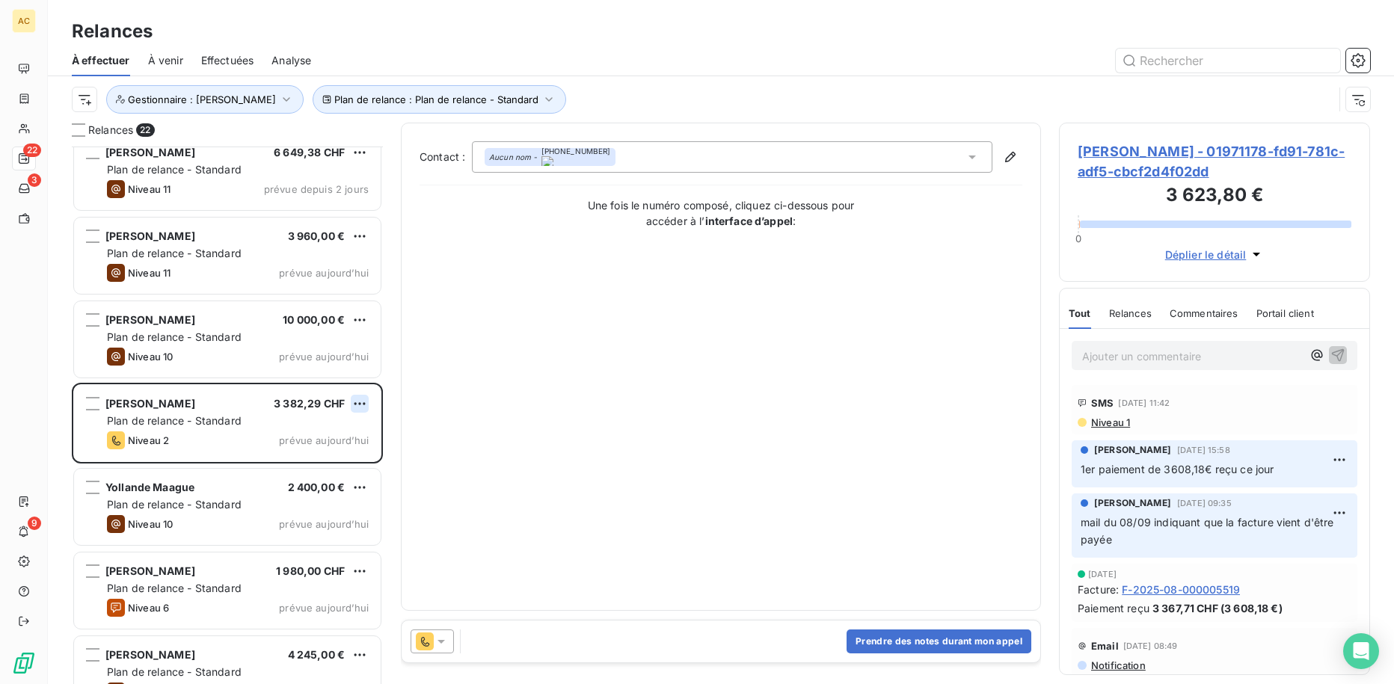
click at [354, 400] on html "AC 22 3 9 Relances À effectuer À venir Effectuées Analyse Plan de relance : Pla…" at bounding box center [697, 342] width 1394 height 684
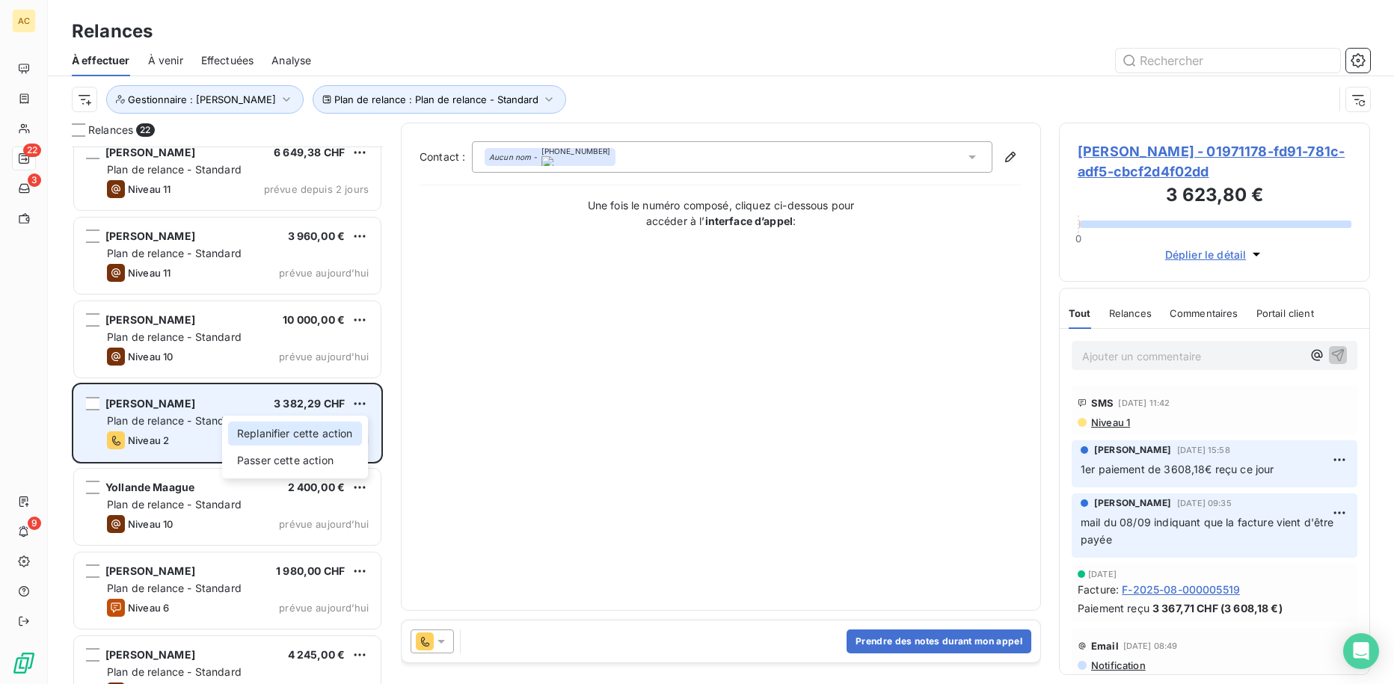
click at [321, 432] on div "Replanifier cette action" at bounding box center [295, 434] width 134 height 24
select select "8"
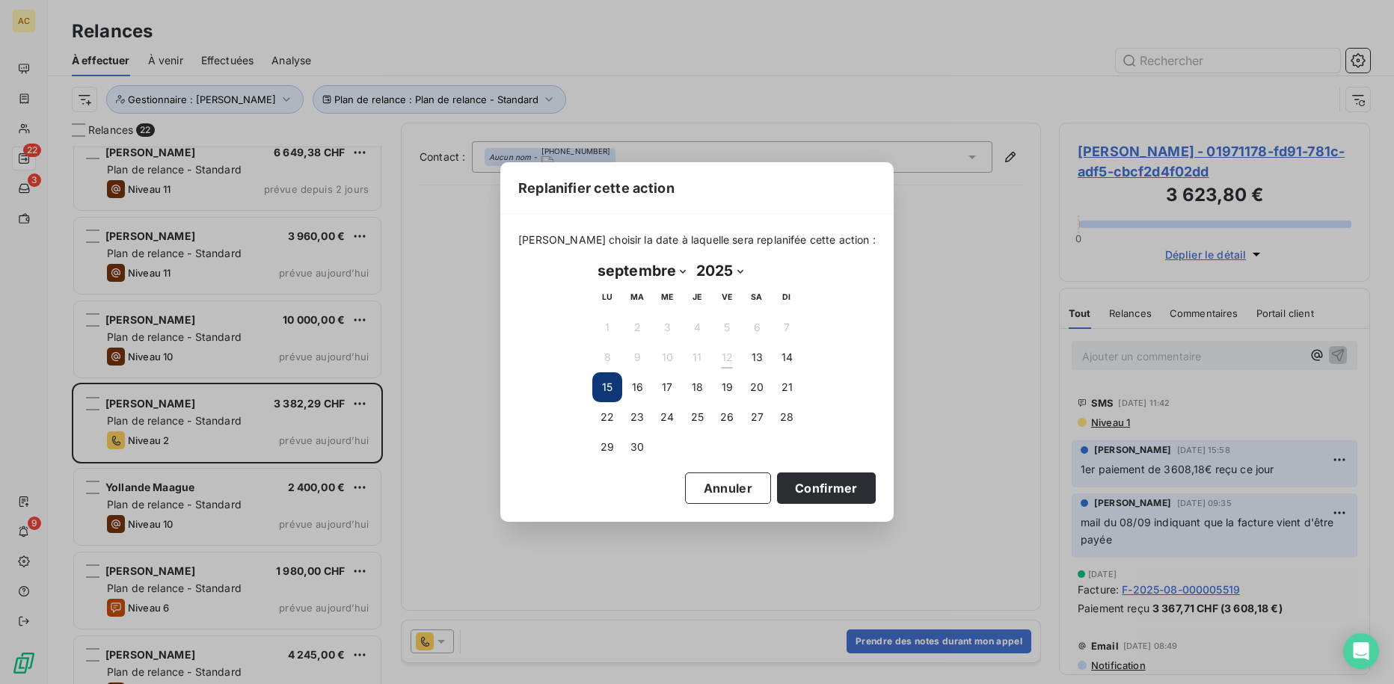
click at [603, 388] on button "15" at bounding box center [607, 387] width 30 height 30
click at [615, 385] on button "15" at bounding box center [607, 387] width 30 height 30
click at [826, 490] on button "Confirmer" at bounding box center [826, 488] width 99 height 31
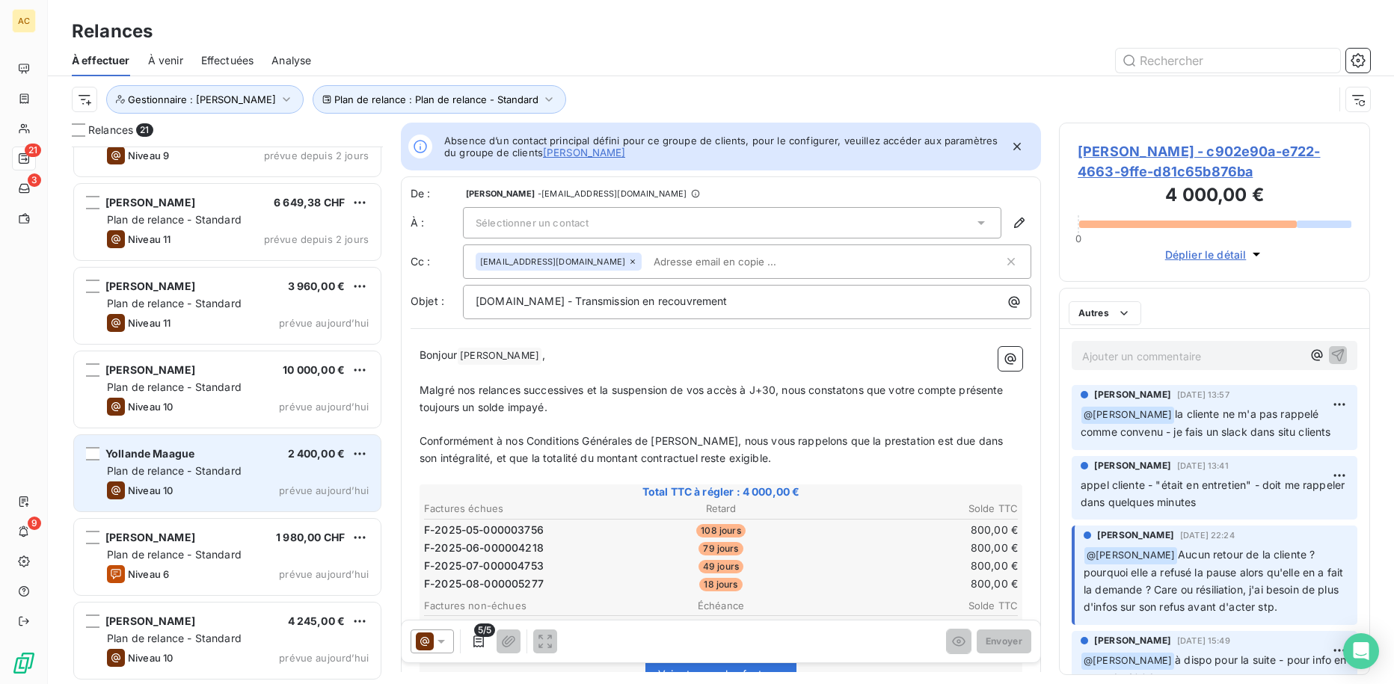
scroll to position [1221, 0]
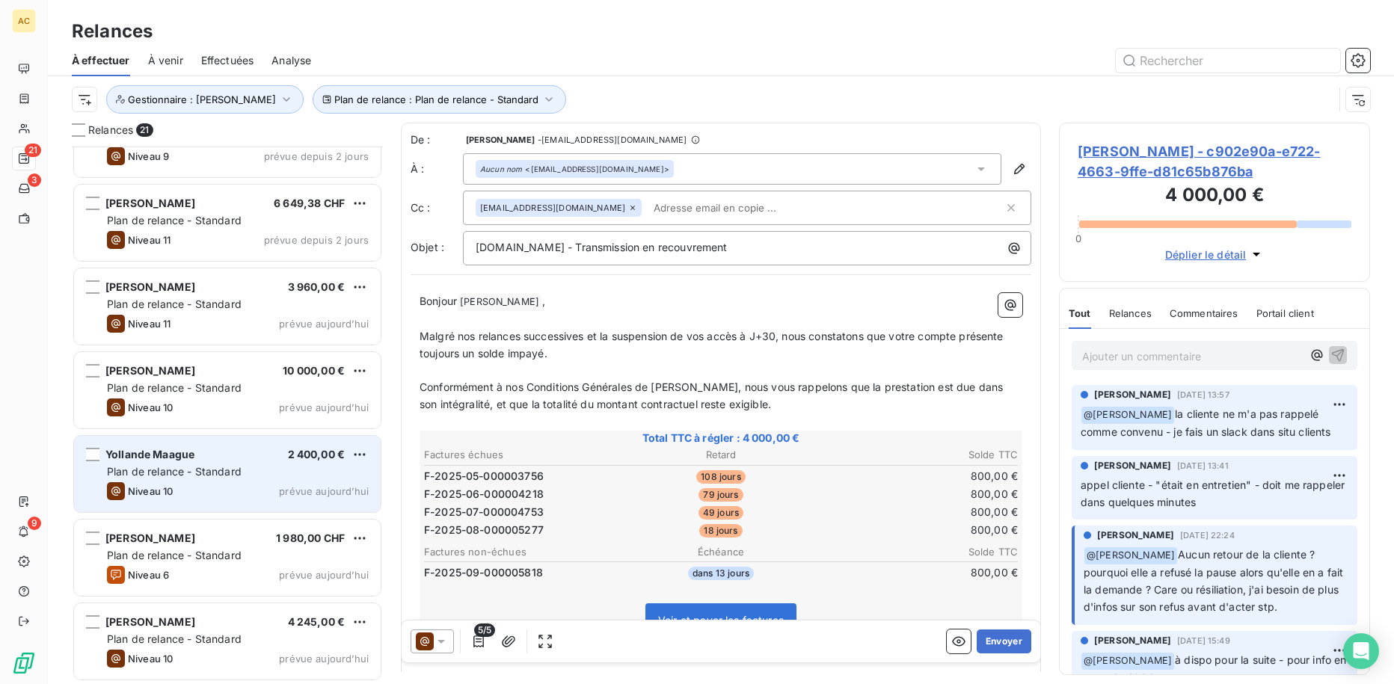
click at [279, 487] on div "Niveau 10 prévue [DATE]" at bounding box center [238, 491] width 262 height 18
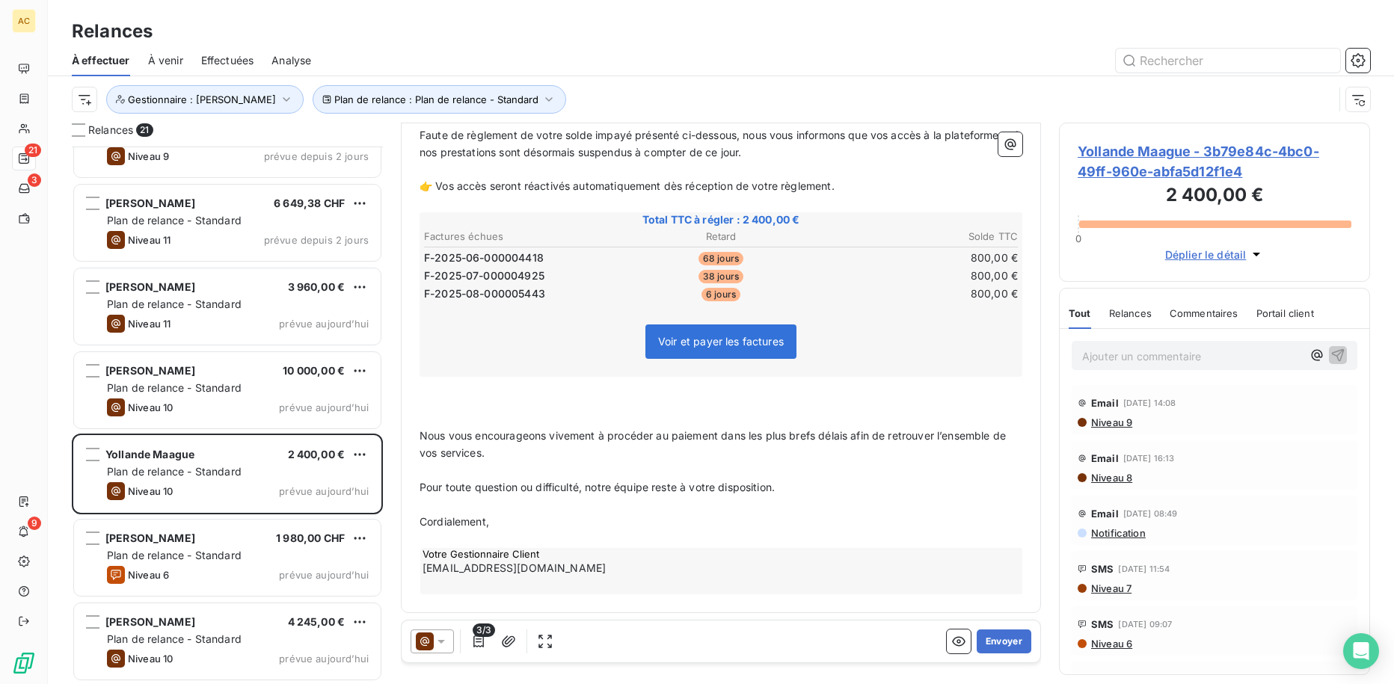
scroll to position [204, 0]
click at [1000, 642] on button "Envoyer" at bounding box center [1003, 642] width 55 height 24
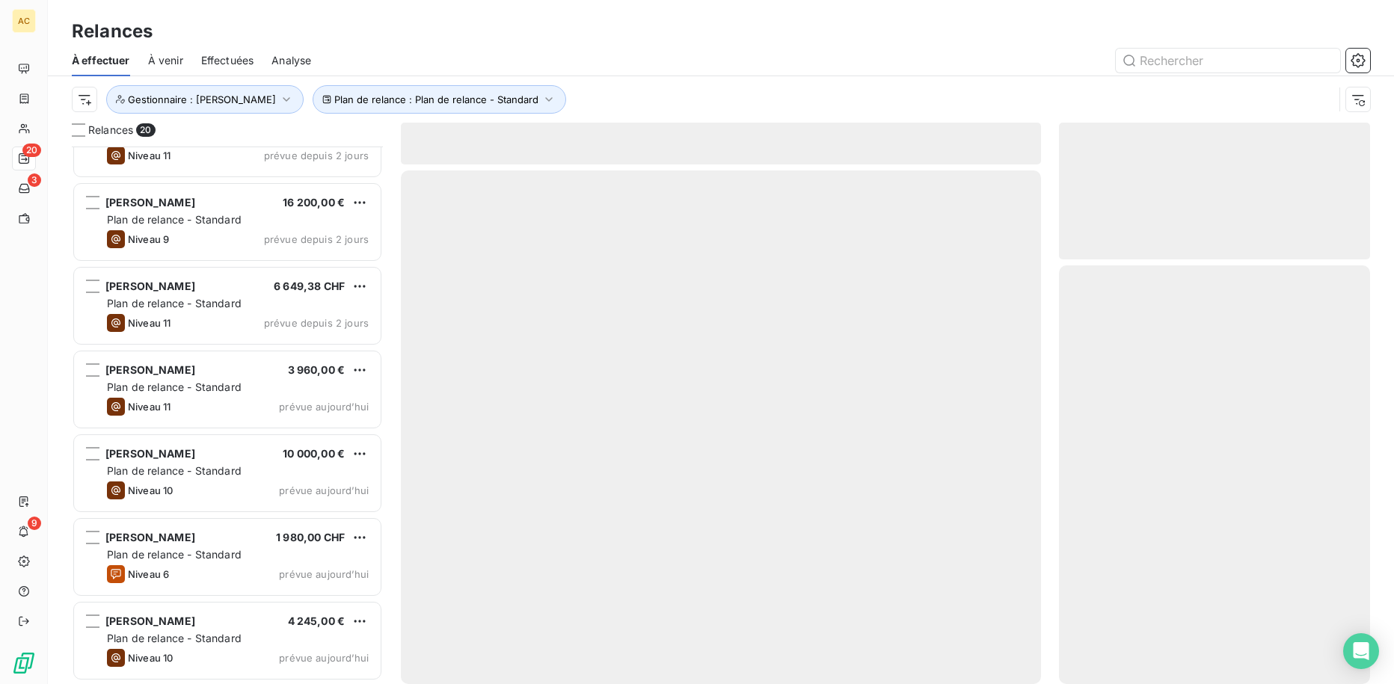
scroll to position [1137, 0]
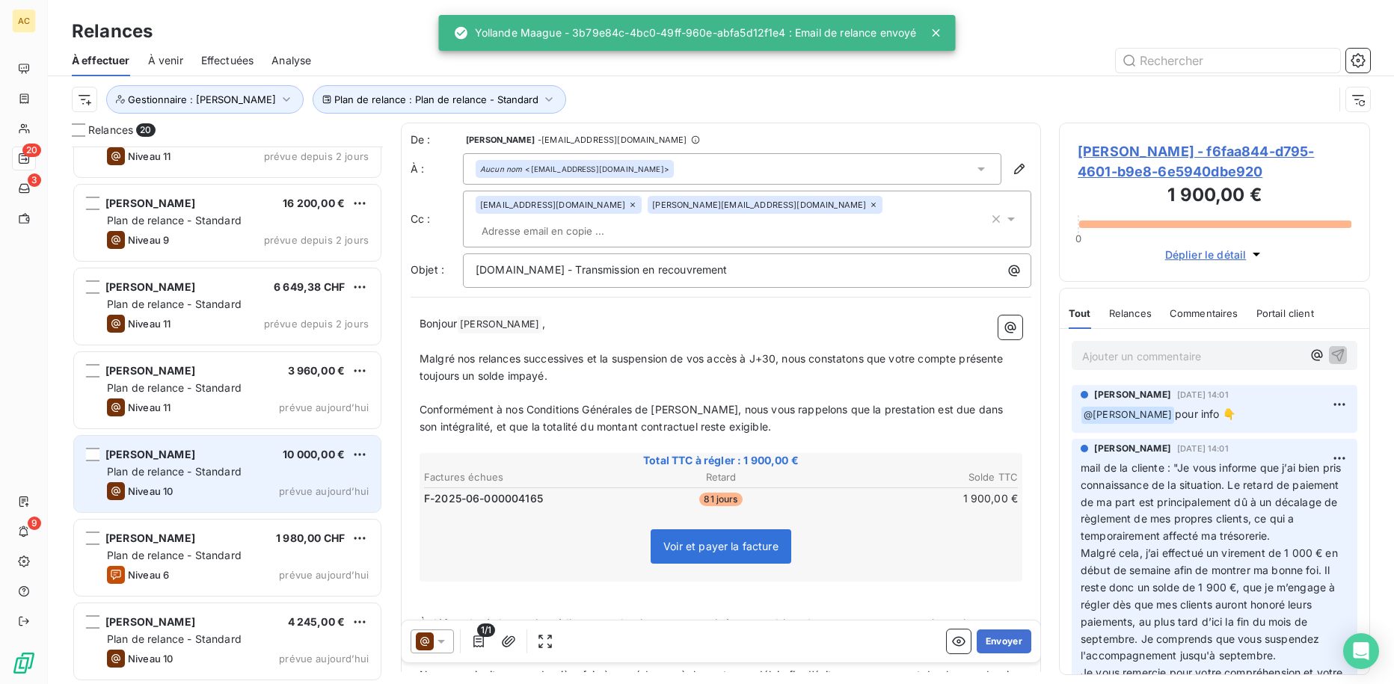
click at [217, 480] on div "[PERSON_NAME] 10 000,00 € Plan de relance - Standard Niveau 10 prévue [DATE]" at bounding box center [227, 474] width 307 height 76
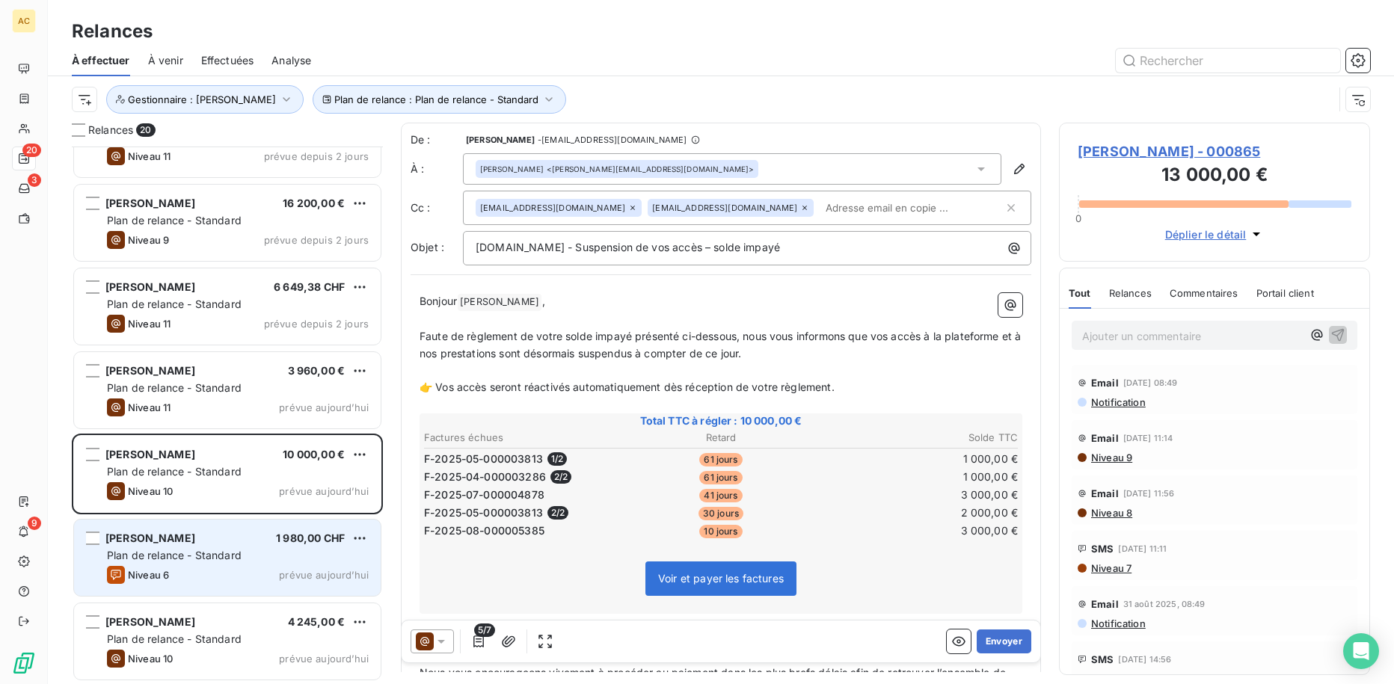
click at [206, 550] on span "Plan de relance - Standard" at bounding box center [174, 555] width 135 height 13
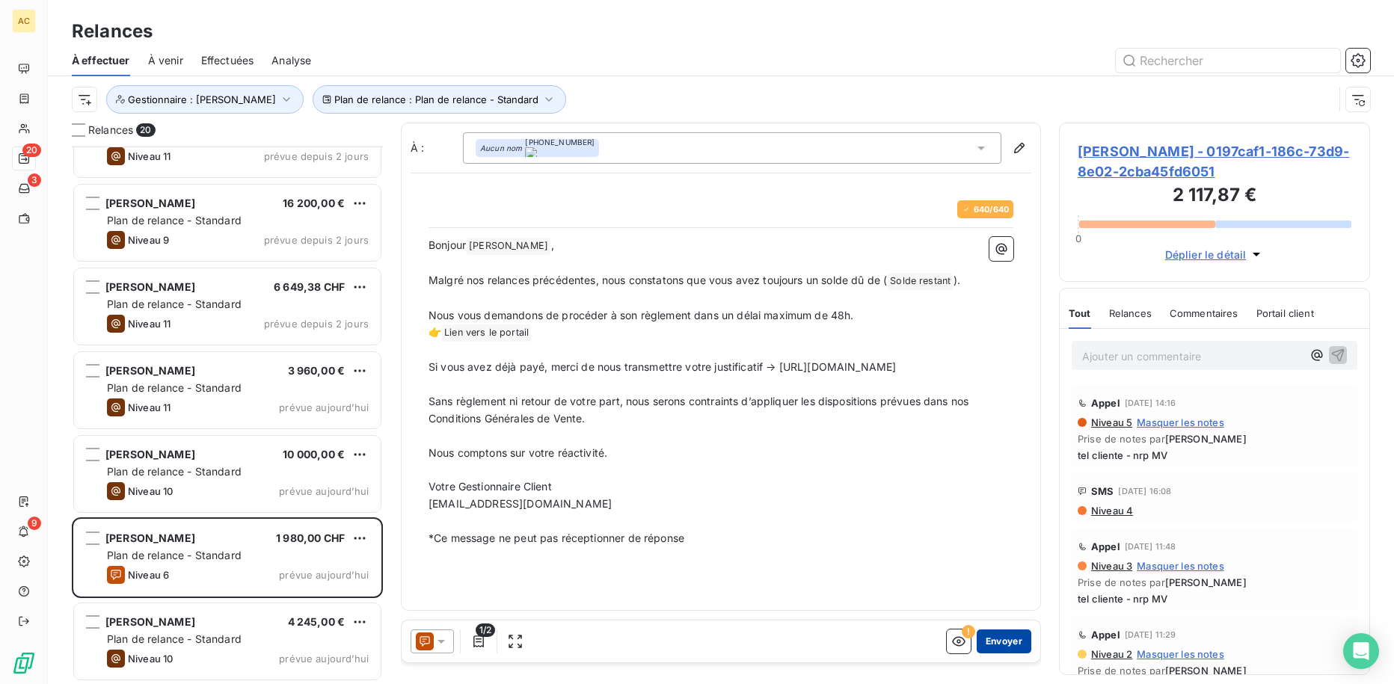
click at [996, 641] on button "Envoyer" at bounding box center [1003, 642] width 55 height 24
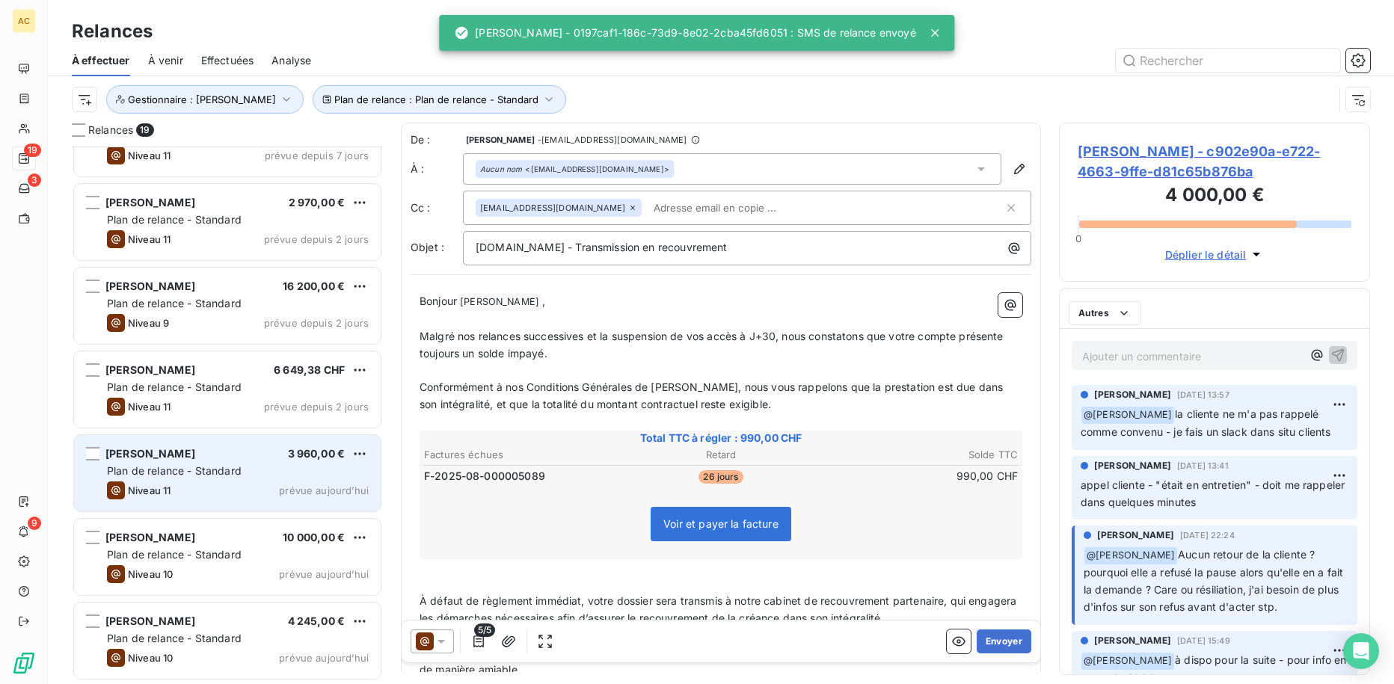
scroll to position [1053, 0]
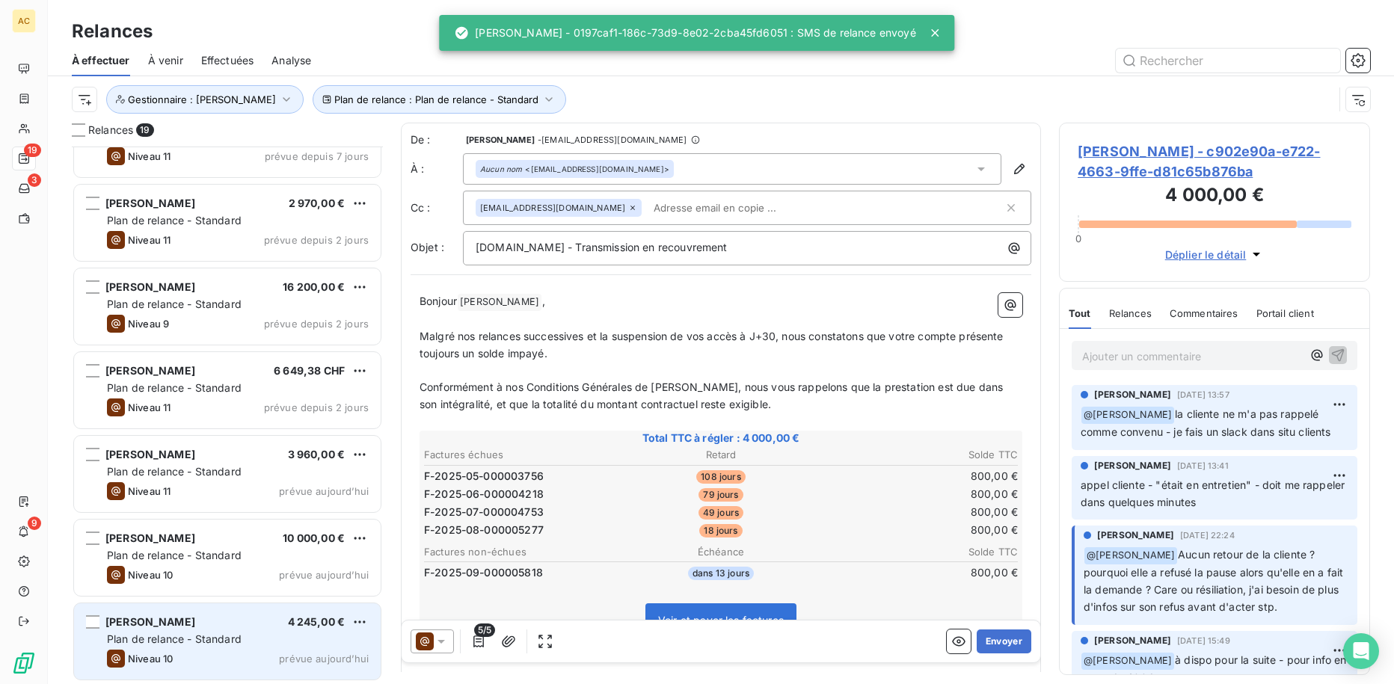
click at [186, 639] on span "Plan de relance - Standard" at bounding box center [174, 639] width 135 height 13
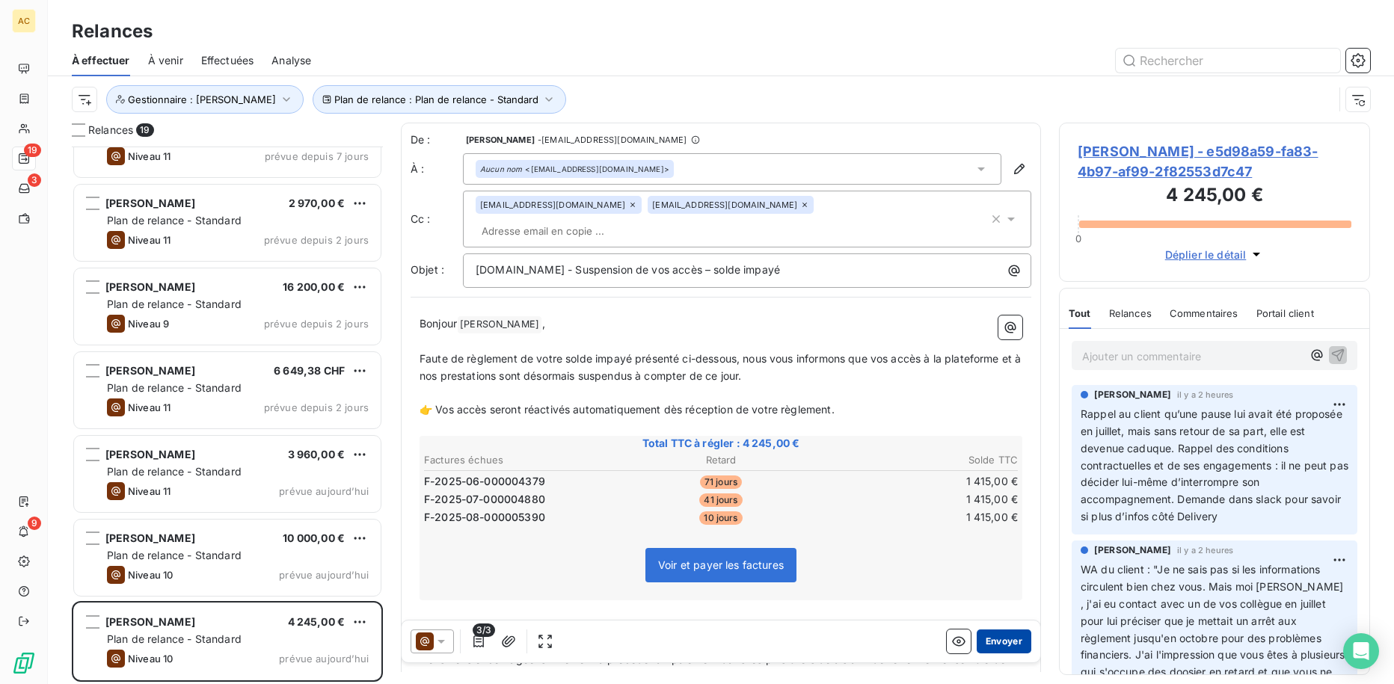
click at [997, 638] on button "Envoyer" at bounding box center [1003, 642] width 55 height 24
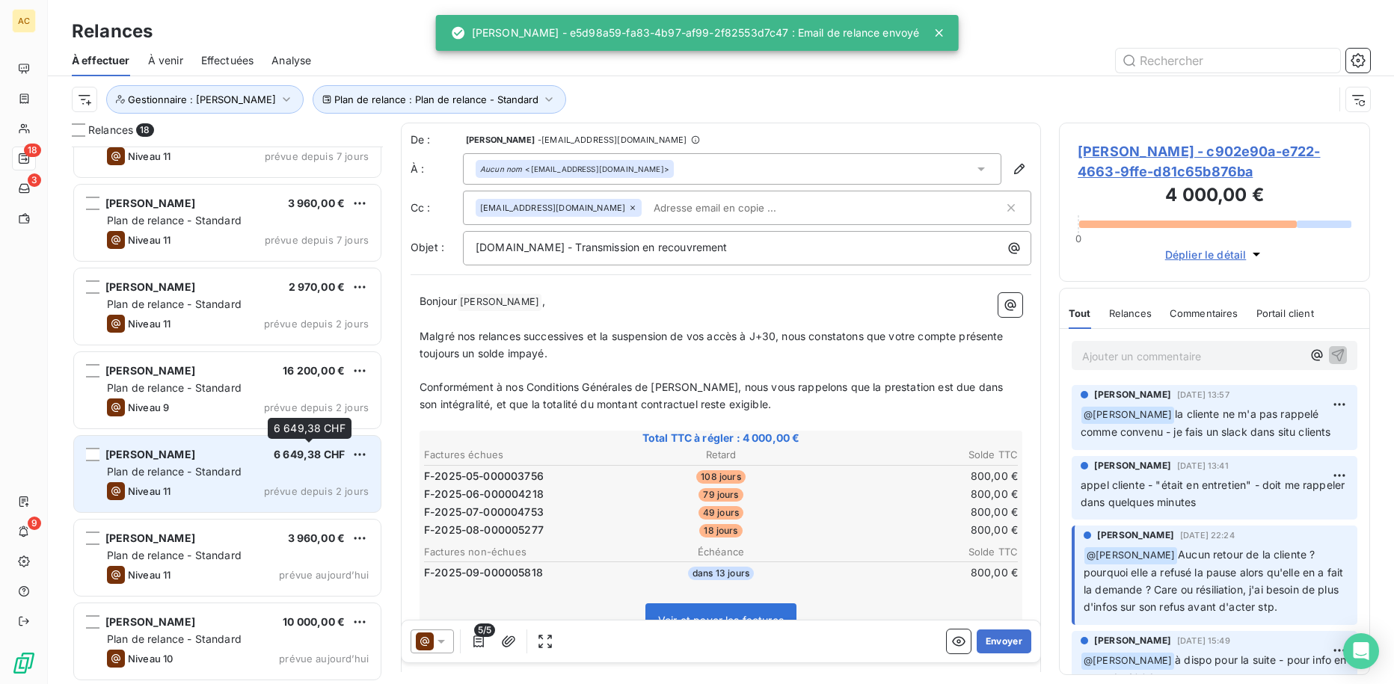
scroll to position [970, 0]
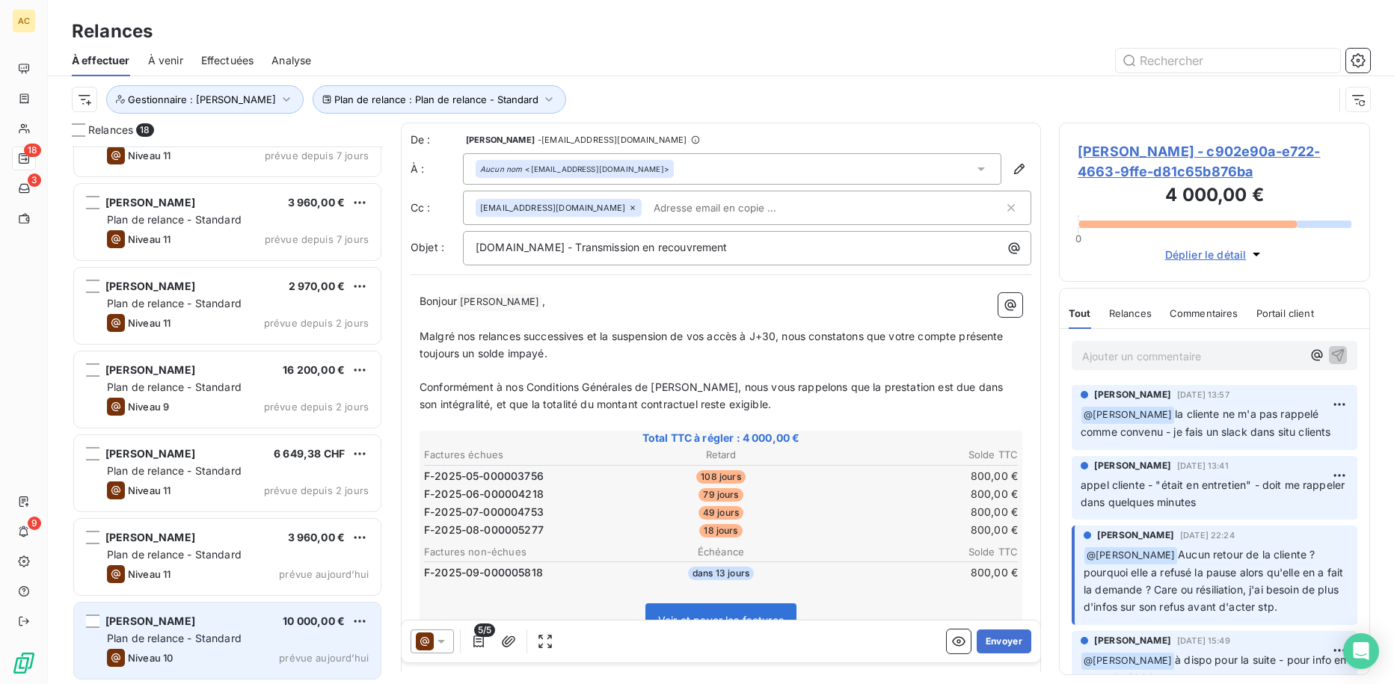
click at [230, 631] on div "Plan de relance - Standard" at bounding box center [238, 638] width 262 height 15
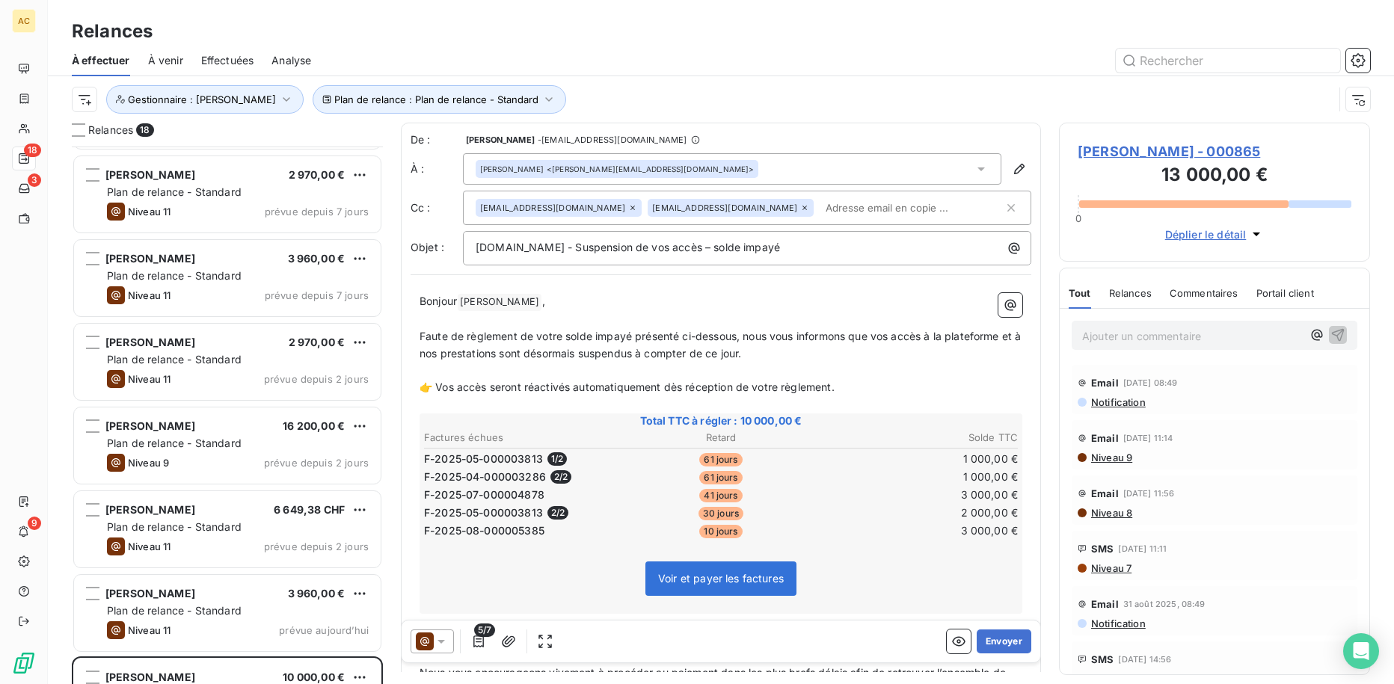
scroll to position [908, 0]
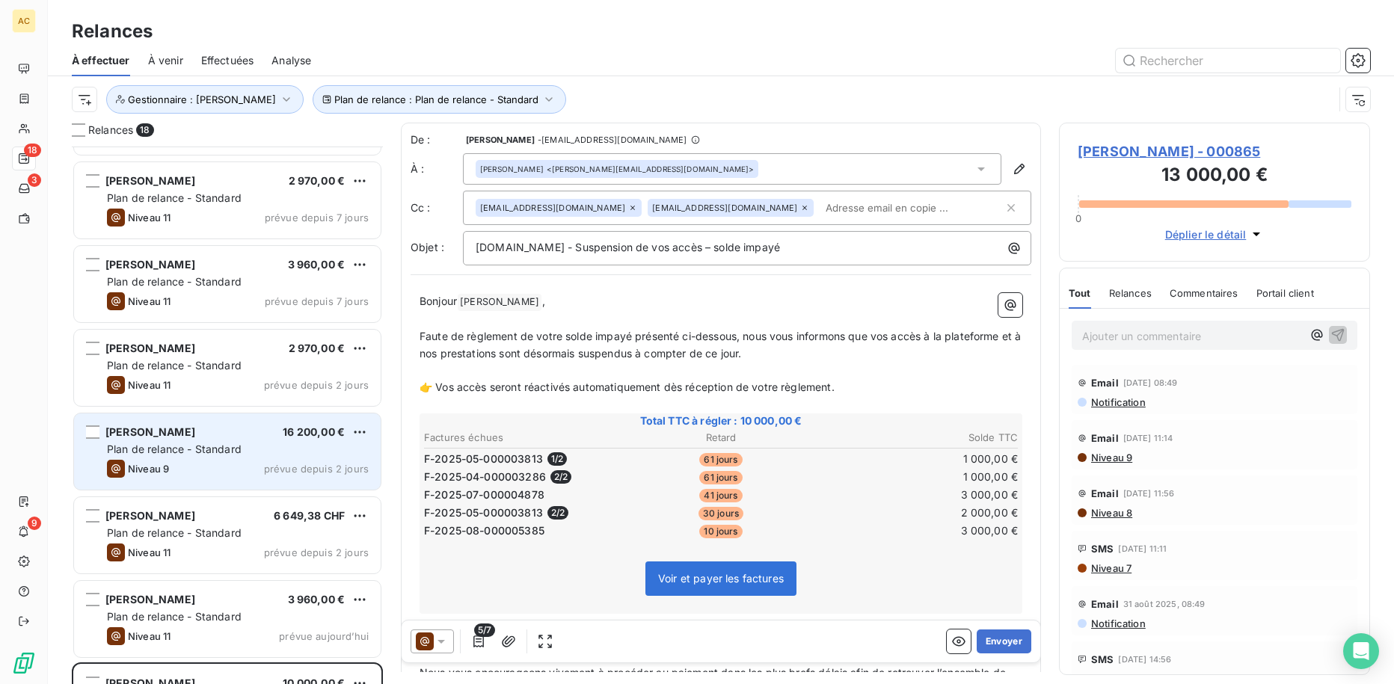
click at [210, 457] on div "[PERSON_NAME] 16 200,00 € Plan de relance - Standard Niveau 9 prévue depuis 2 j…" at bounding box center [227, 451] width 307 height 76
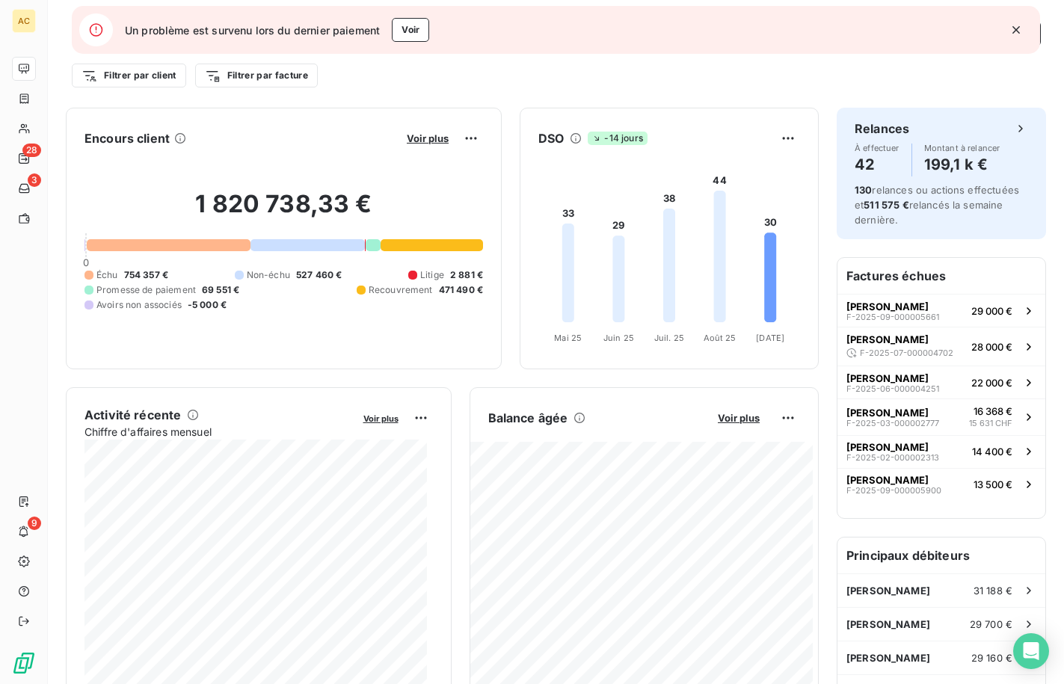
click at [1016, 32] on icon "button" at bounding box center [1016, 29] width 15 height 15
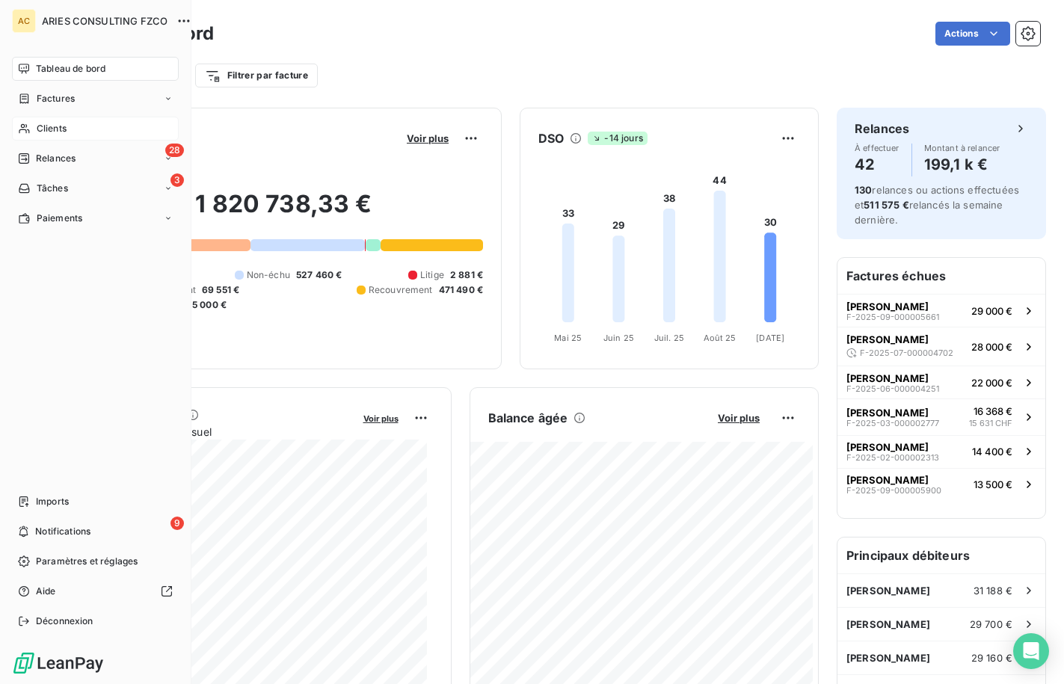
click at [51, 131] on span "Clients" at bounding box center [52, 128] width 30 height 13
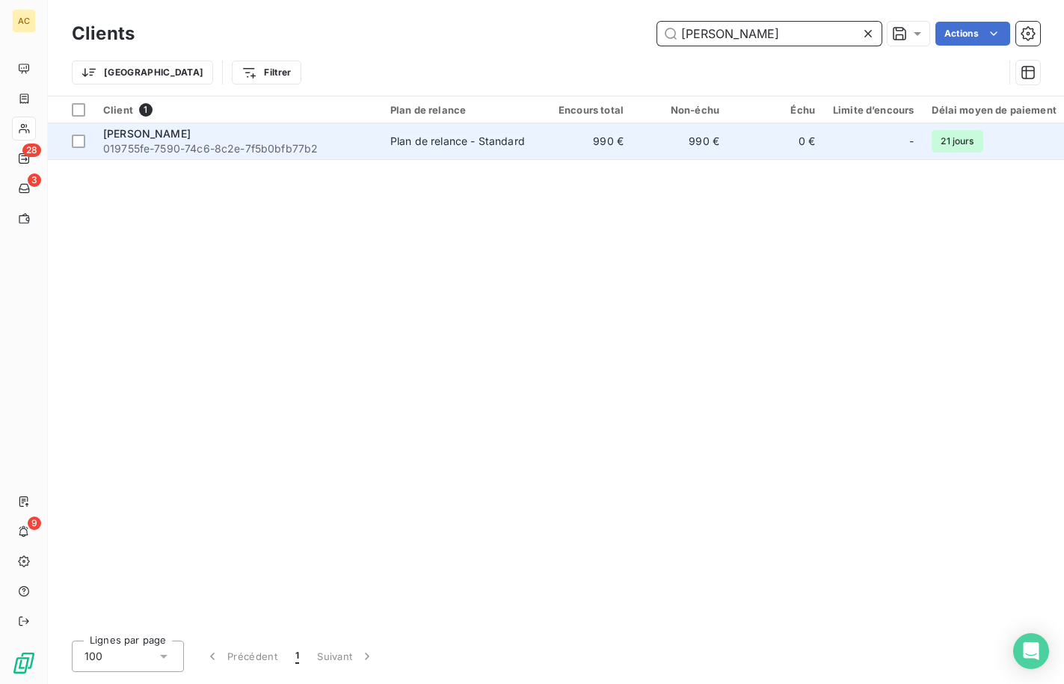
type input "maly"
click at [222, 147] on span "019755fe-7590-74c6-8c2e-7f5b0bfb77b2" at bounding box center [237, 148] width 269 height 15
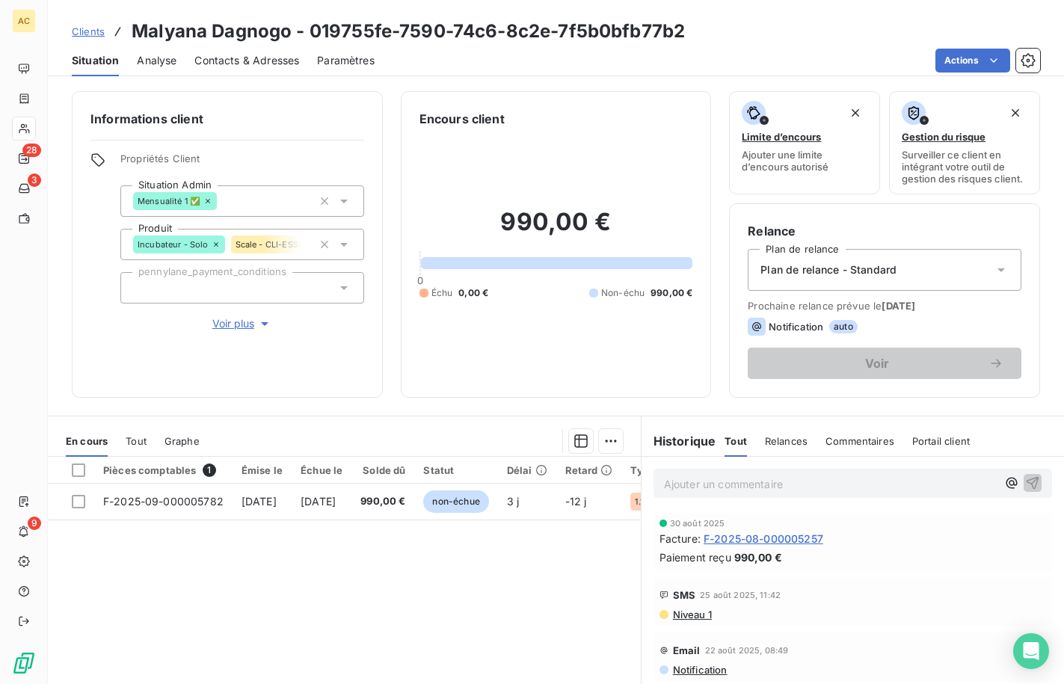
click at [138, 443] on span "Tout" at bounding box center [136, 441] width 21 height 12
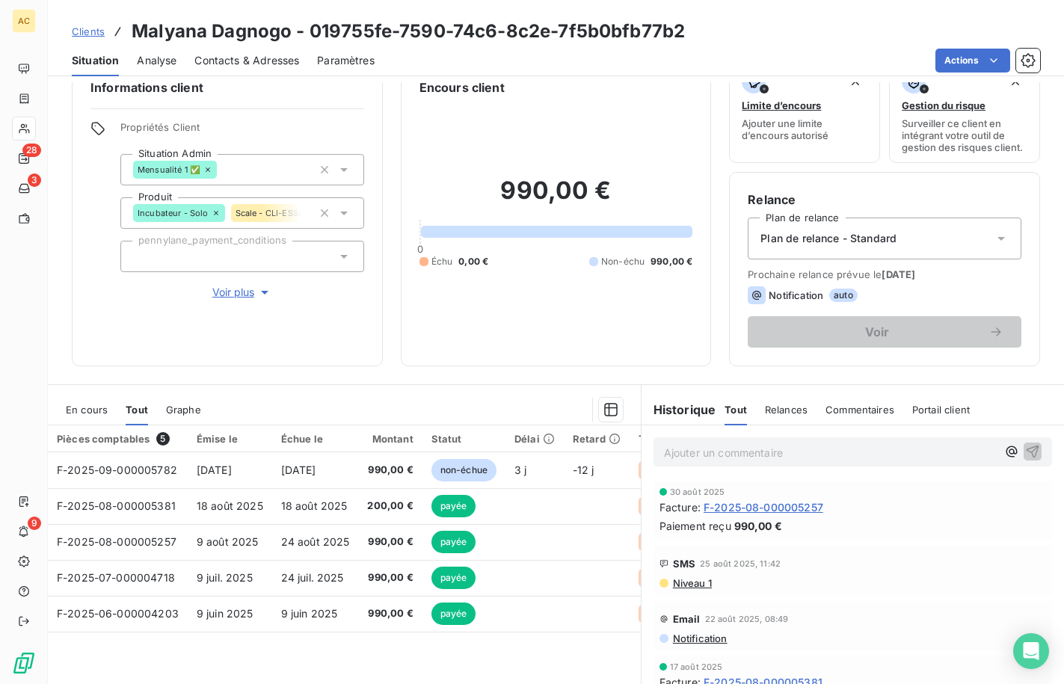
scroll to position [47, 0]
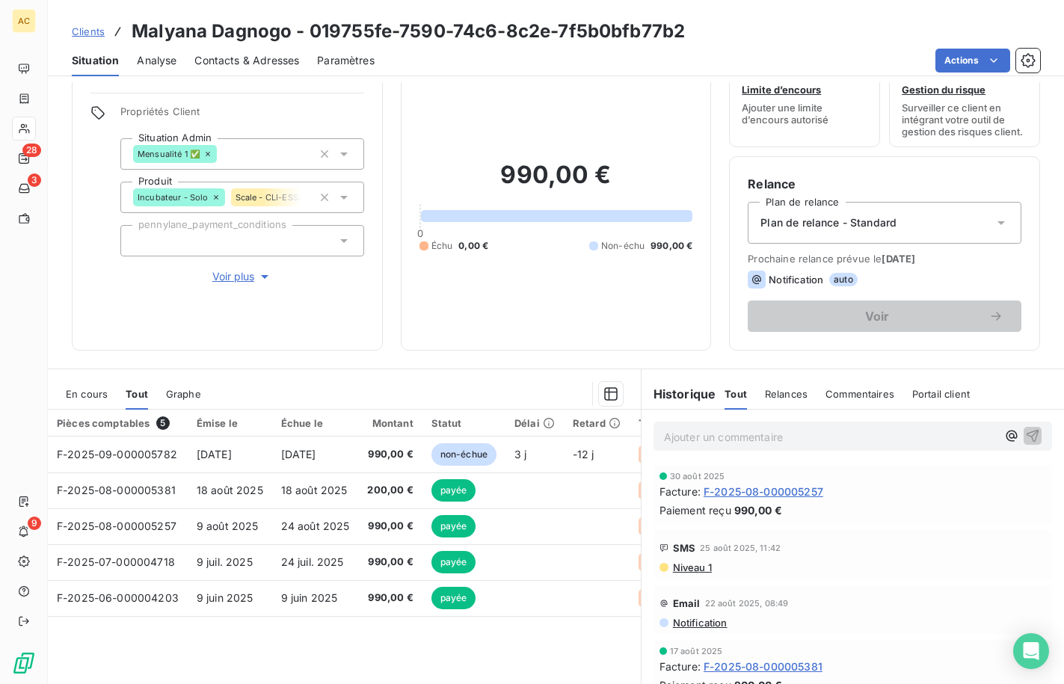
click at [235, 60] on span "Contacts & Adresses" at bounding box center [246, 60] width 105 height 15
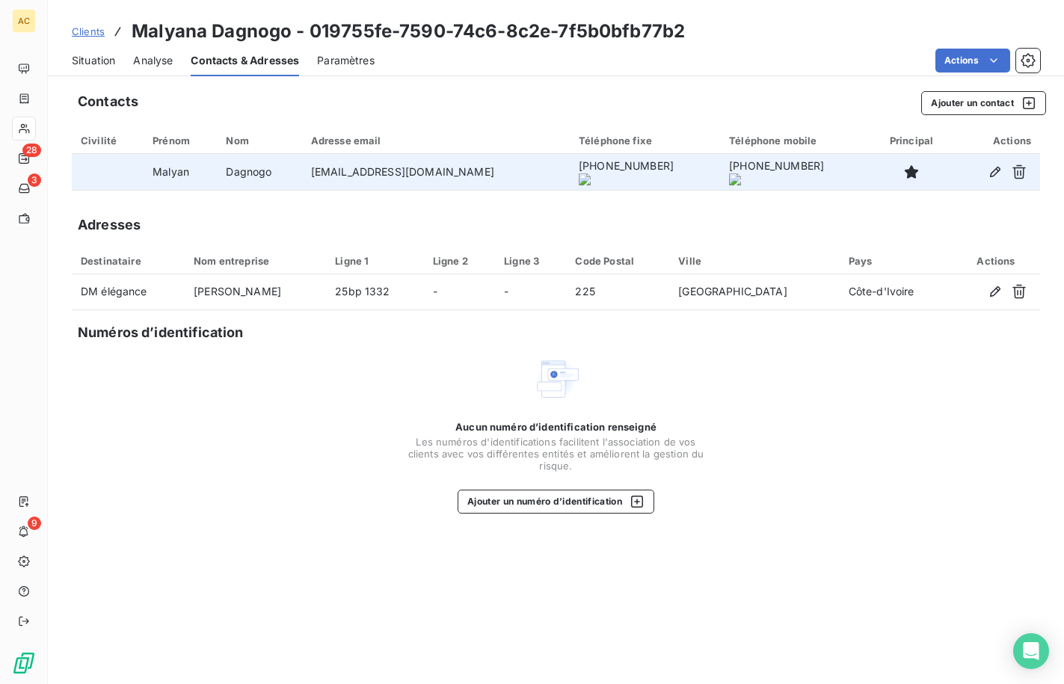
drag, startPoint x: 500, startPoint y: 176, endPoint x: 609, endPoint y: 172, distance: 108.5
click at [609, 172] on td "+225 05 66 54 3366" at bounding box center [645, 172] width 150 height 36
copy onoff-telecom-ce-phone-number-wrapper "+225 05 66 54 3366"
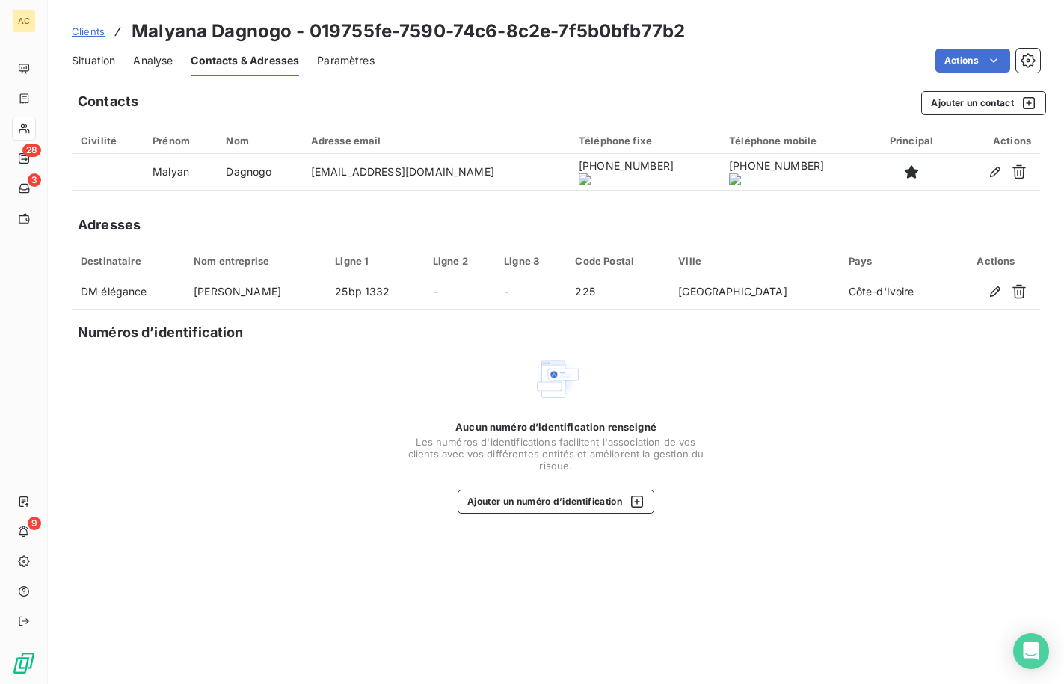
click at [612, 151] on onoff-telecom-ce-actions-button at bounding box center [612, 151] width 0 height 0
click at [819, 482] on div "Aucun numéro d’identification renseigné Les numéros d'identifications faciliten…" at bounding box center [556, 434] width 968 height 159
click at [104, 64] on span "Situation" at bounding box center [93, 60] width 43 height 15
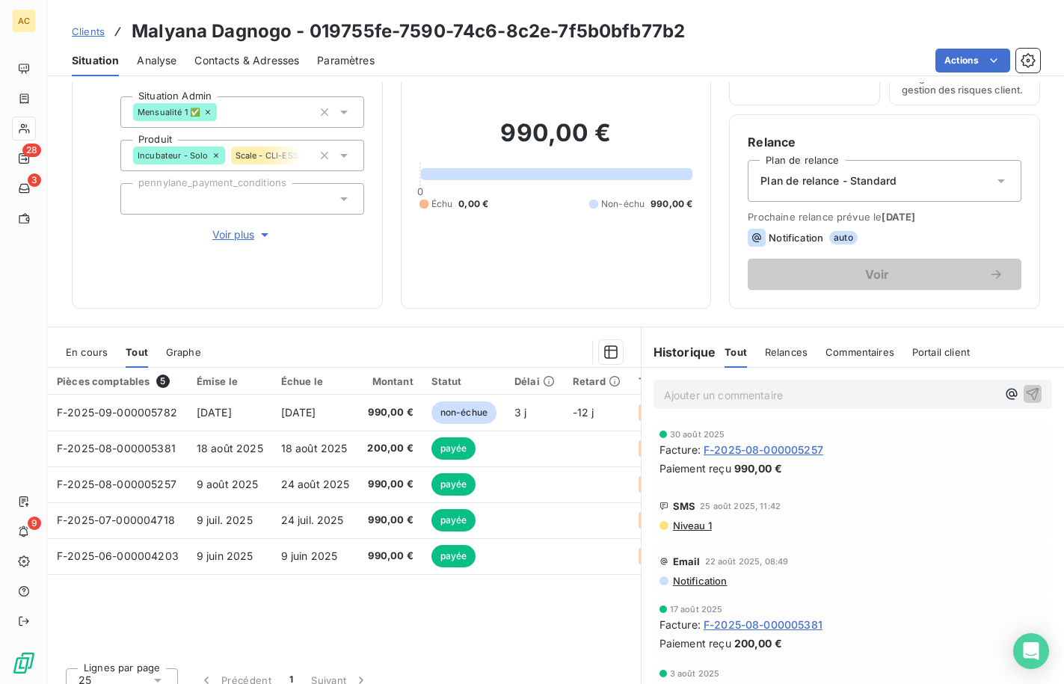
scroll to position [105, 0]
